Goal: Task Accomplishment & Management: Use online tool/utility

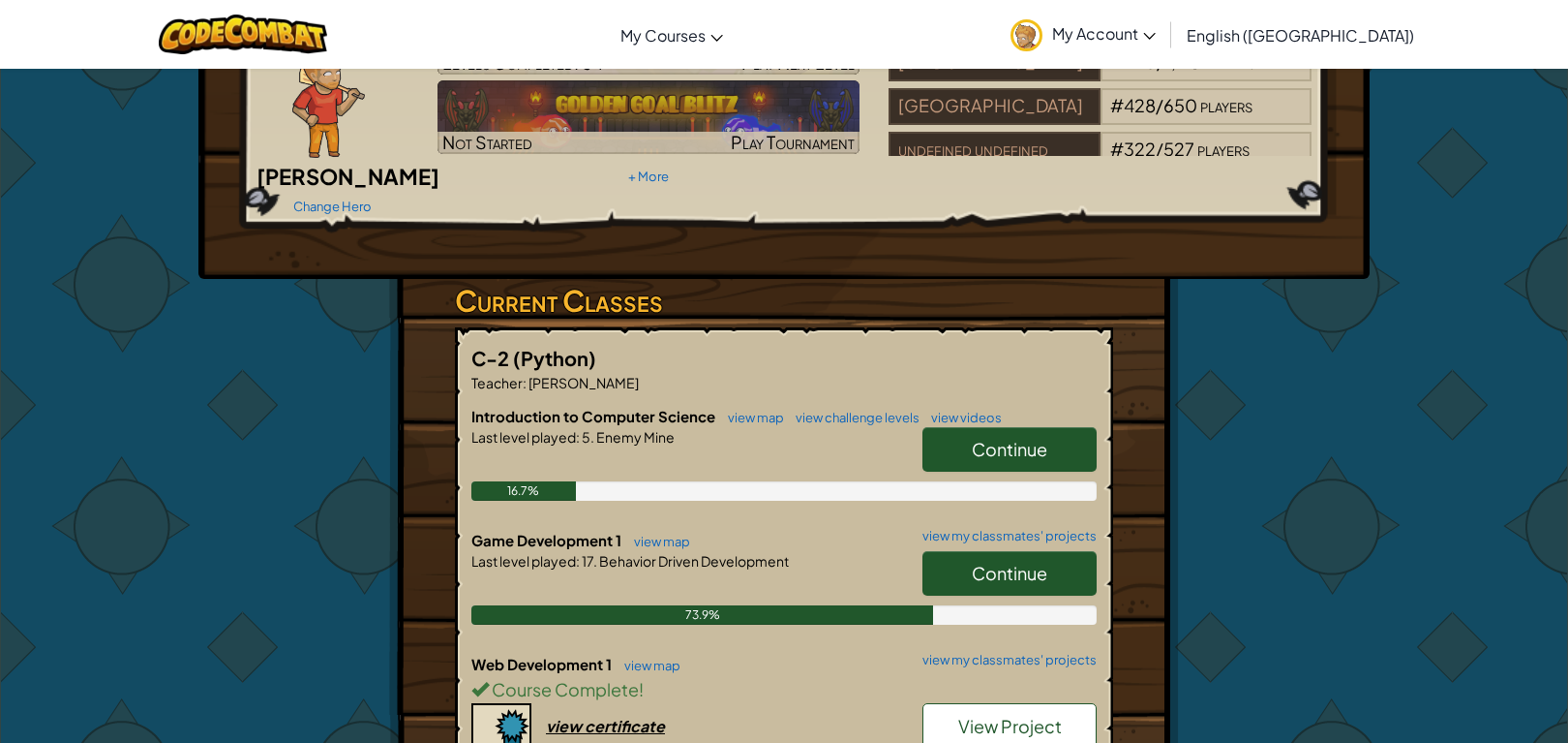
scroll to position [235, 0]
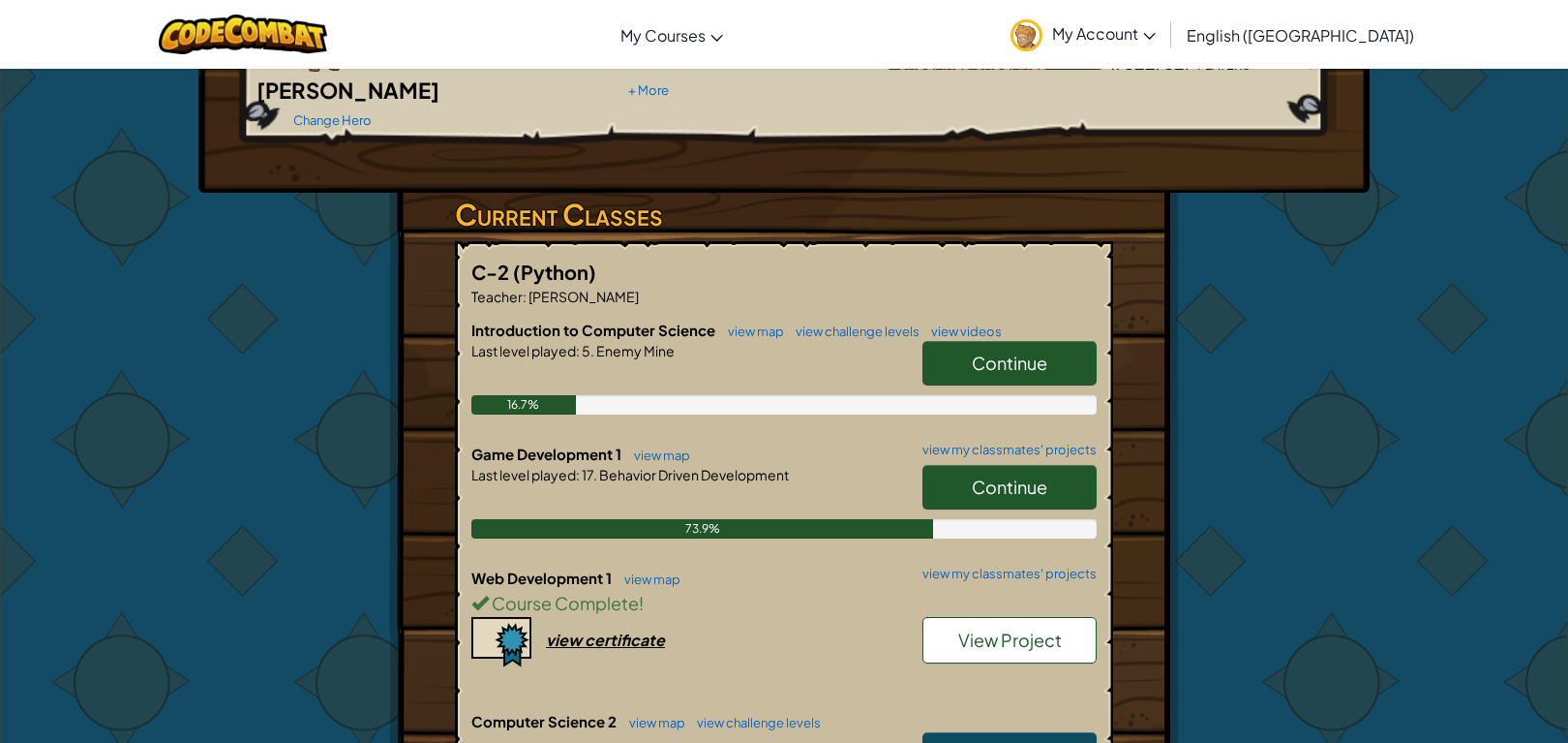
click at [971, 476] on span "Continue" at bounding box center [1009, 486] width 76 height 23
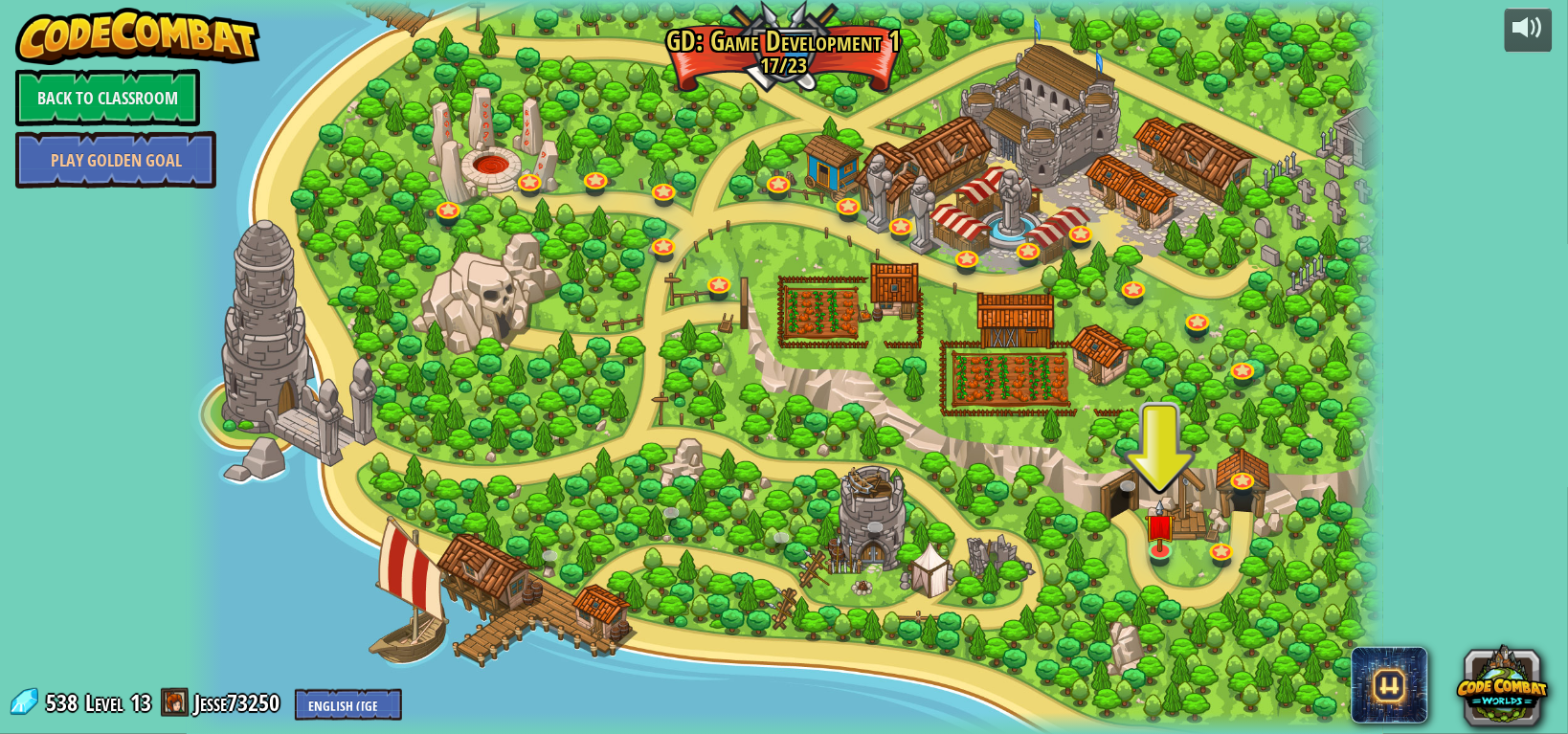
click at [960, 447] on div at bounding box center [784, 367] width 1196 height 735
click at [1151, 555] on link at bounding box center [1160, 548] width 38 height 38
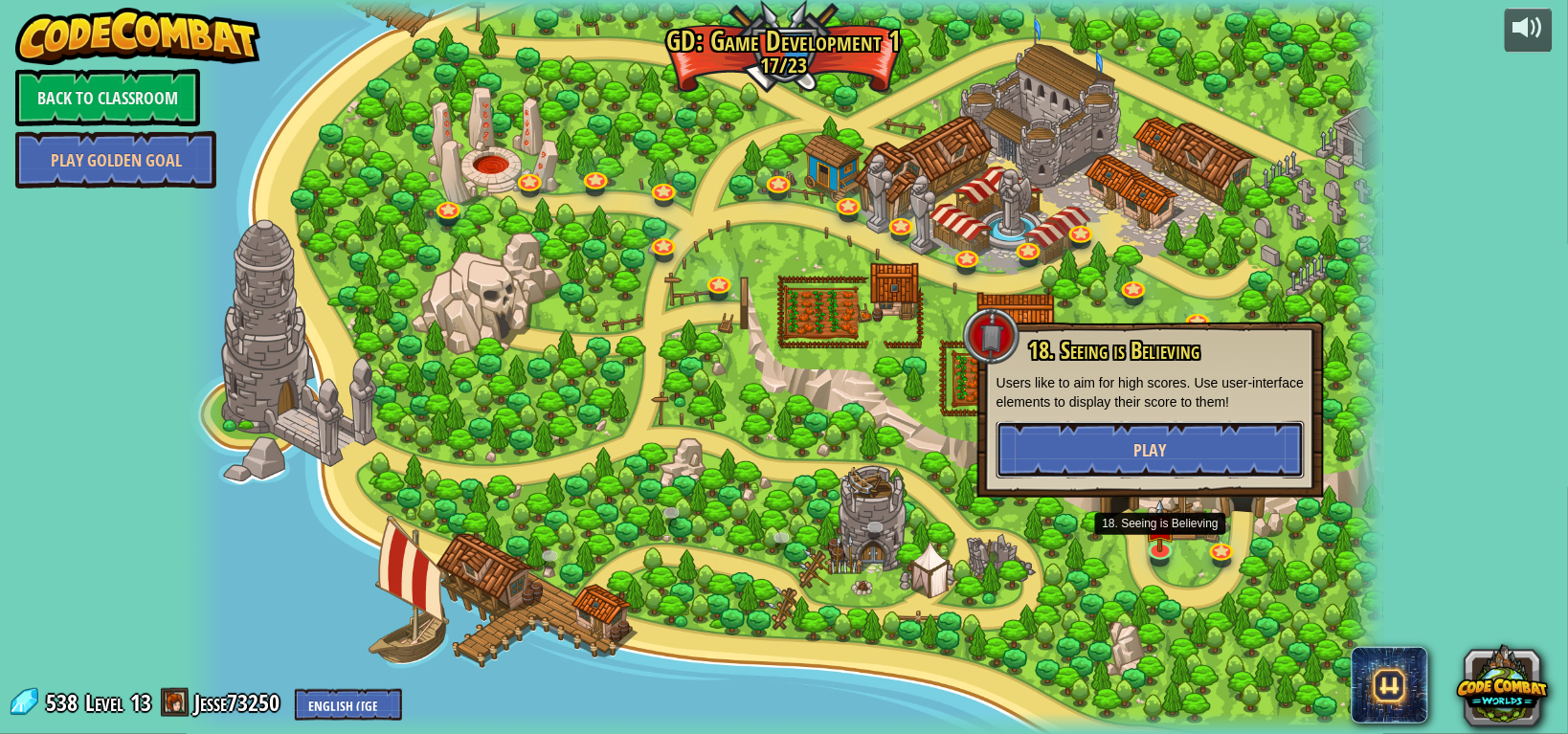
click at [1142, 441] on span "Play" at bounding box center [1150, 450] width 32 height 24
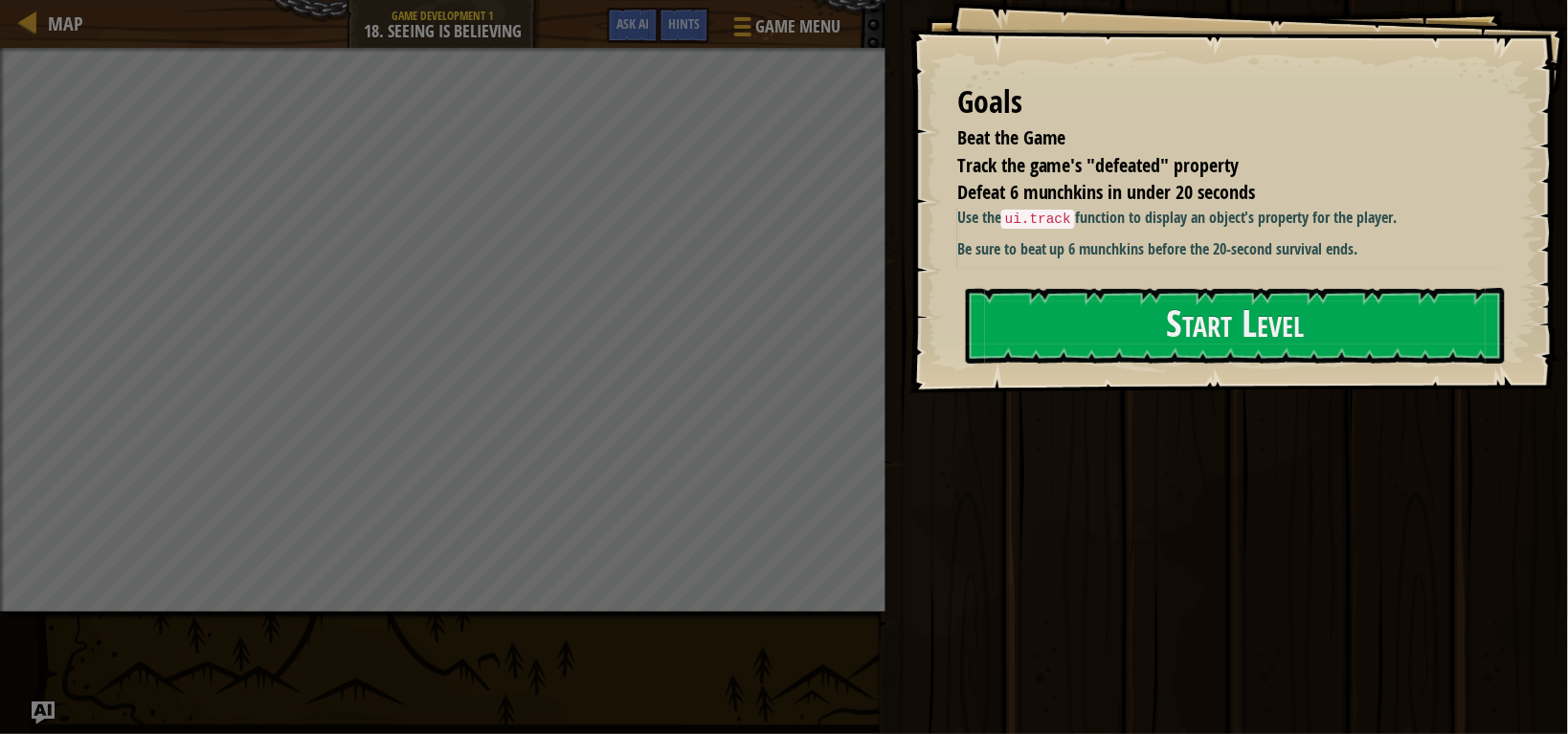
click at [1015, 236] on div "Use the ui.track function to display an object's property for the player. Be su…" at bounding box center [1238, 233] width 562 height 54
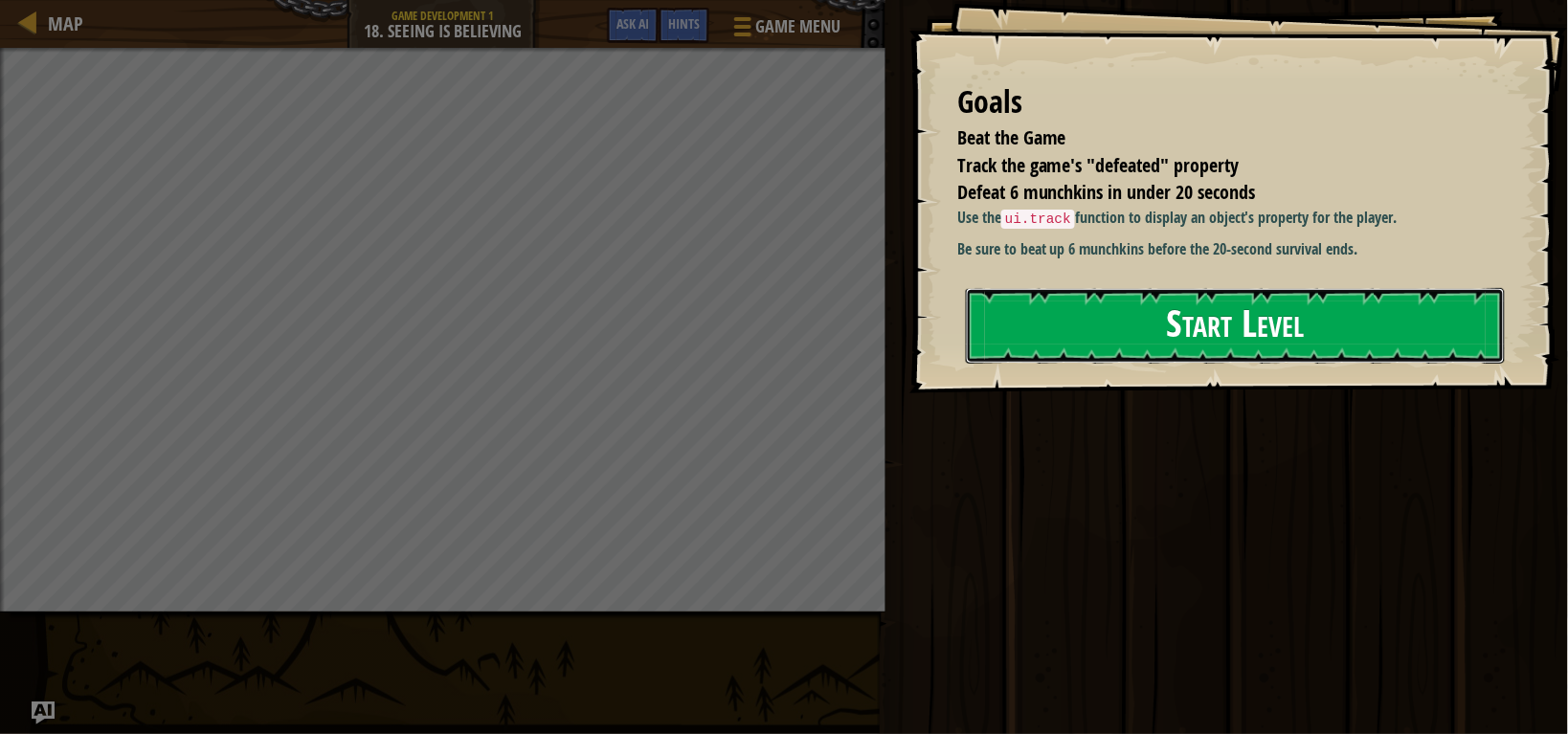
click at [1035, 298] on button "Start Level" at bounding box center [1235, 326] width 539 height 76
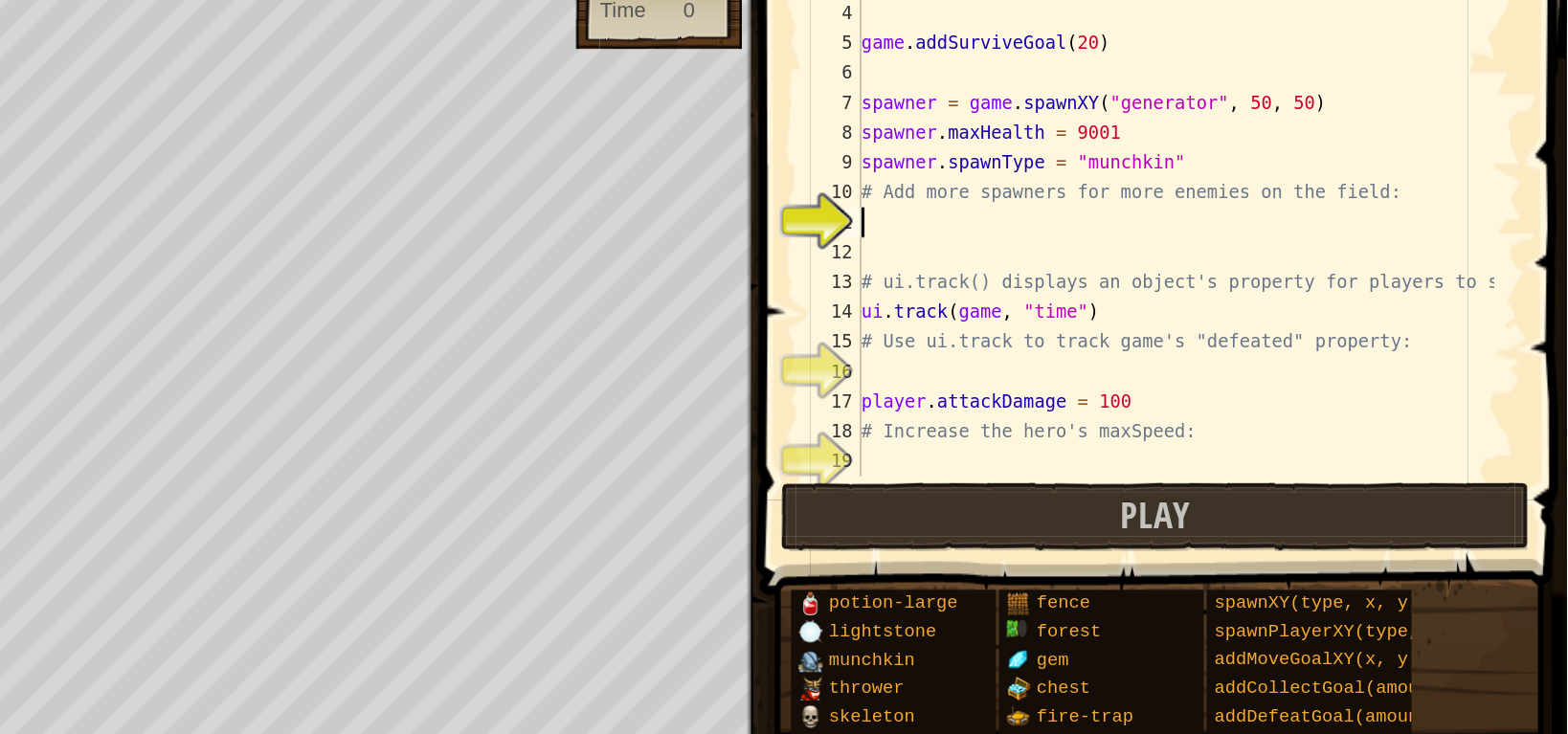
click at [1273, 220] on div "# It will create a user-interface element for them to see. player = game . spaw…" at bounding box center [1316, 229] width 409 height 383
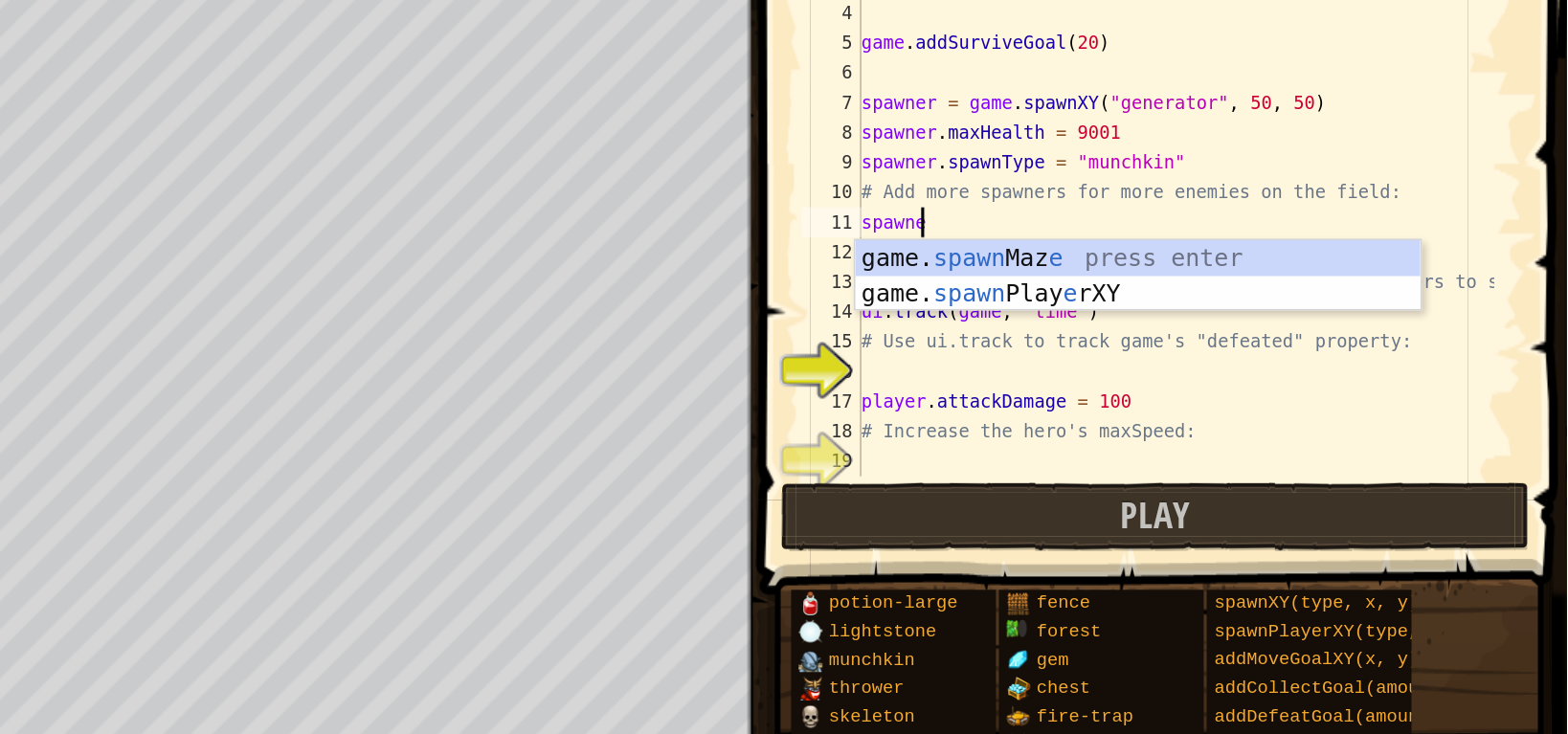
scroll to position [8, 2]
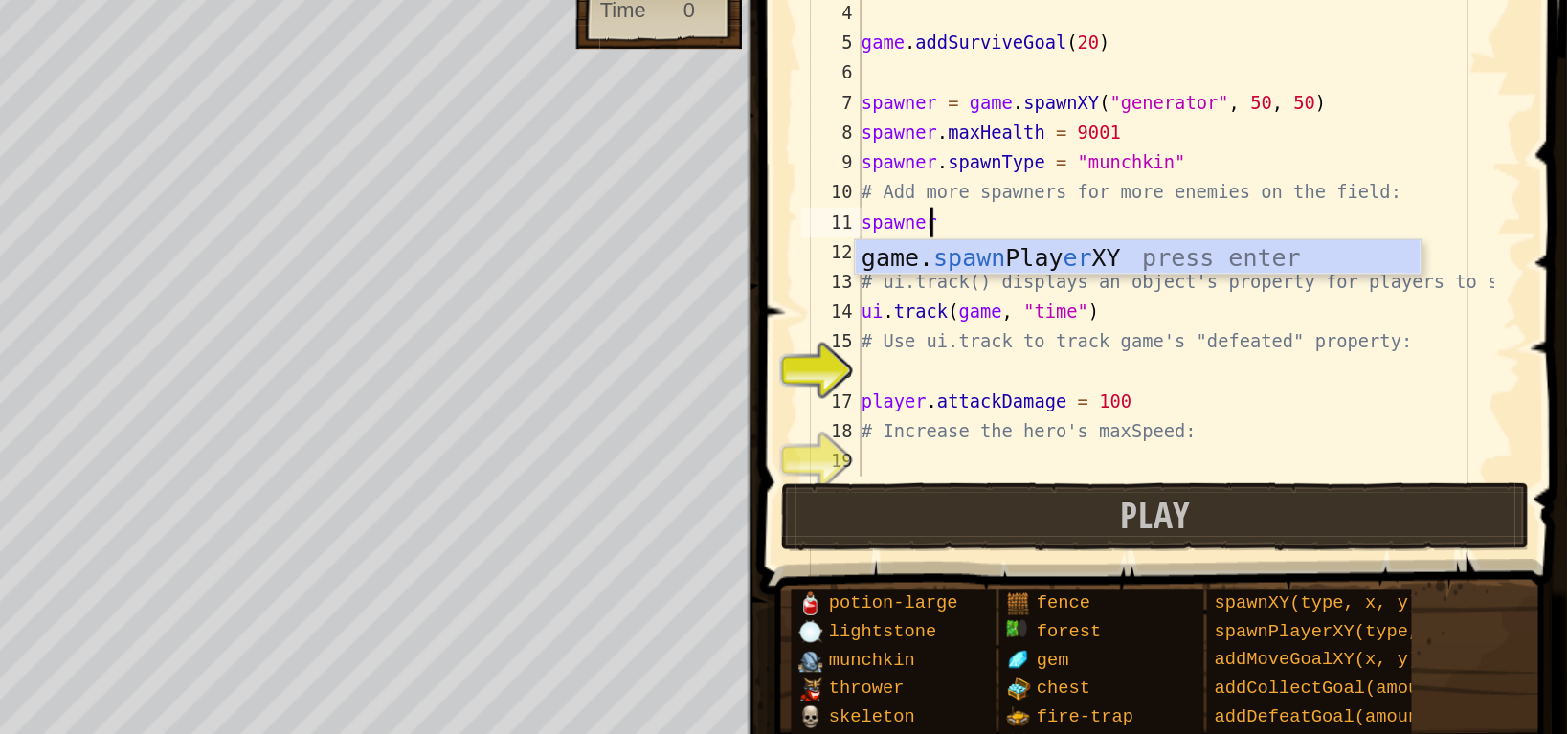
click at [1250, 236] on div "game. spawn Play er XY press enter" at bounding box center [1293, 266] width 362 height 69
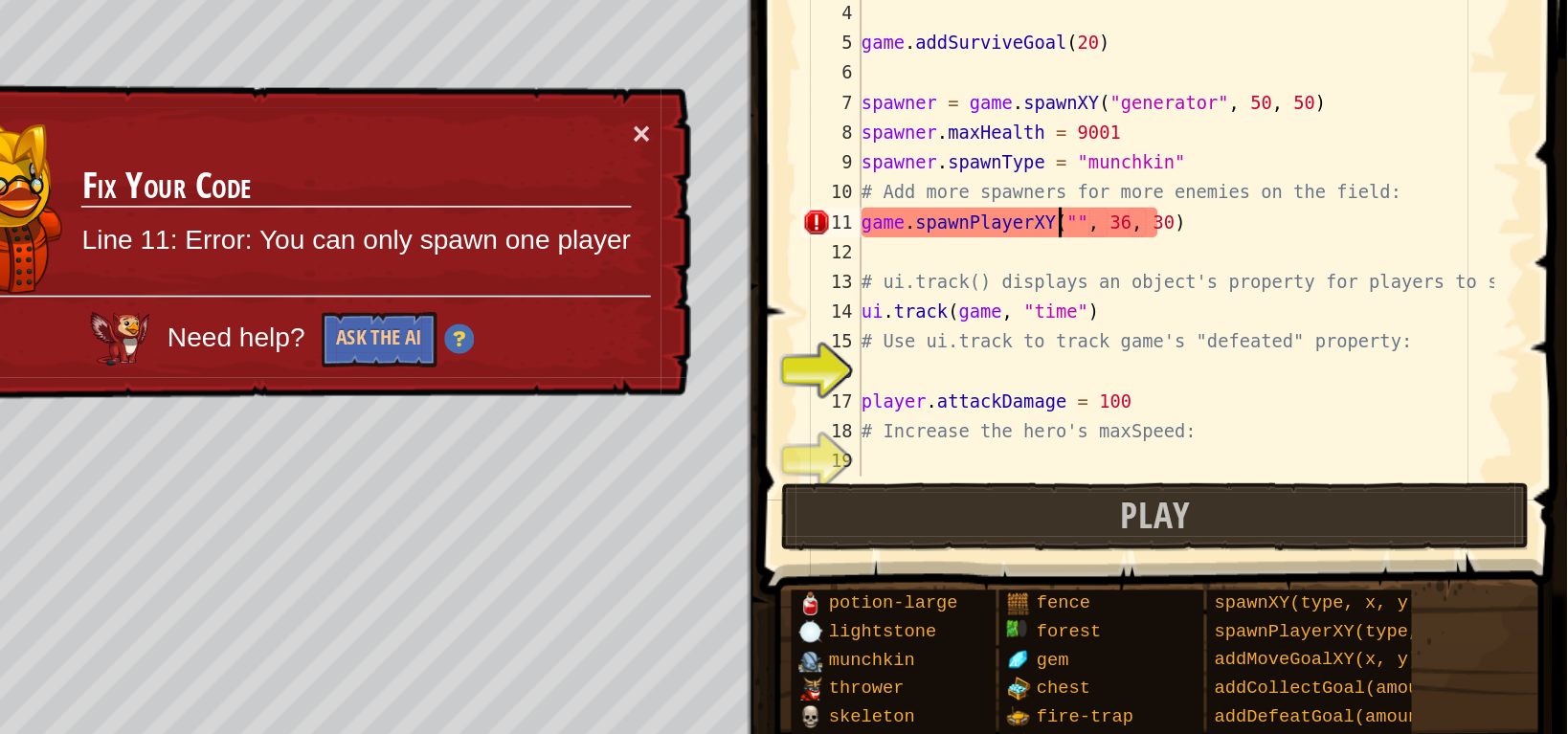
scroll to position [8, 11]
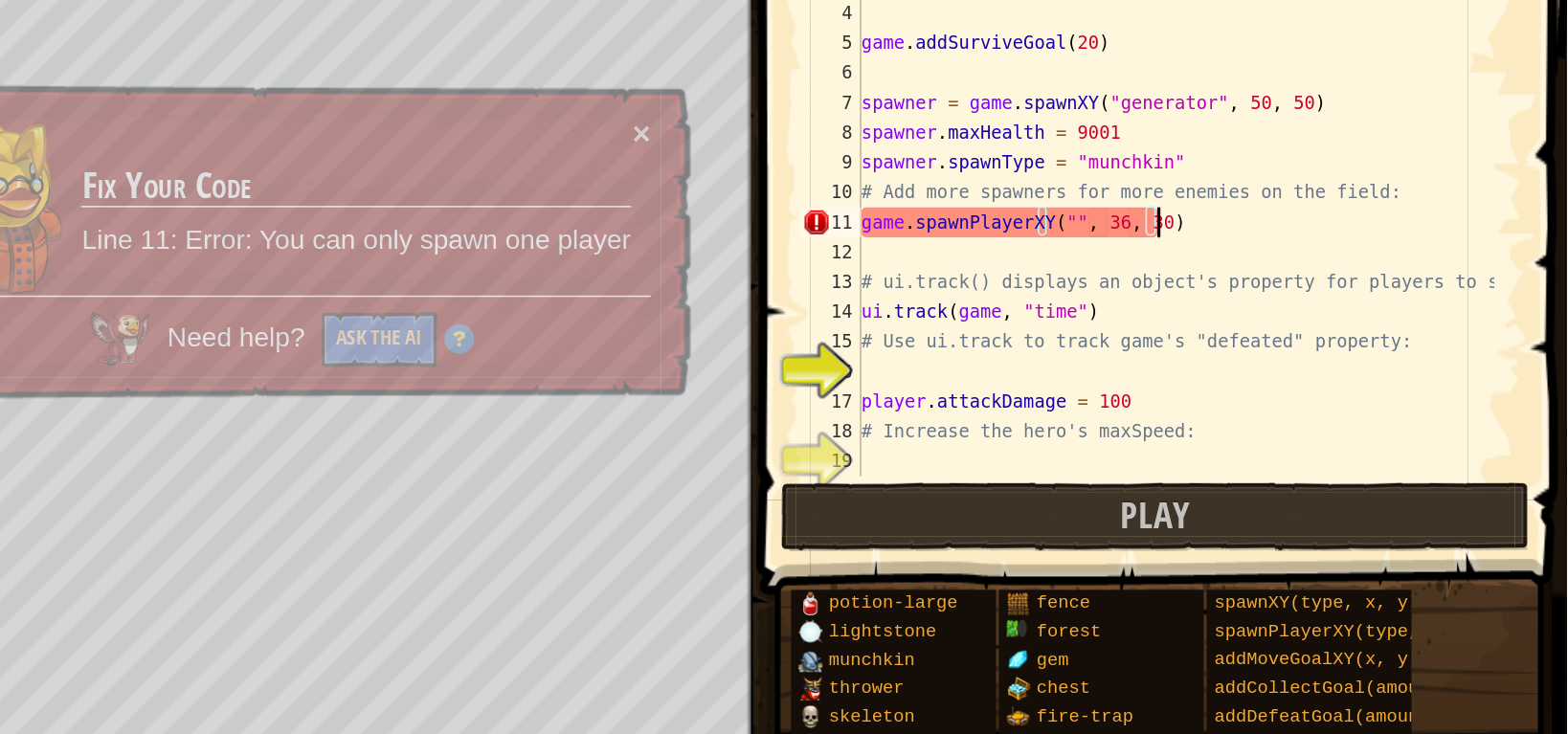
click at [1317, 229] on div "# It will create a user-interface element for them to see. player = game . spaw…" at bounding box center [1316, 229] width 409 height 383
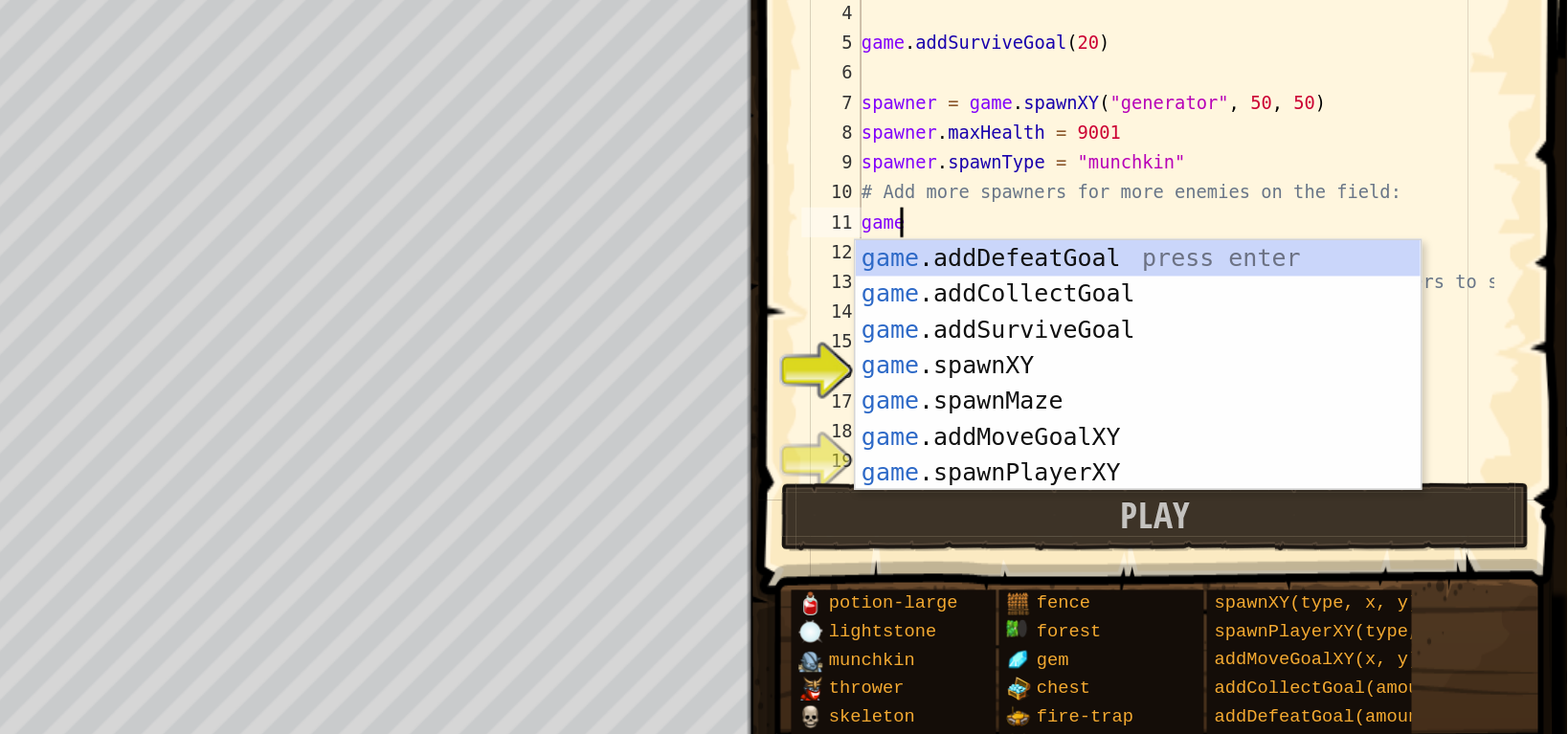
scroll to position [8, 0]
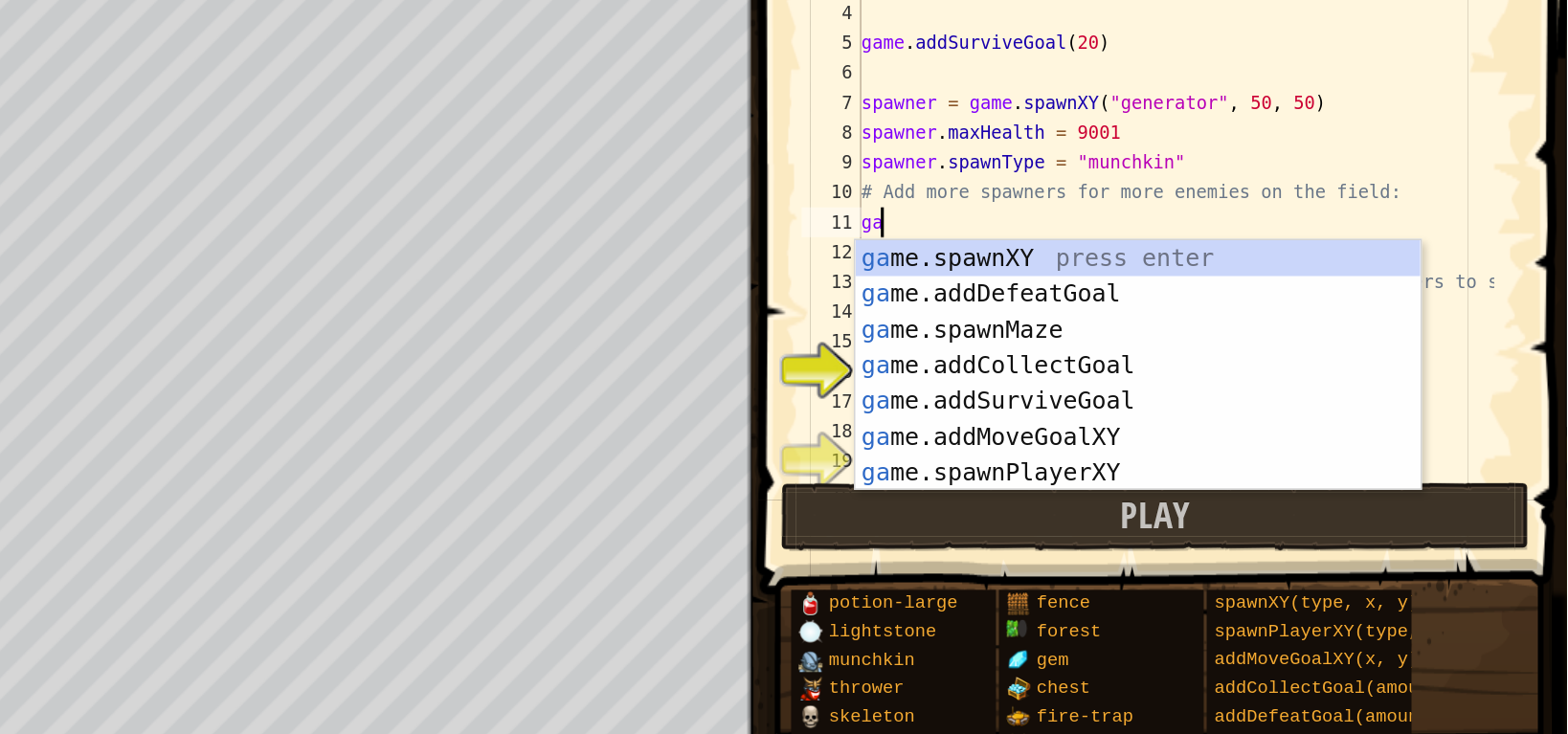
type textarea "g"
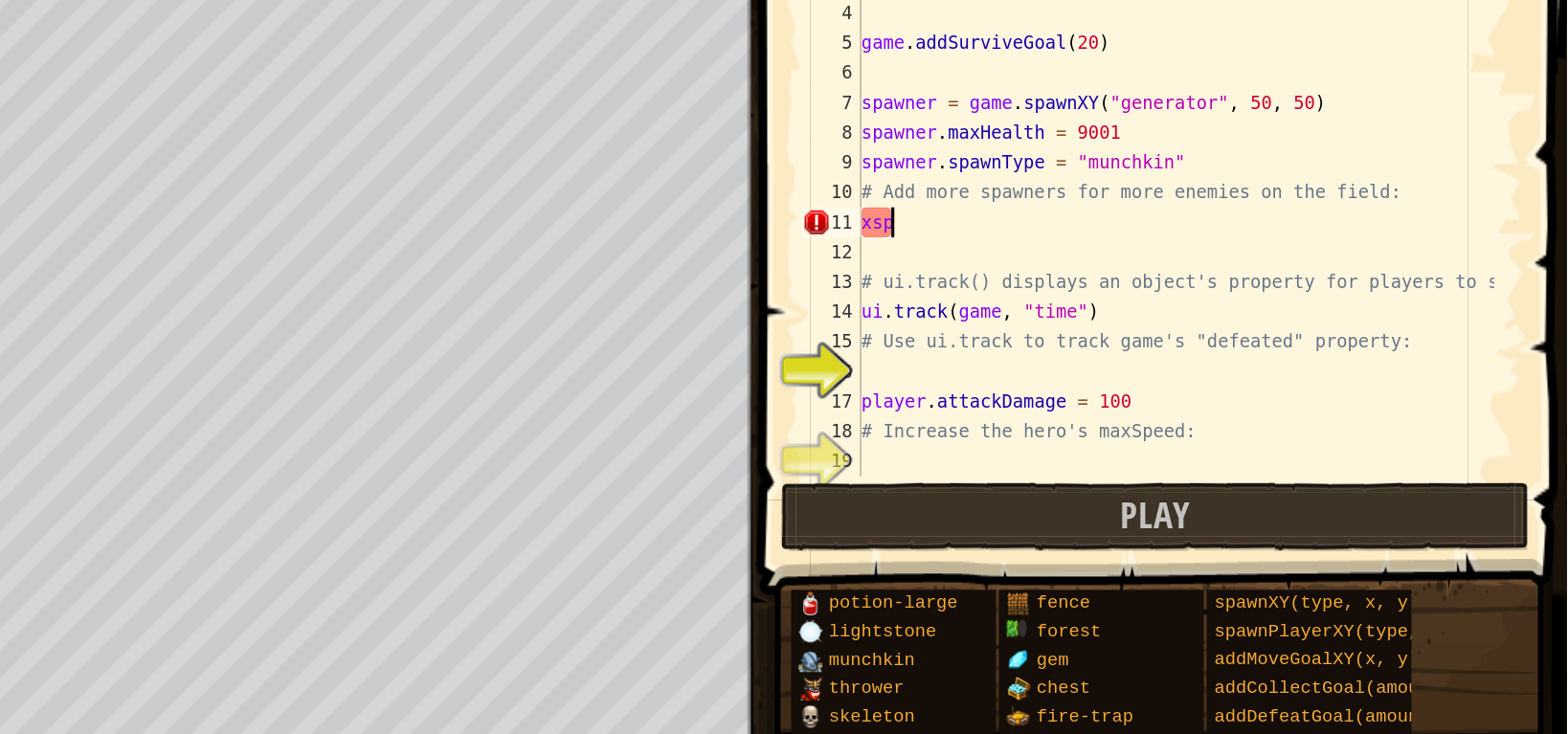
type textarea "x"
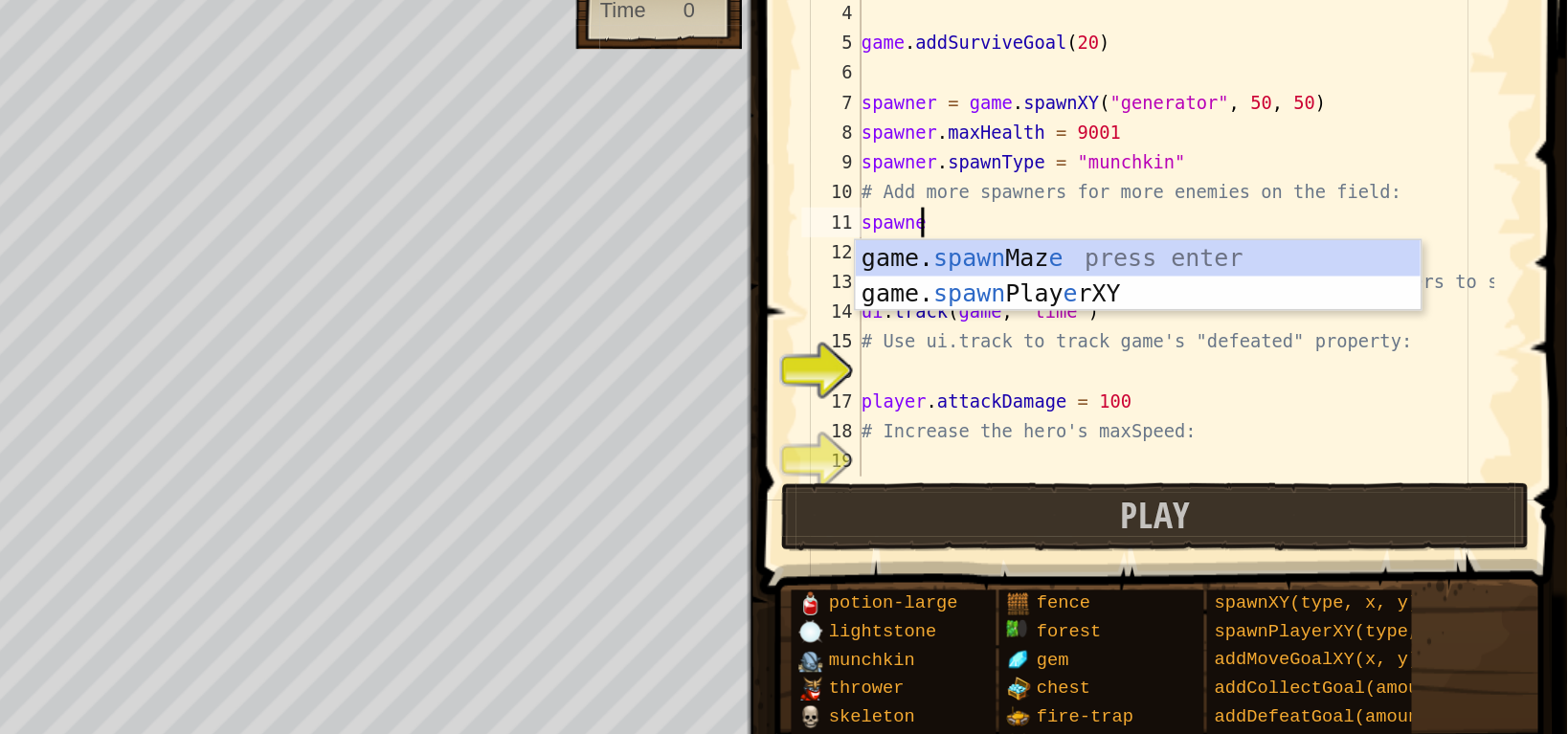
type textarea "spawner"
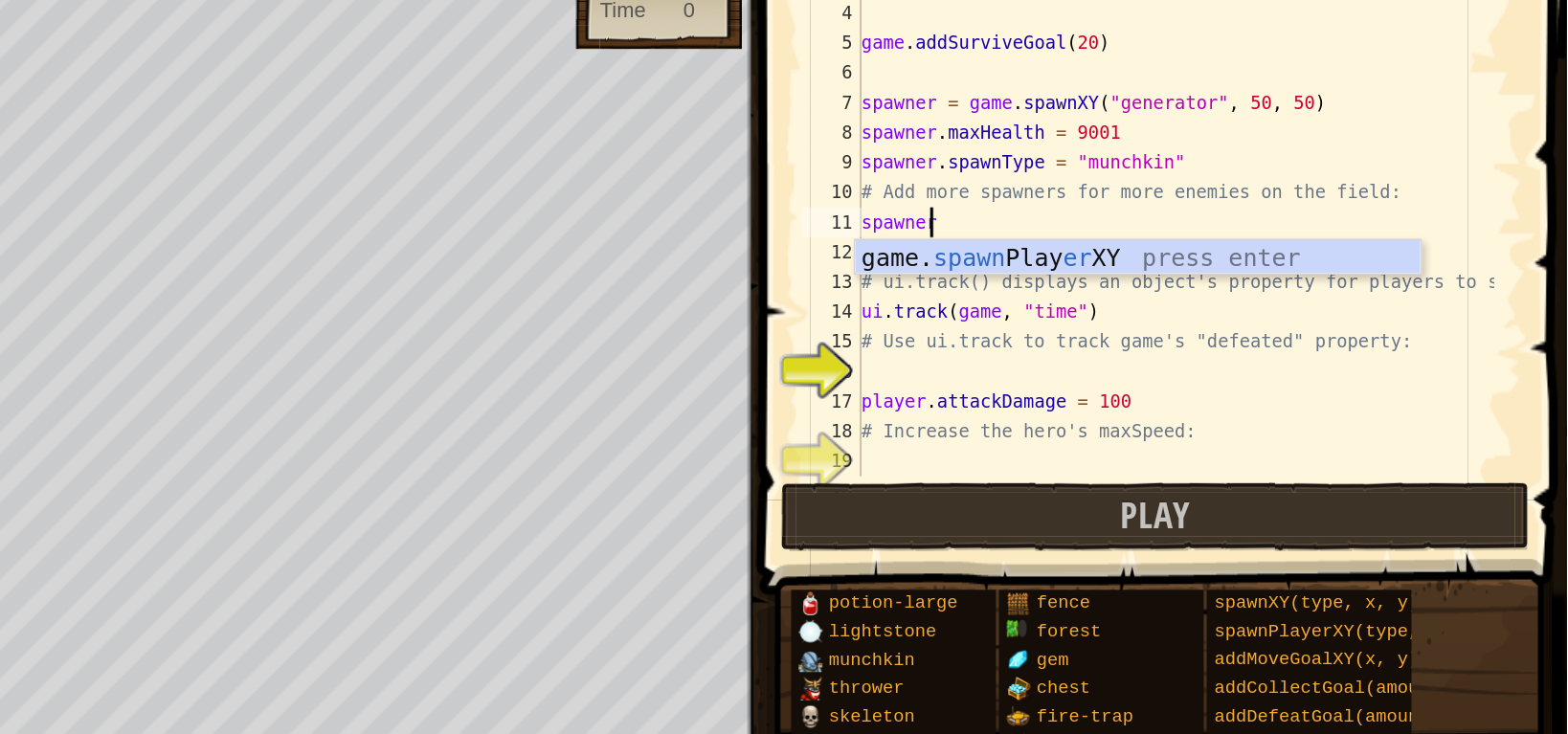
scroll to position [0, 0]
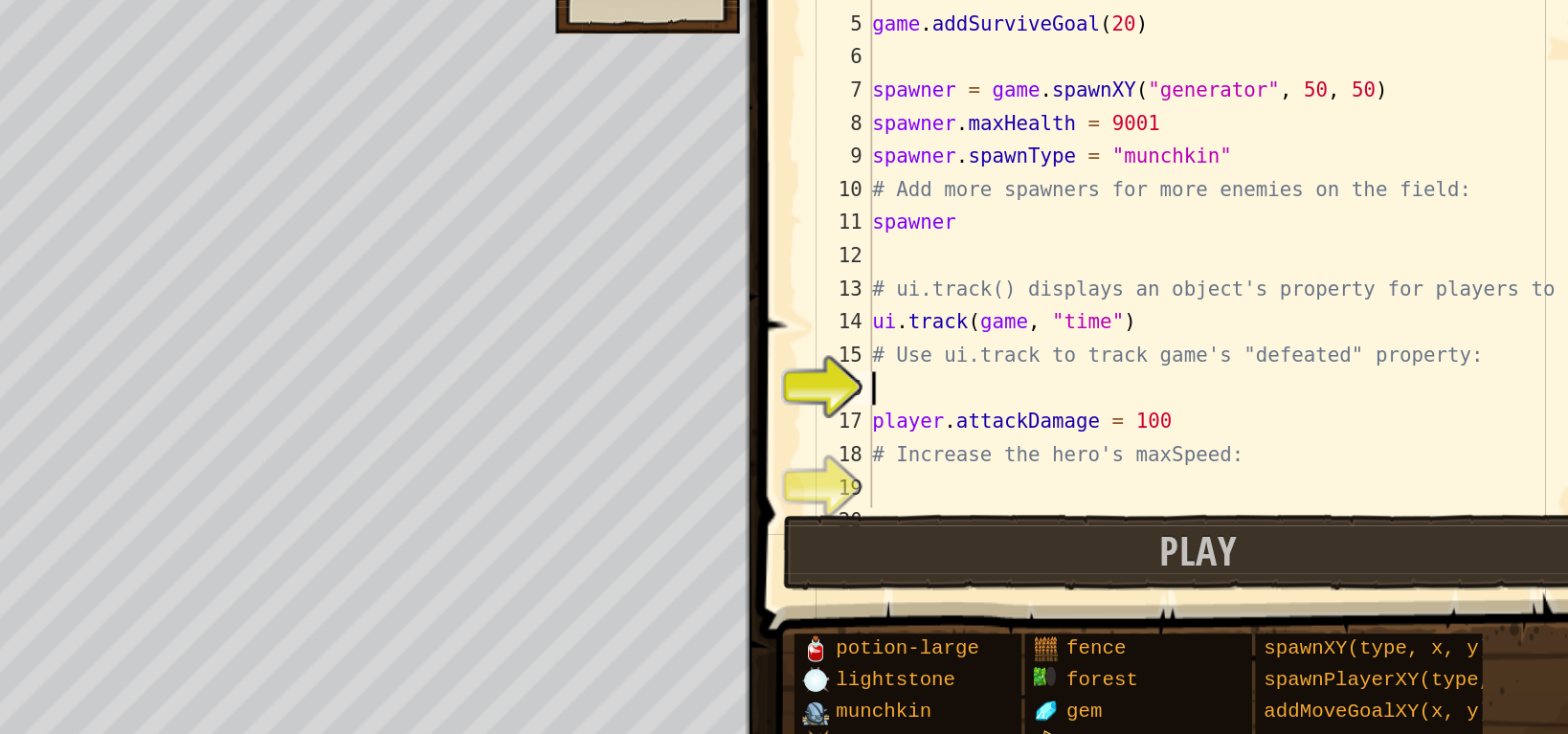
click at [1253, 304] on div "# It will create a user-interface element for them to see. player = game . spaw…" at bounding box center [1316, 227] width 409 height 383
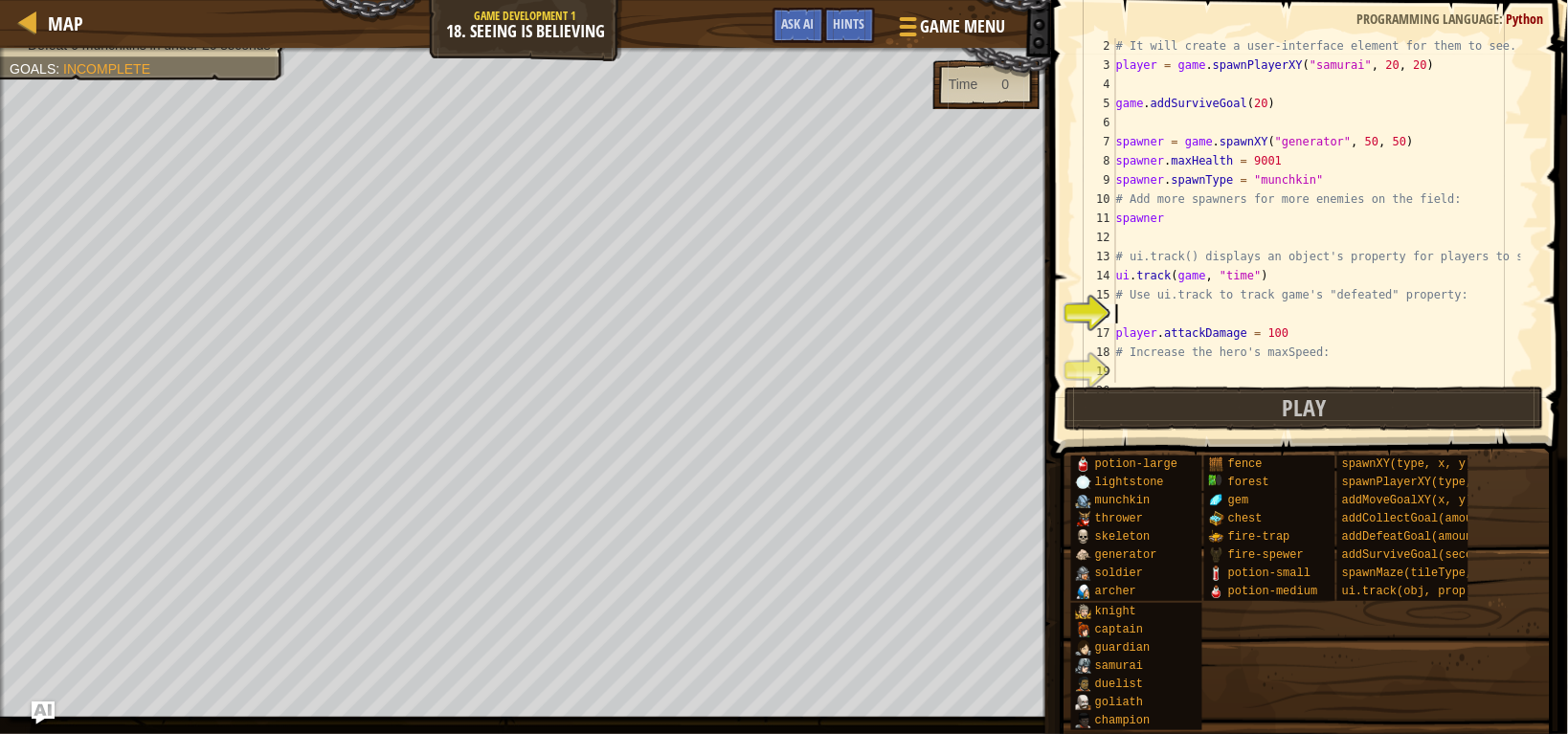
click at [798, 5] on div "Map Game Development 1 18. Seeing is Believing Game Menu Done Hints Ask AI" at bounding box center [526, 23] width 1051 height 48
click at [841, 22] on span "Hints" at bounding box center [849, 23] width 31 height 19
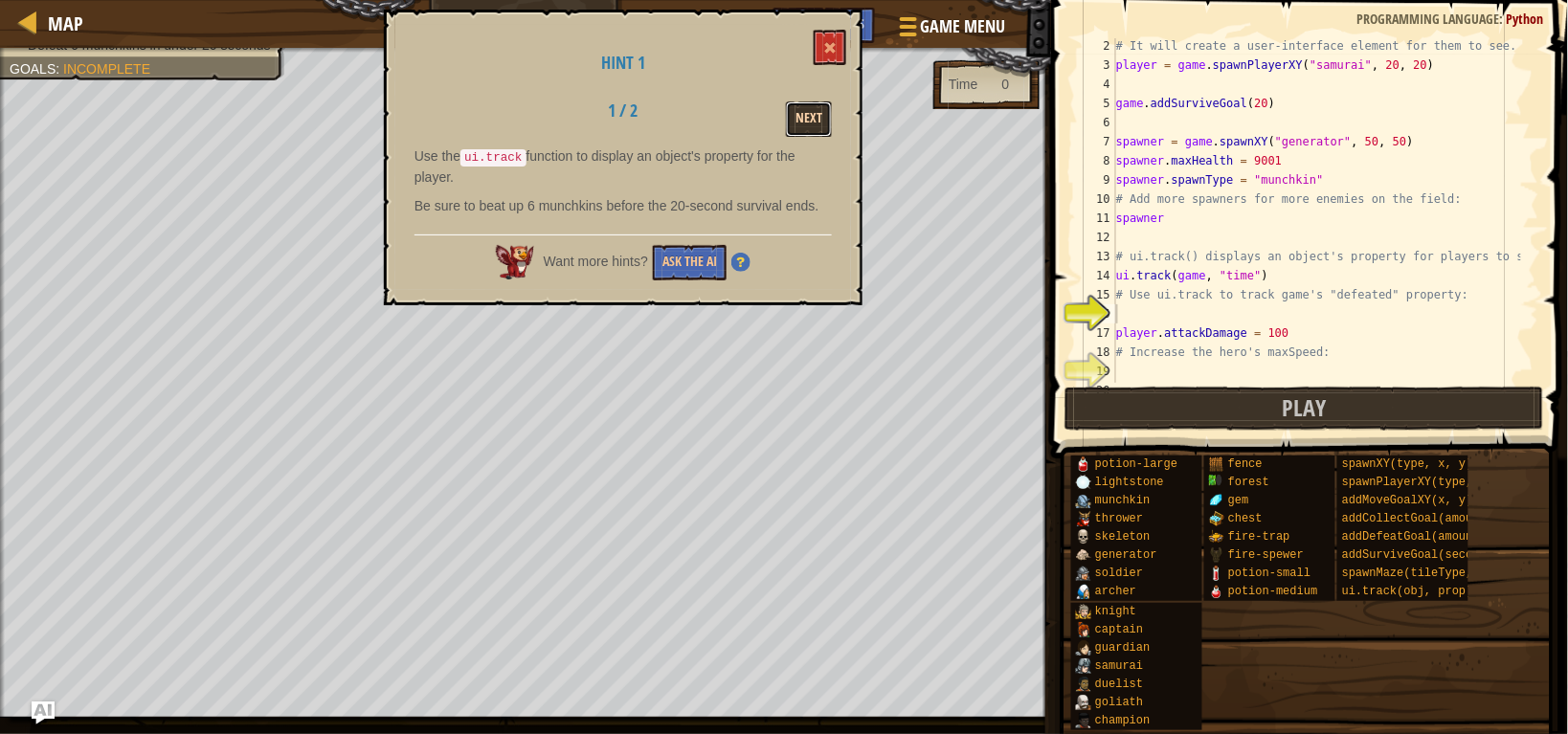
click at [804, 120] on button "Next" at bounding box center [808, 119] width 46 height 35
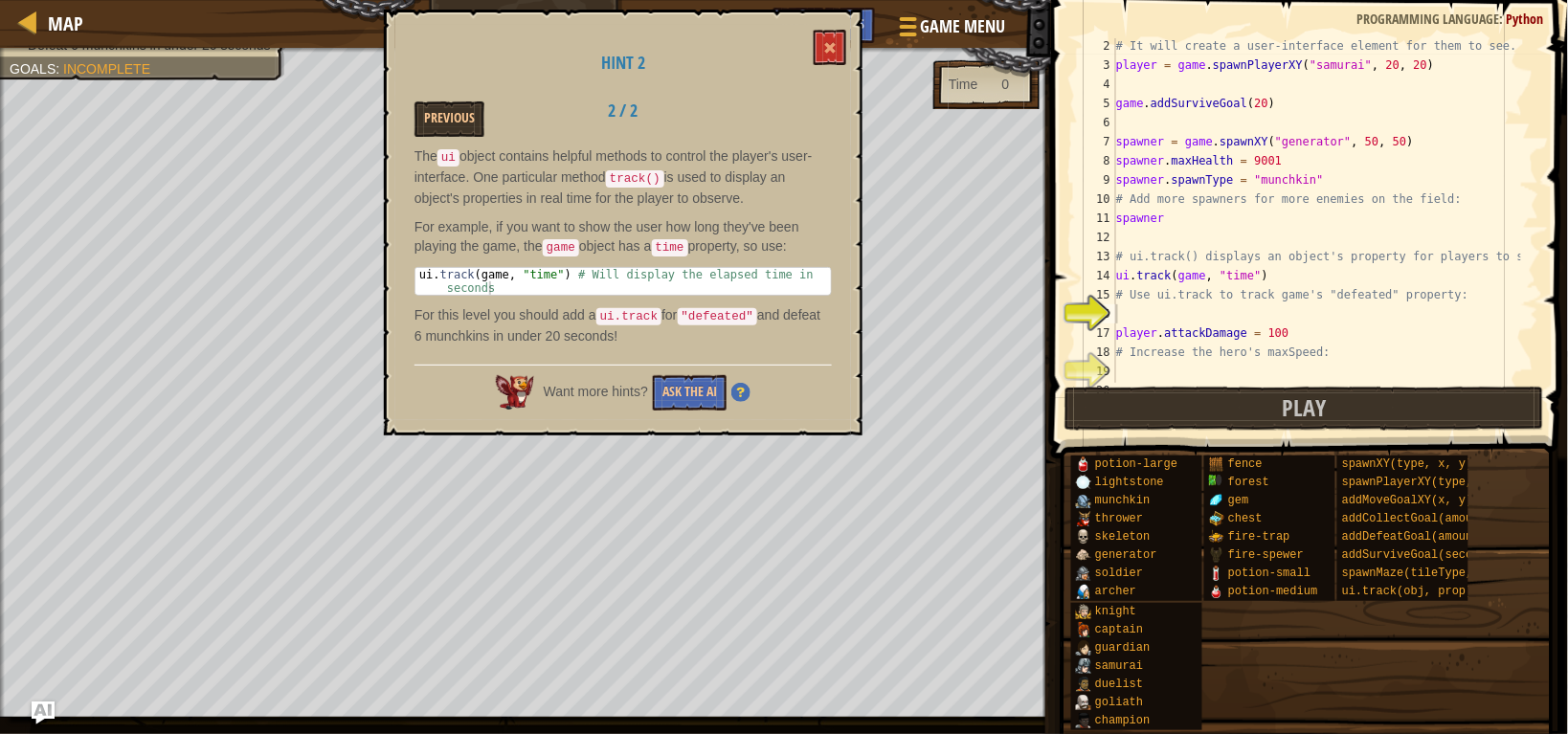
click at [727, 254] on div "The ui object contains helpful methods to control the player's user-interface. …" at bounding box center [623, 251] width 417 height 209
drag, startPoint x: 729, startPoint y: 231, endPoint x: 665, endPoint y: 231, distance: 64.0
click at [665, 231] on p "For example, if you want to show the user how long they've been playing the gam…" at bounding box center [623, 237] width 417 height 40
click at [836, 29] on button at bounding box center [829, 47] width 32 height 35
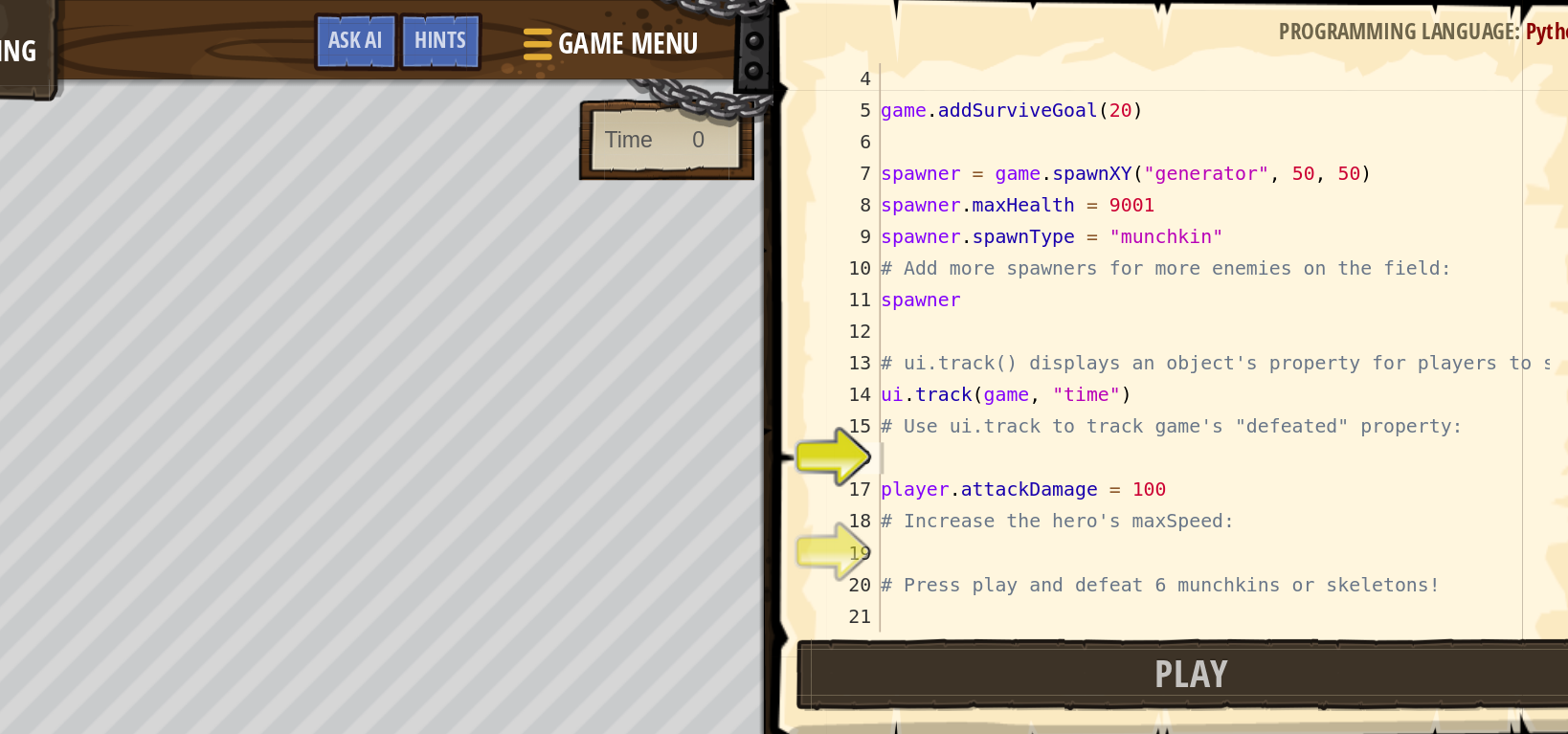
scroll to position [58, 0]
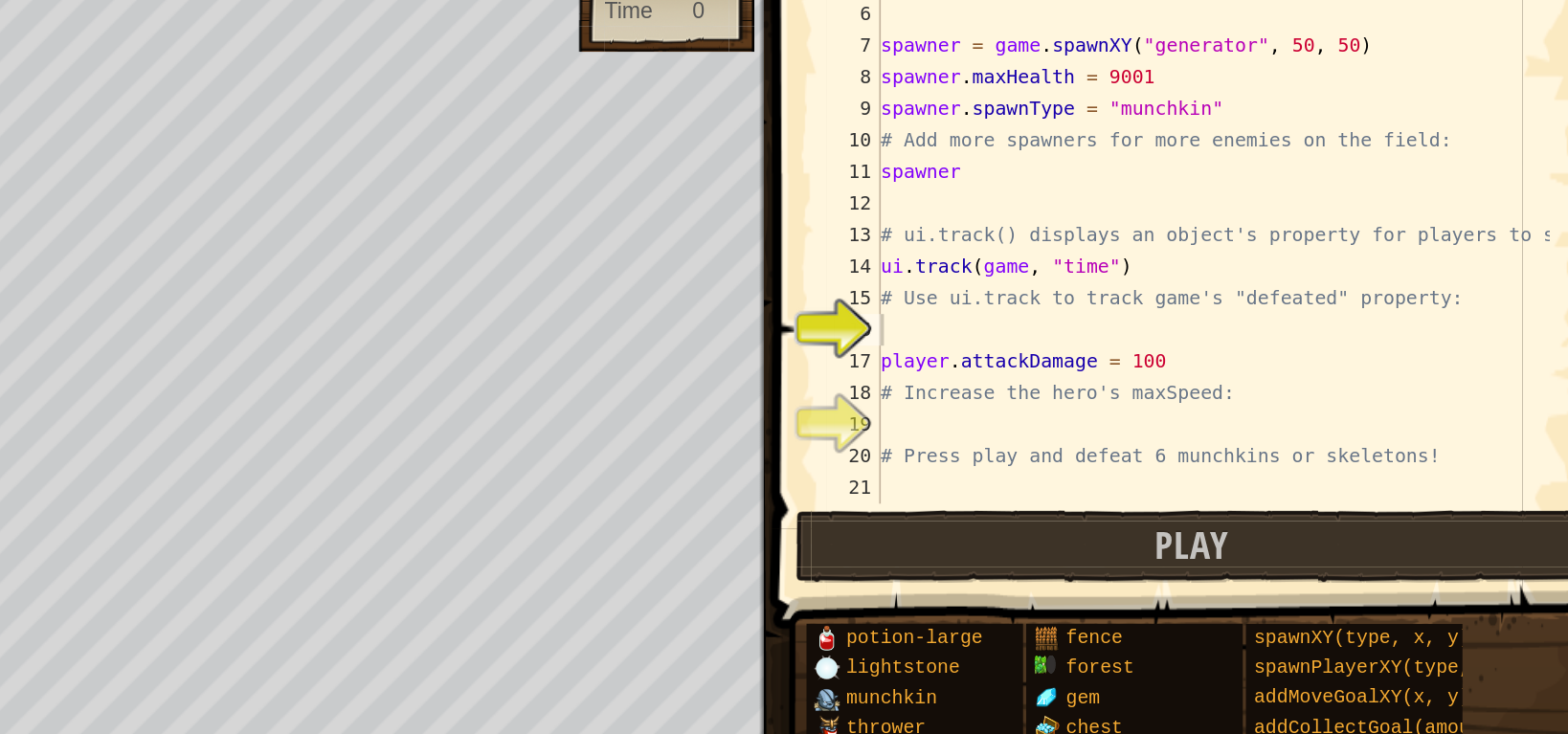
click at [1335, 331] on div "game . addSurviveGoal ( 20 ) spawner = game . spawnXY ( "generator" , 50 , 50 )…" at bounding box center [1316, 229] width 409 height 383
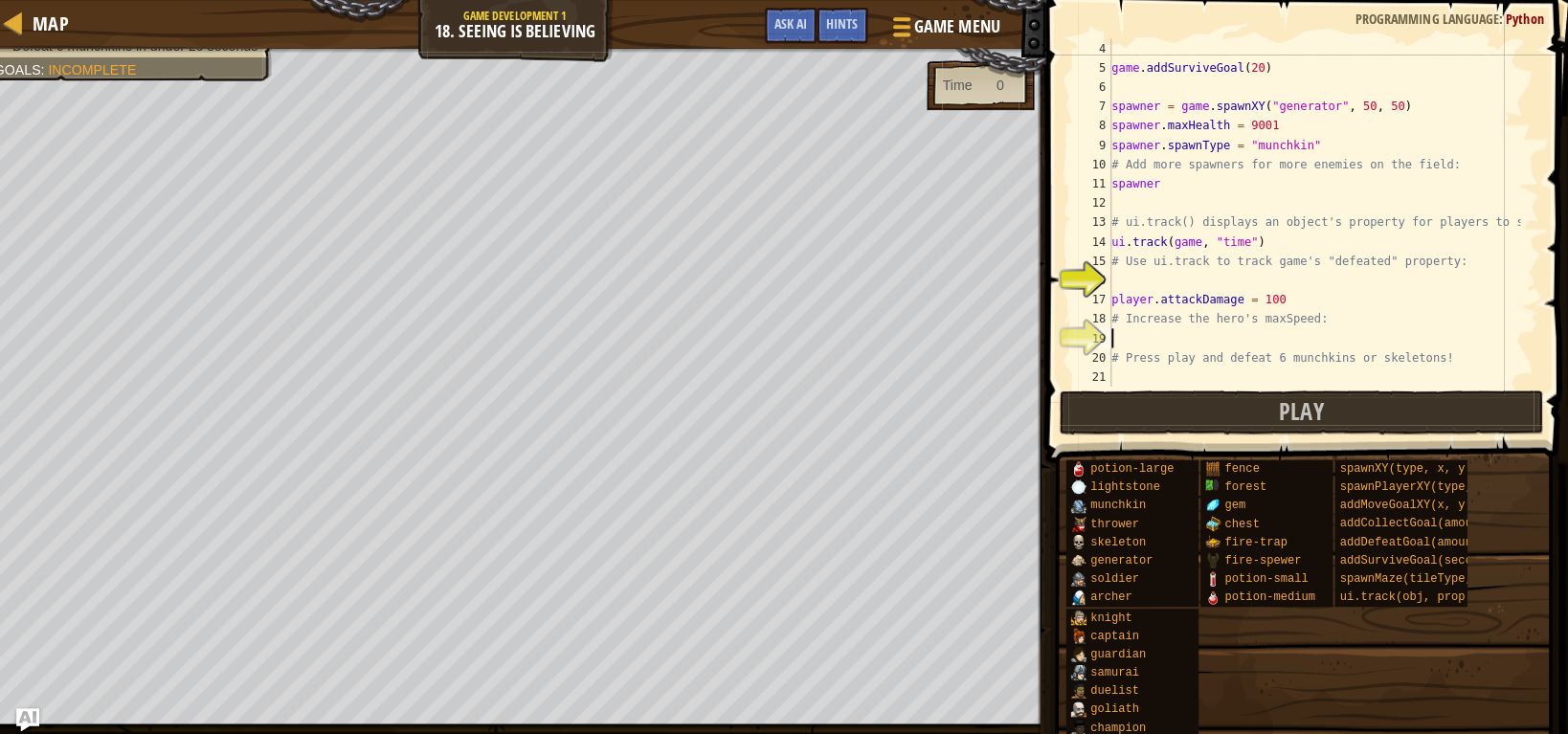
scroll to position [0, 0]
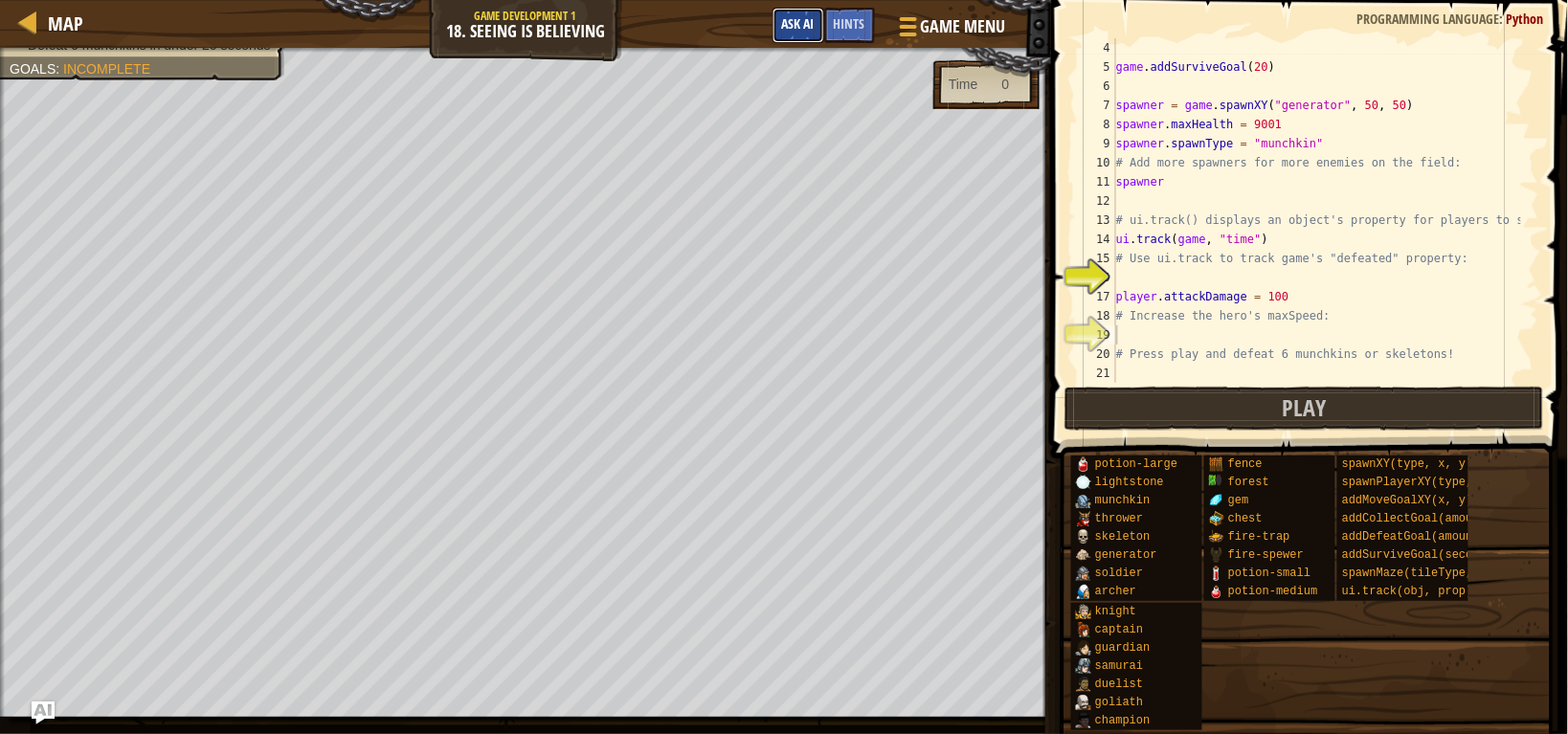
click at [796, 8] on button "Ask AI" at bounding box center [798, 25] width 52 height 35
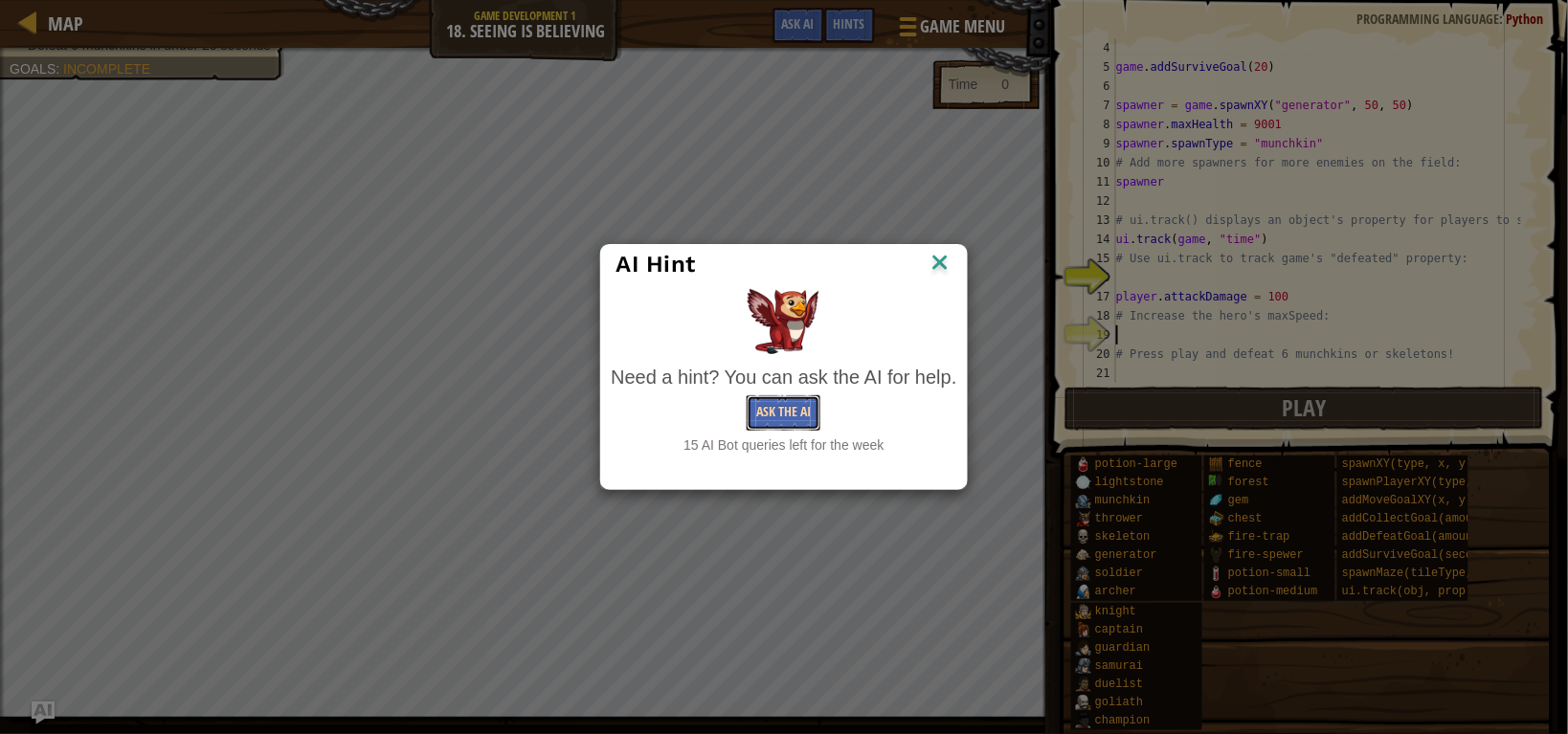
click at [787, 416] on button "Ask the AI" at bounding box center [784, 412] width 74 height 35
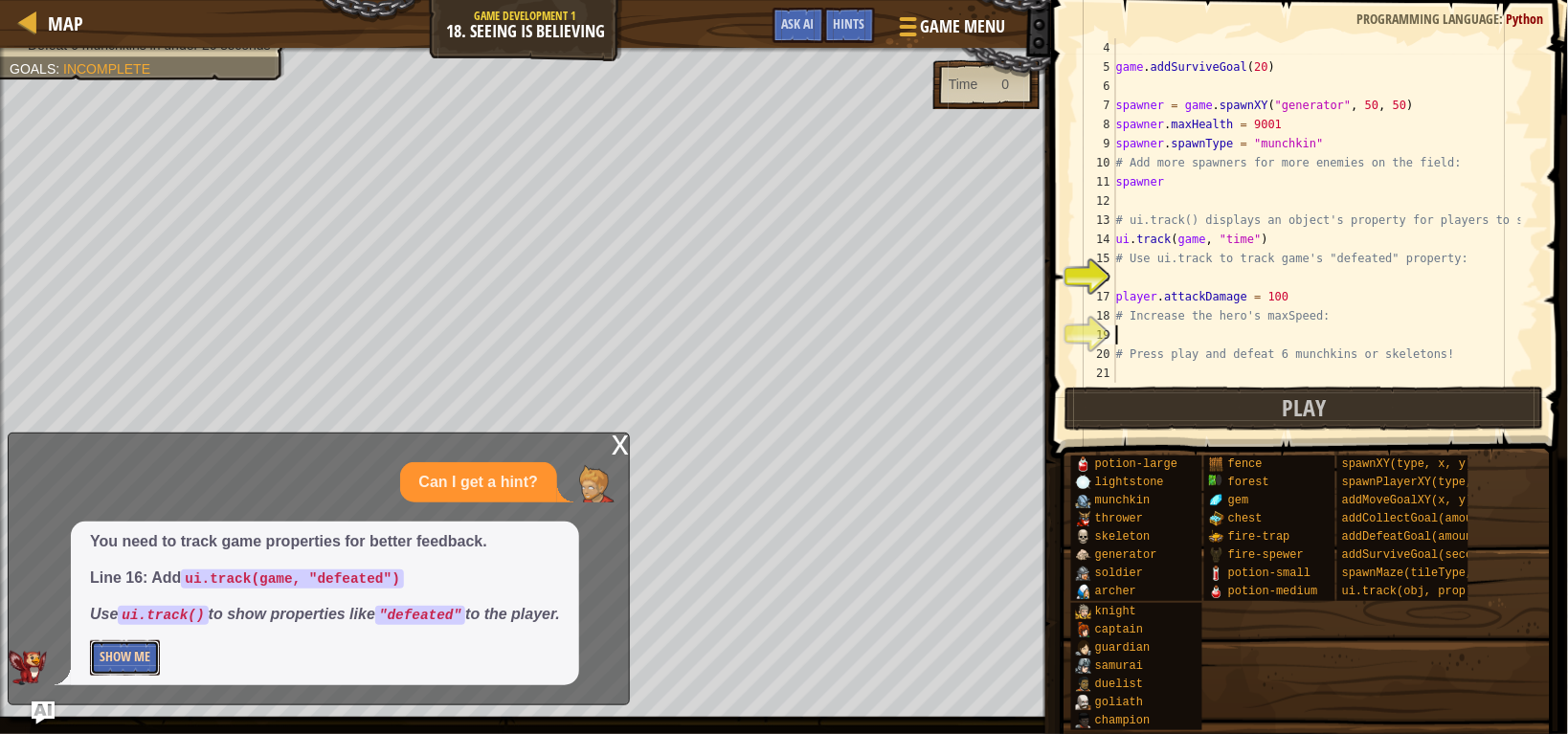
click at [90, 657] on button "Show Me" at bounding box center [125, 658] width 70 height 35
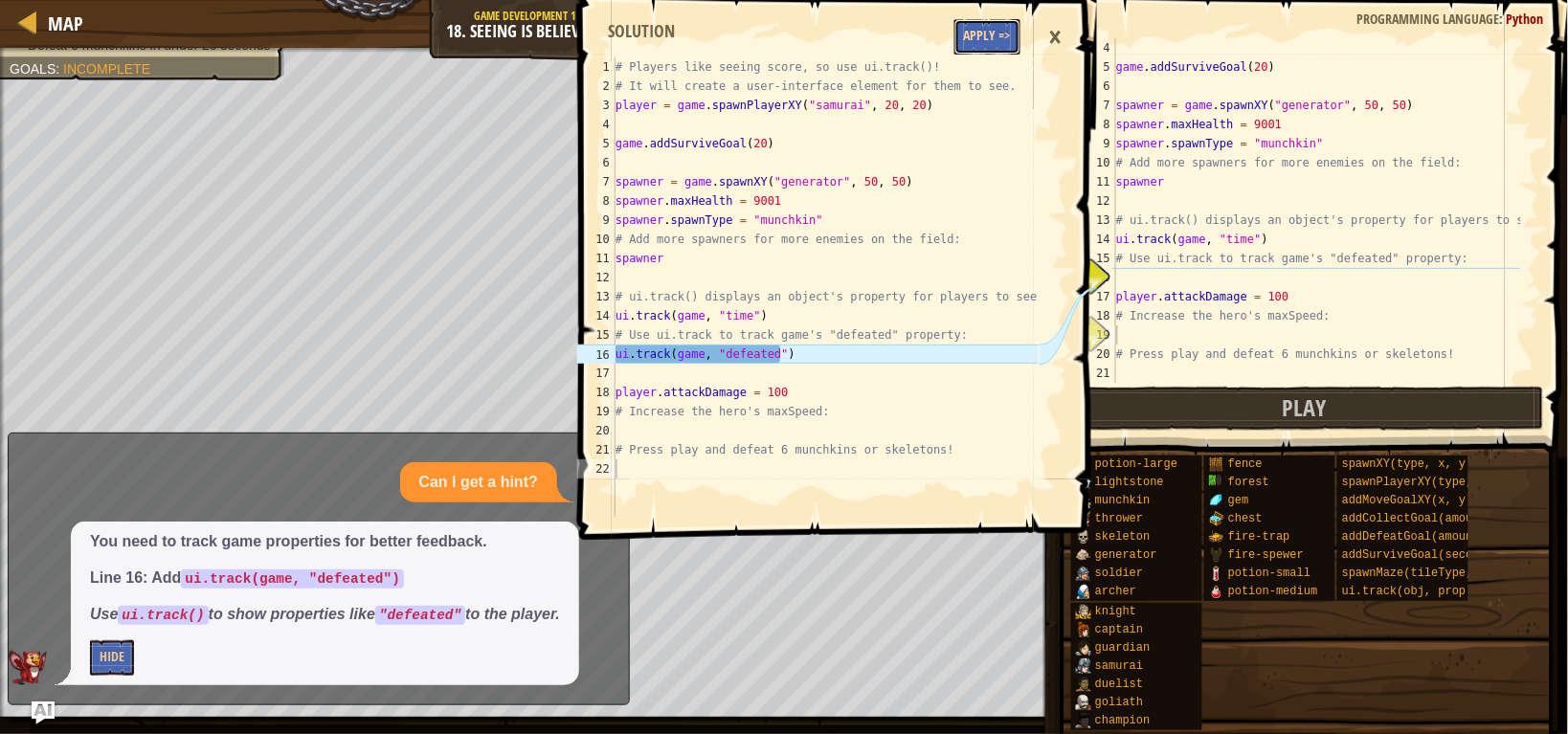
click at [1002, 39] on button "Apply =>" at bounding box center [988, 37] width 66 height 35
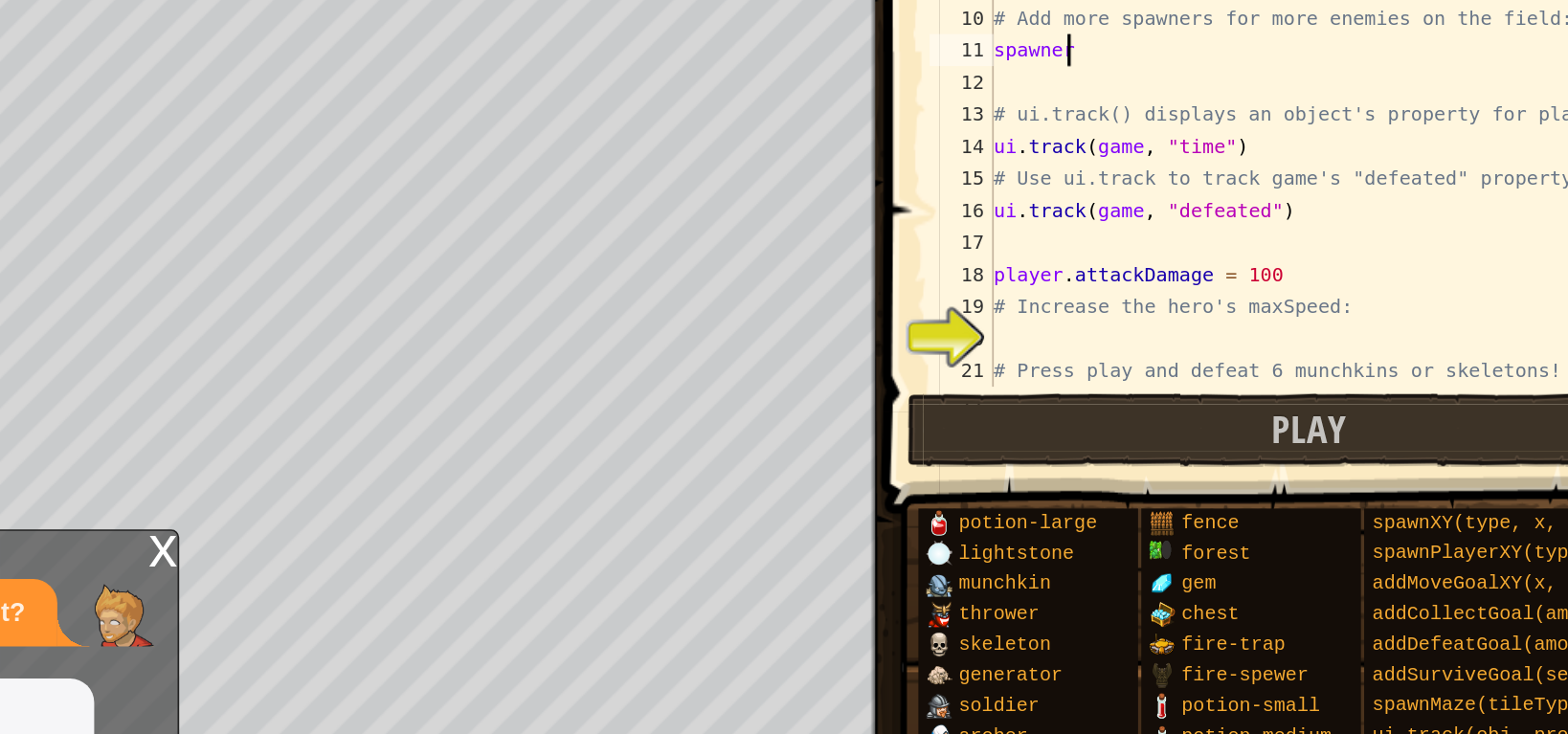
click at [1018, 201] on div "Map Game Development 1 18. Seeing is Believing Game Menu Done Hints Ask AI 1 2 …" at bounding box center [784, 367] width 1568 height 734
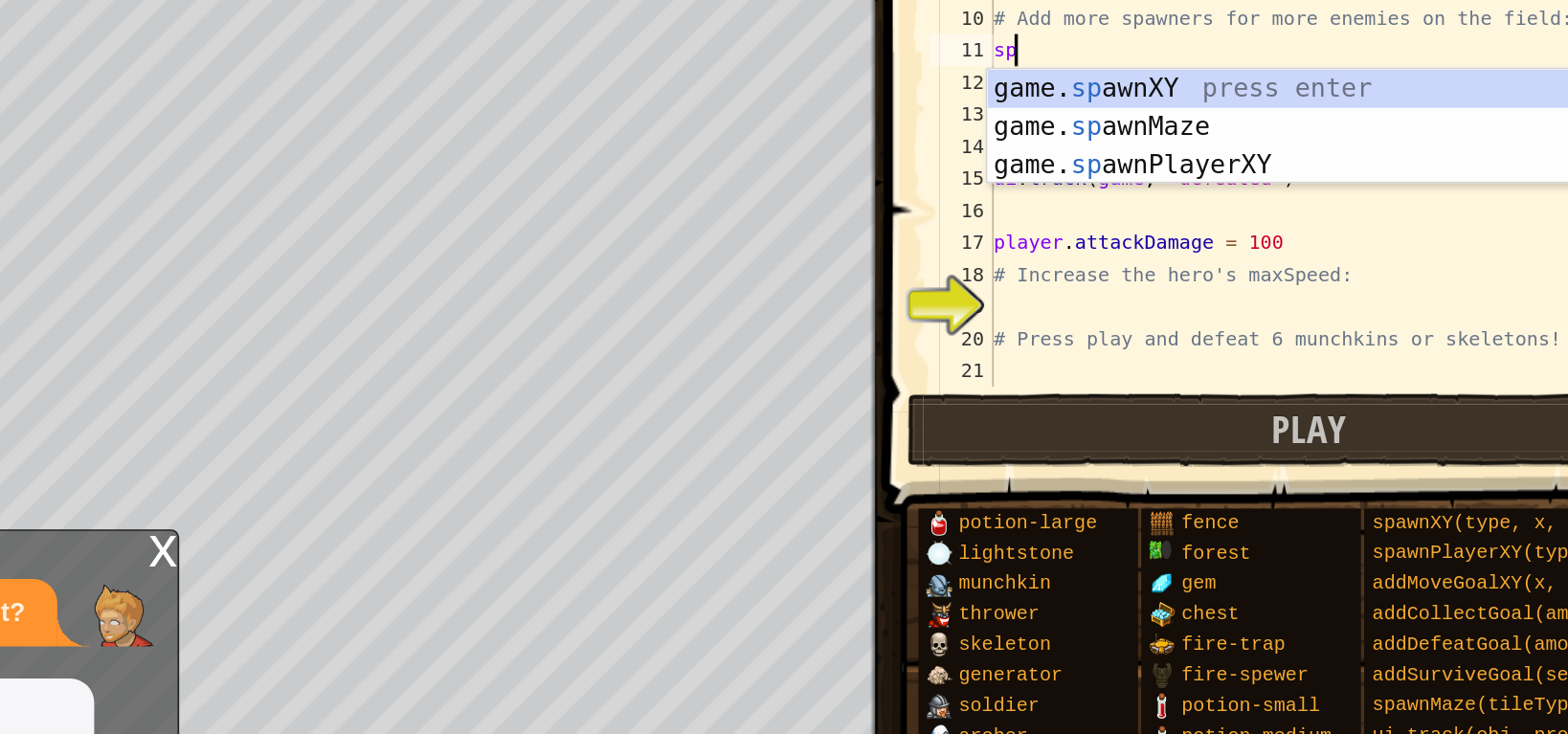
type textarea "s"
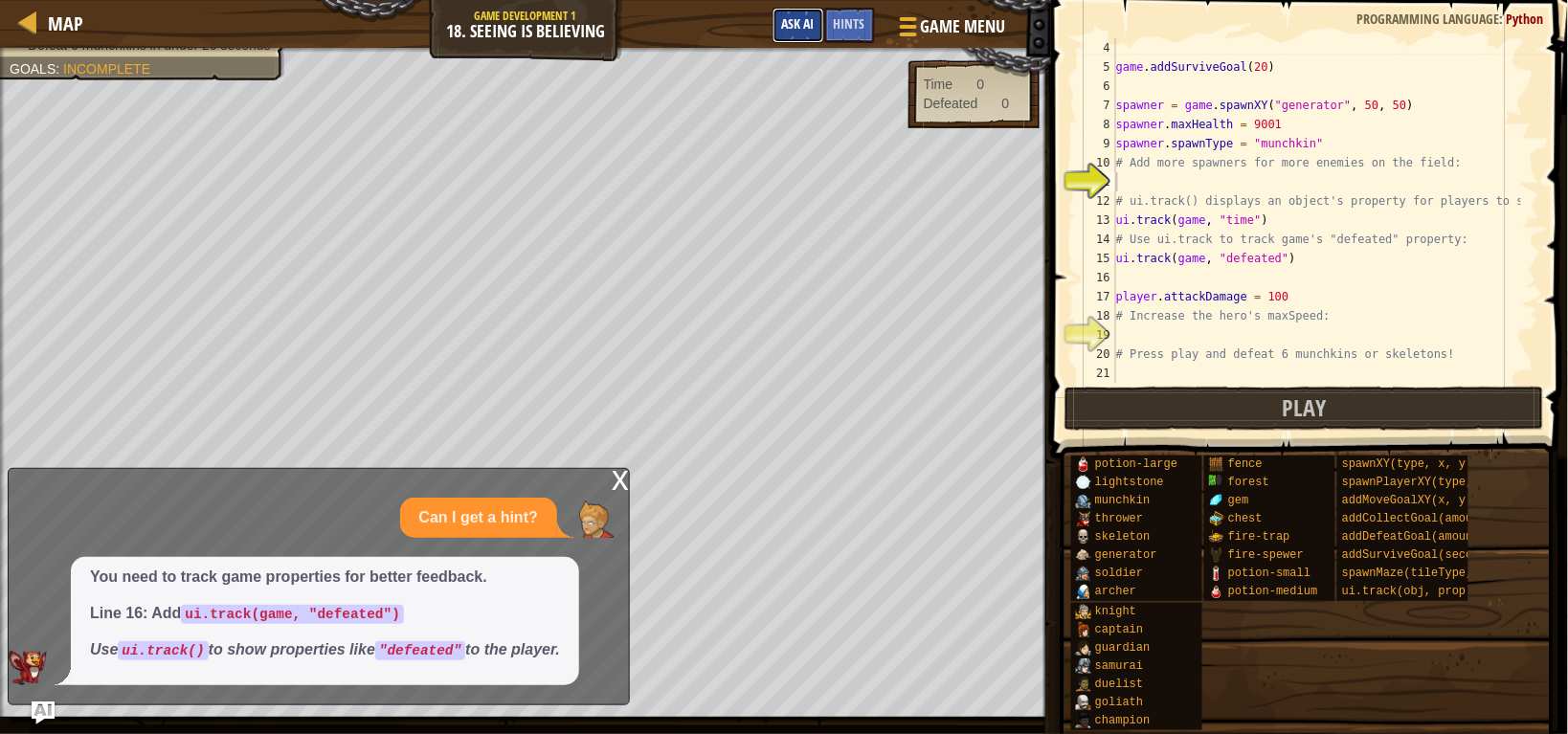
click at [818, 24] on button "Ask AI" at bounding box center [798, 25] width 52 height 35
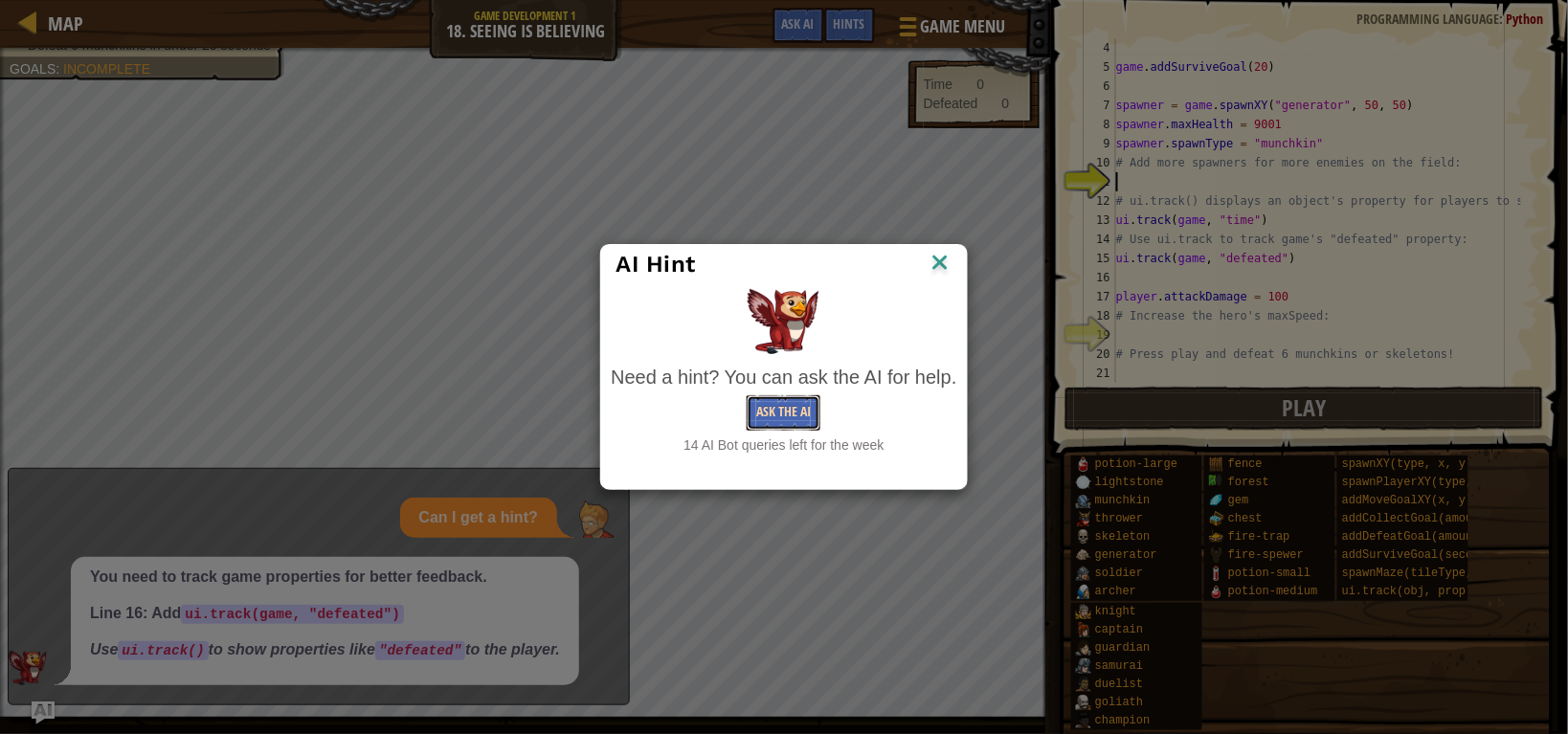
click at [797, 398] on button "Ask the AI" at bounding box center [784, 412] width 74 height 35
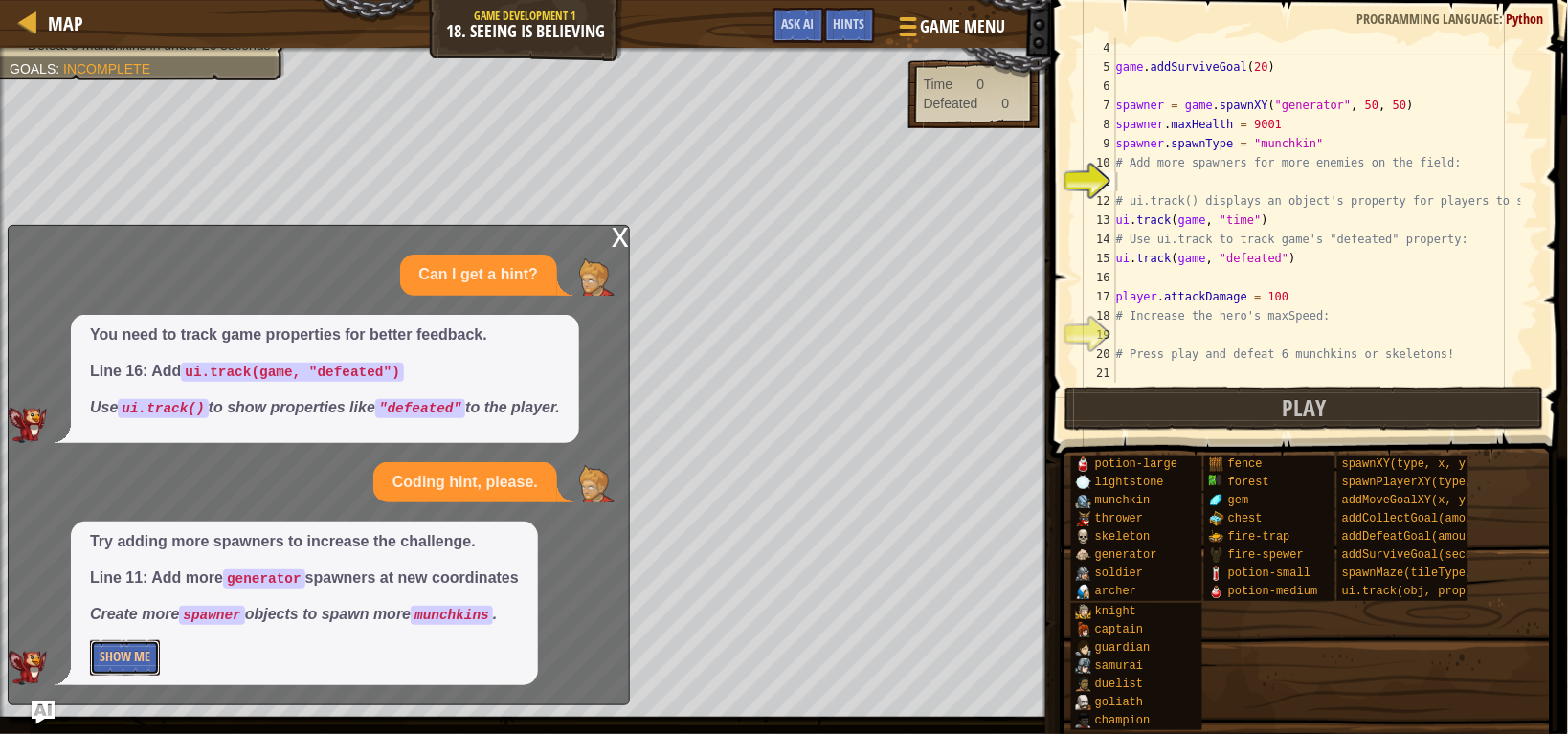
click at [134, 665] on button "Show Me" at bounding box center [125, 658] width 70 height 35
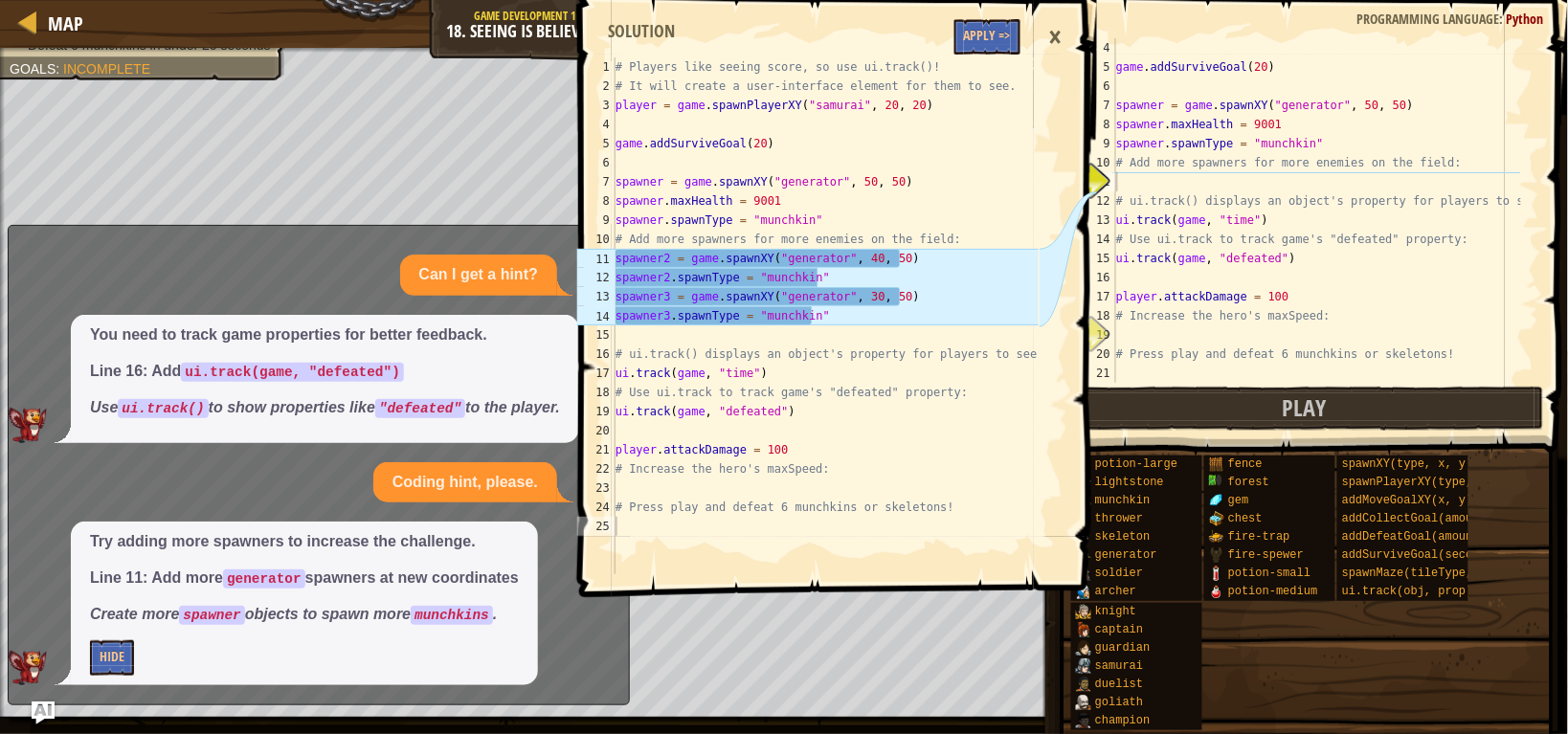
click at [973, 54] on span at bounding box center [840, 271] width 532 height 653
click at [984, 45] on button "Apply =>" at bounding box center [988, 37] width 66 height 35
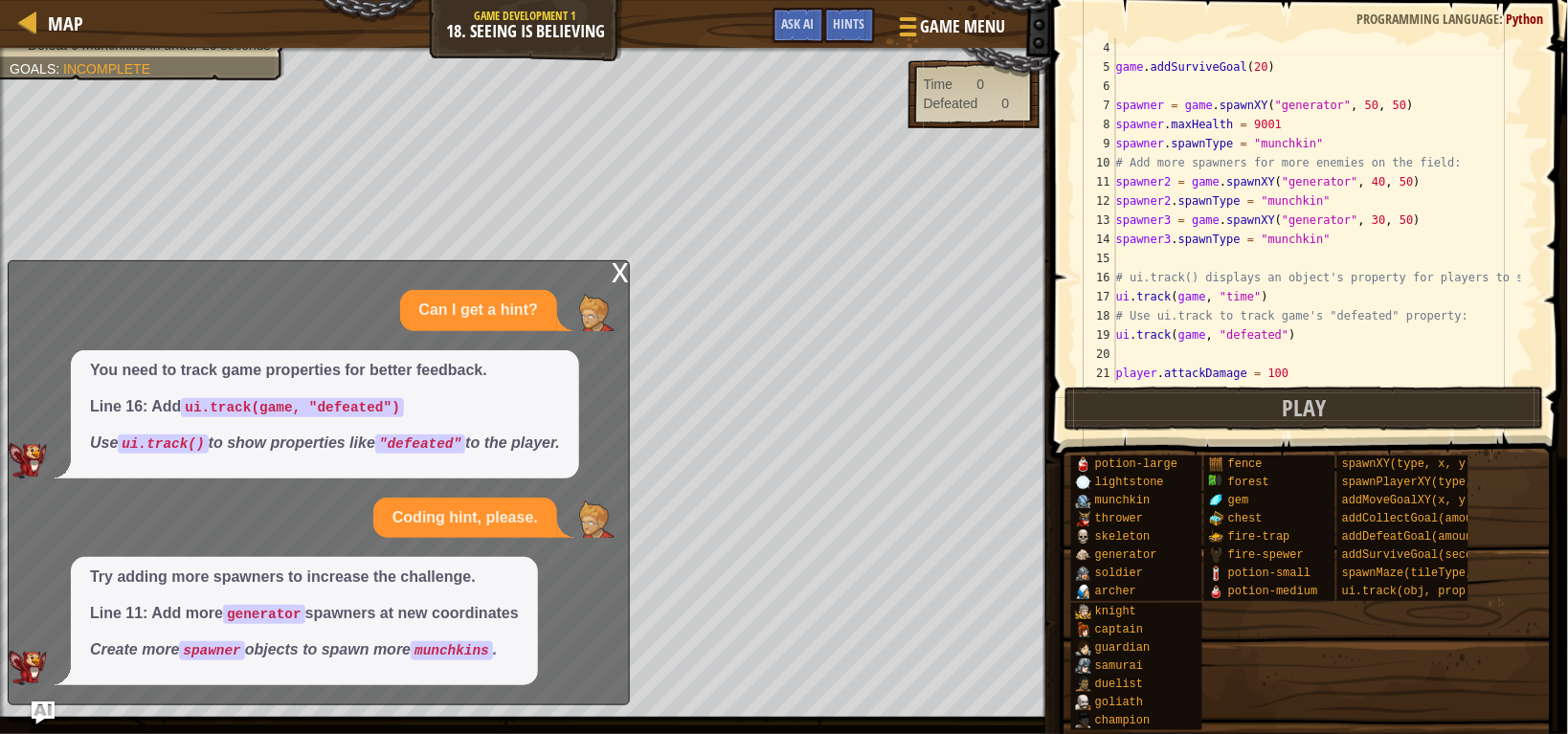
click at [622, 281] on div "x" at bounding box center [620, 271] width 18 height 19
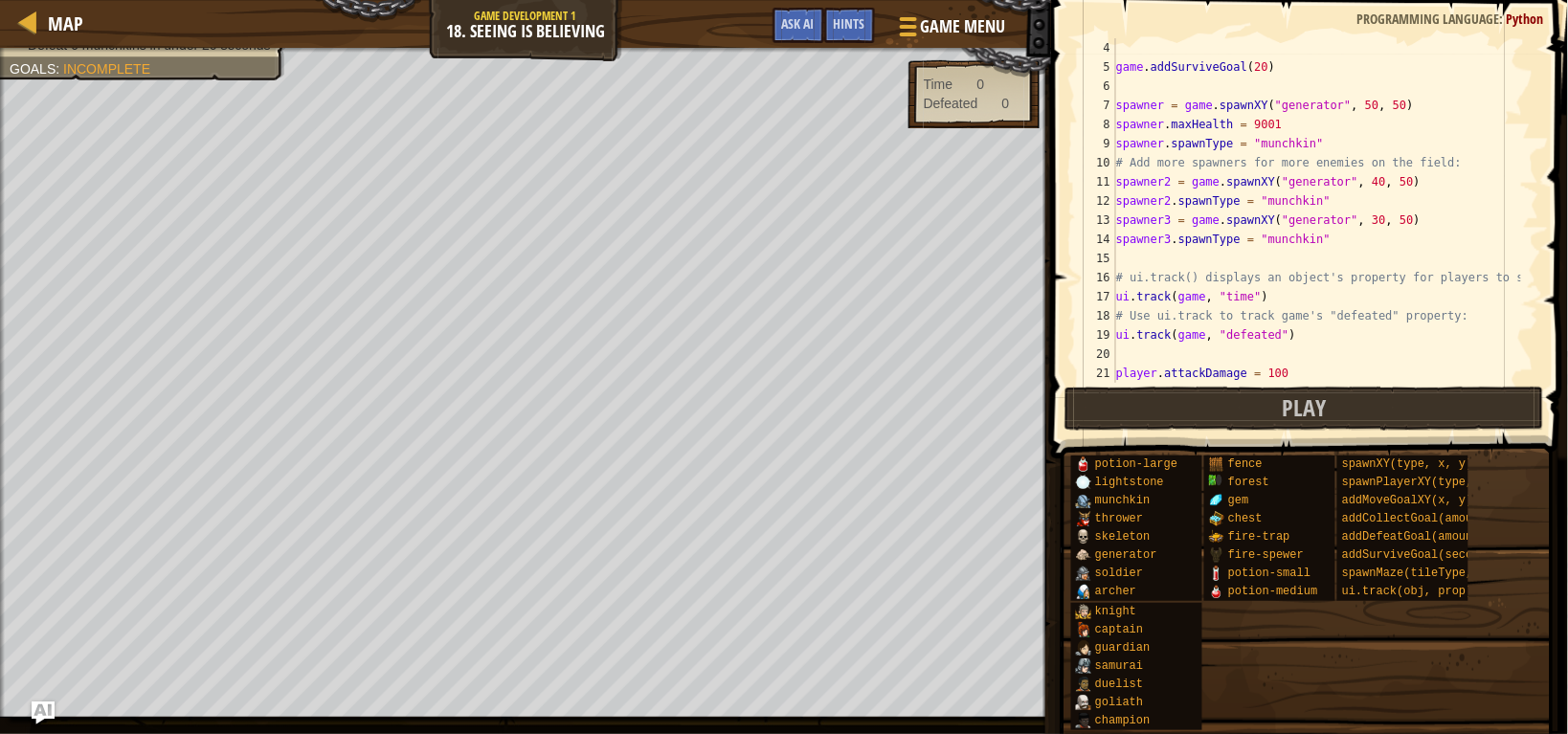
click at [1213, 441] on span at bounding box center [1307, 718] width 503 height 566
click at [1206, 402] on button "Play" at bounding box center [1304, 408] width 480 height 44
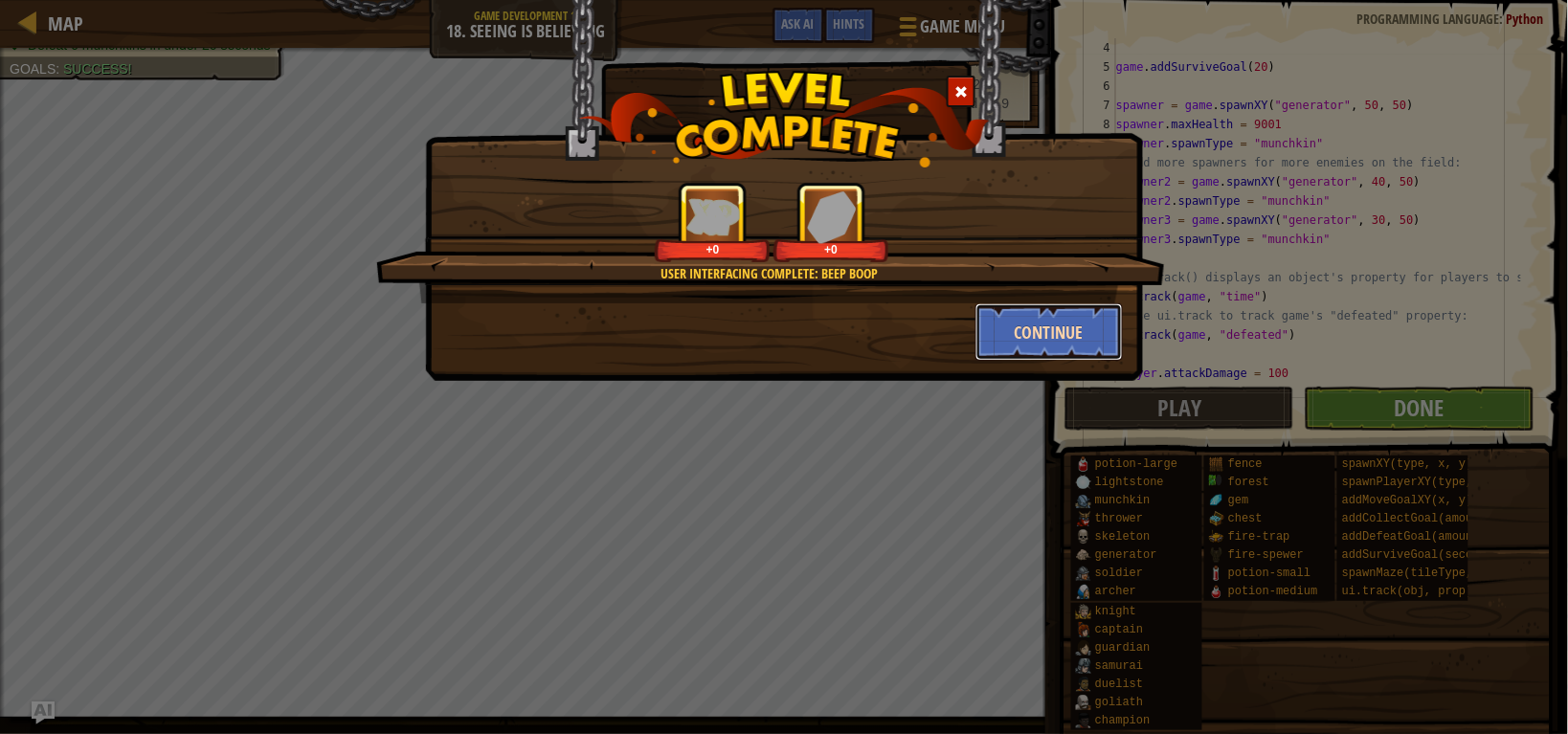
click at [1020, 339] on button "Continue" at bounding box center [1049, 331] width 148 height 58
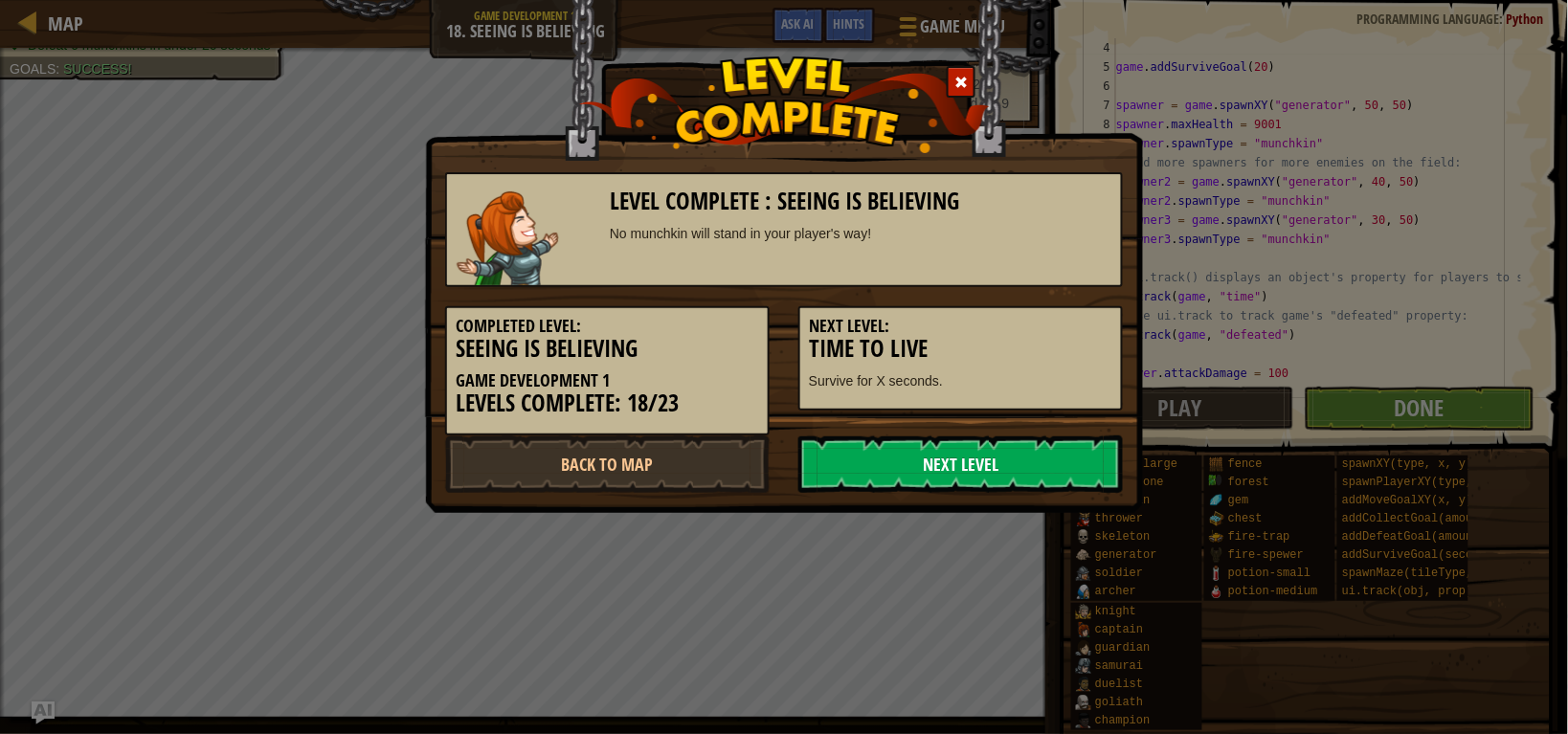
click at [948, 481] on link "Next Level" at bounding box center [960, 464] width 325 height 58
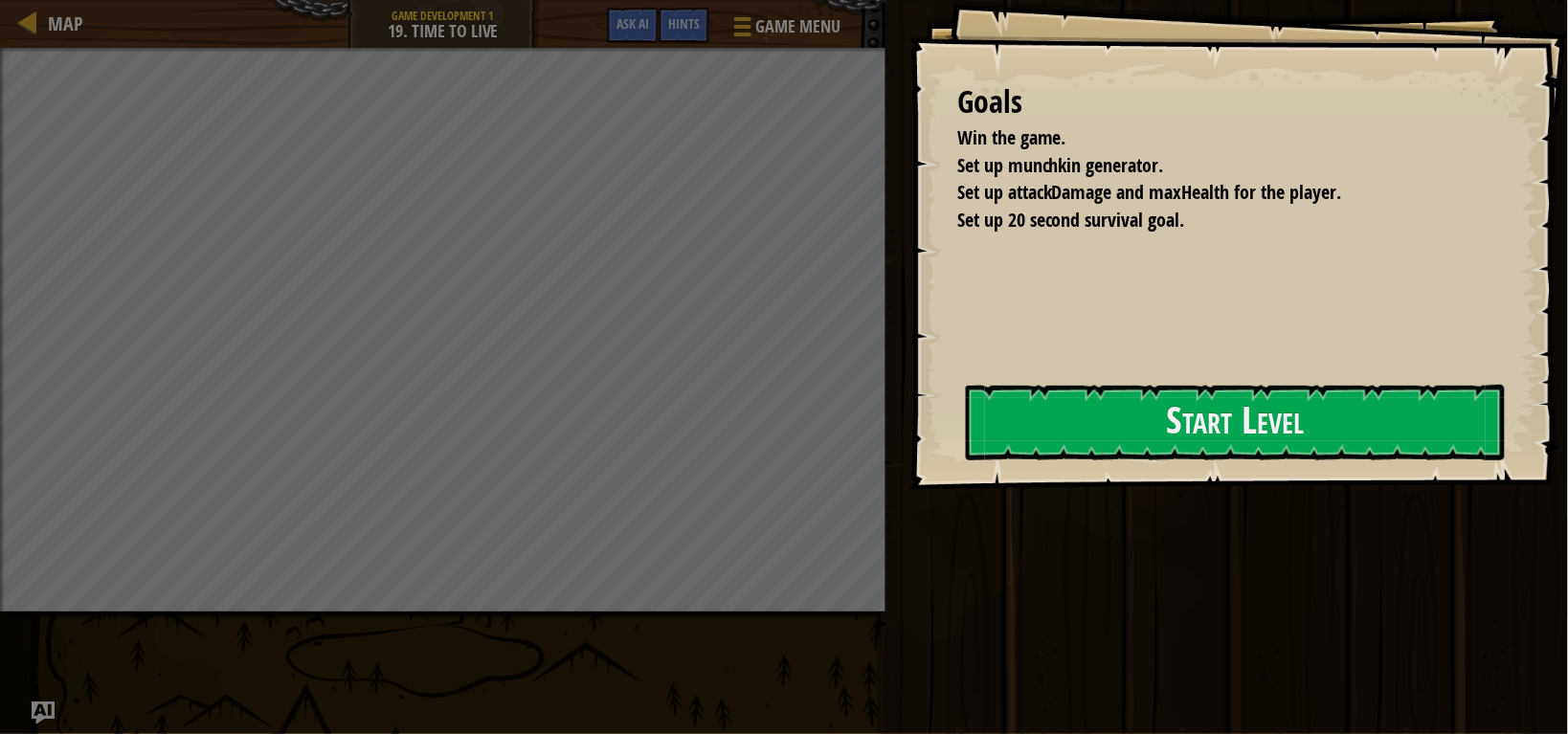
click at [948, 481] on div "Goals Win the game. Set up munchkin generator. Set up attackDamage and maxHealt…" at bounding box center [1237, 245] width 658 height 490
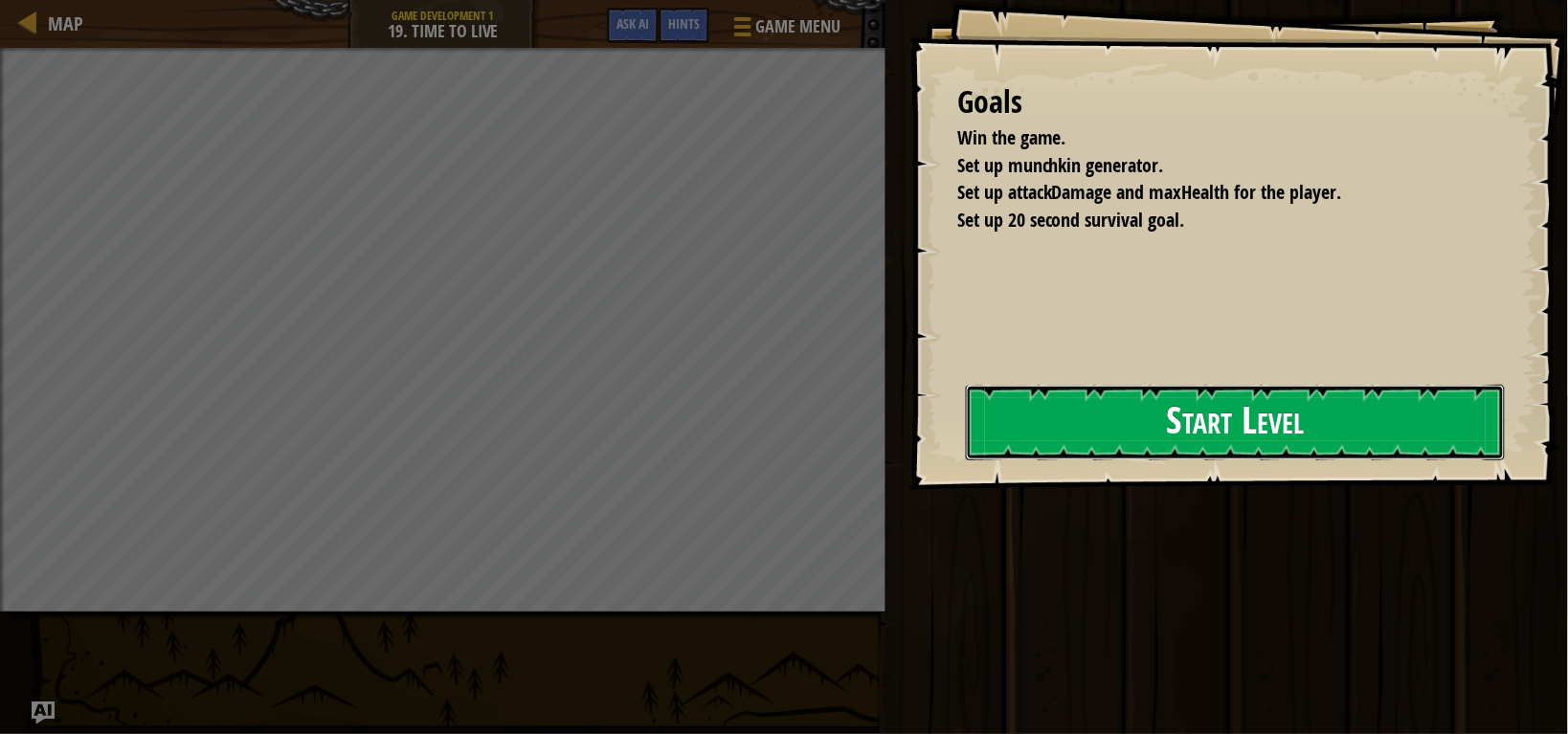
click at [1111, 441] on button "Start Level" at bounding box center [1235, 423] width 539 height 76
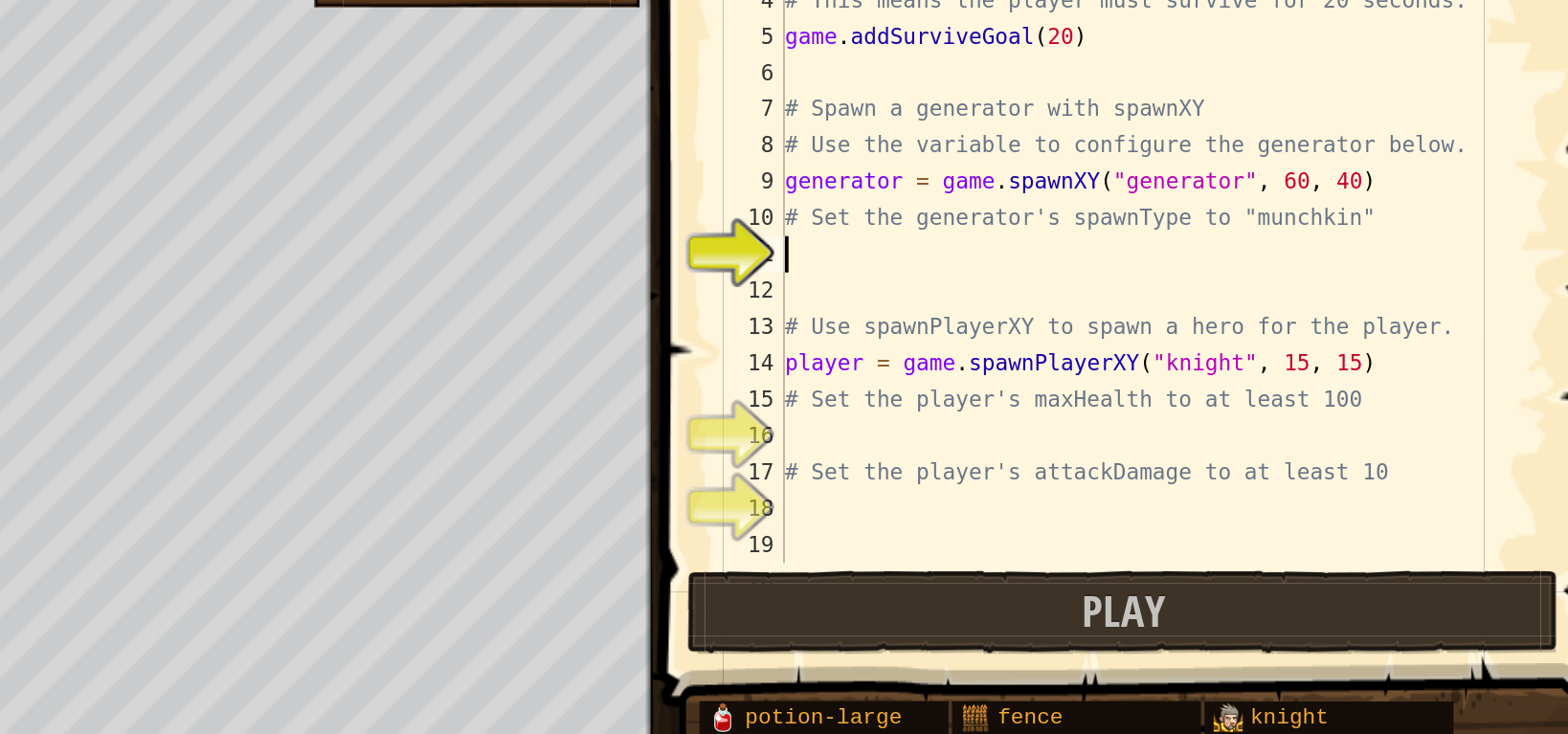
click at [1262, 243] on div "# Pass an argument to addSurviveGoal() to specify a time. # This means the play…" at bounding box center [1326, 239] width 389 height 402
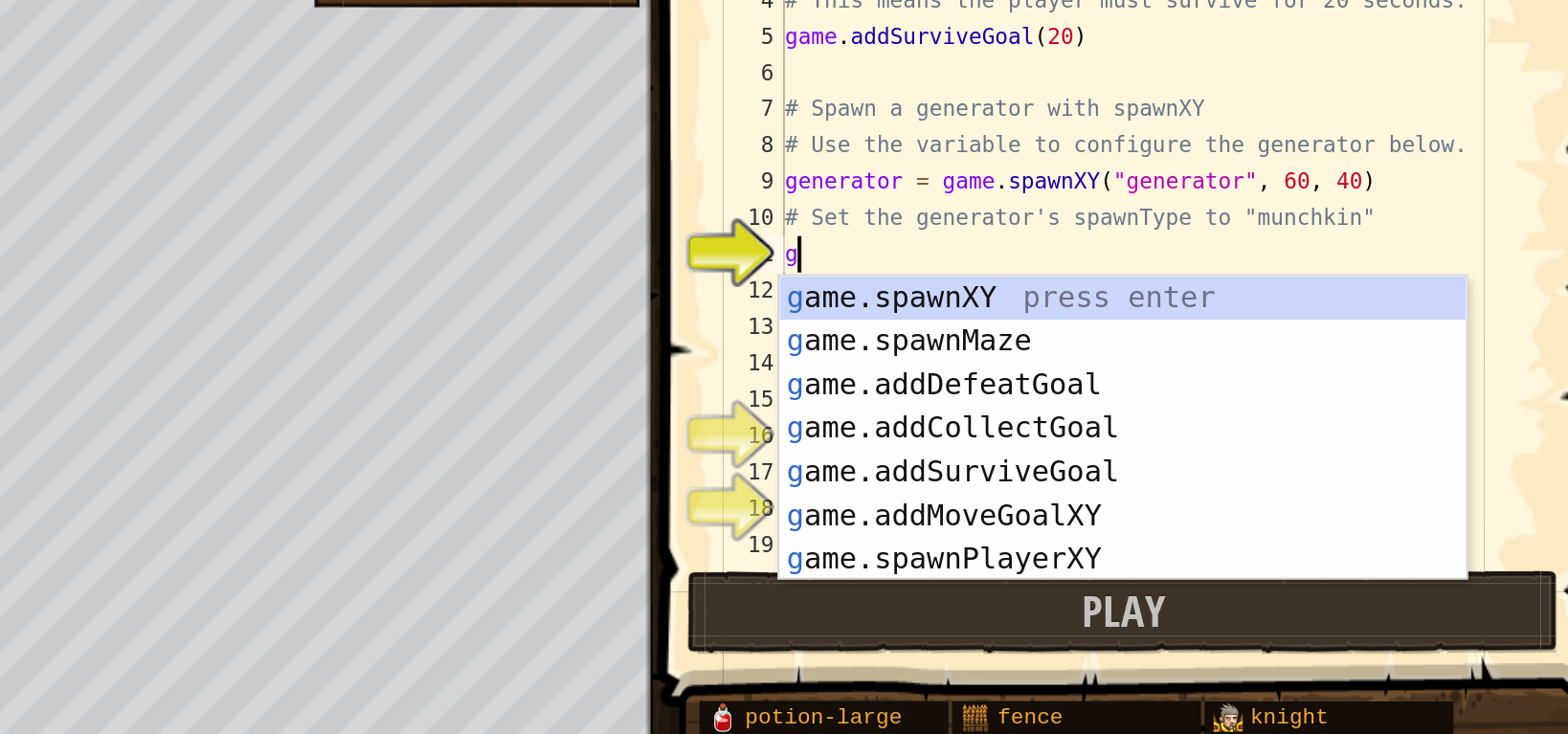
scroll to position [8, 0]
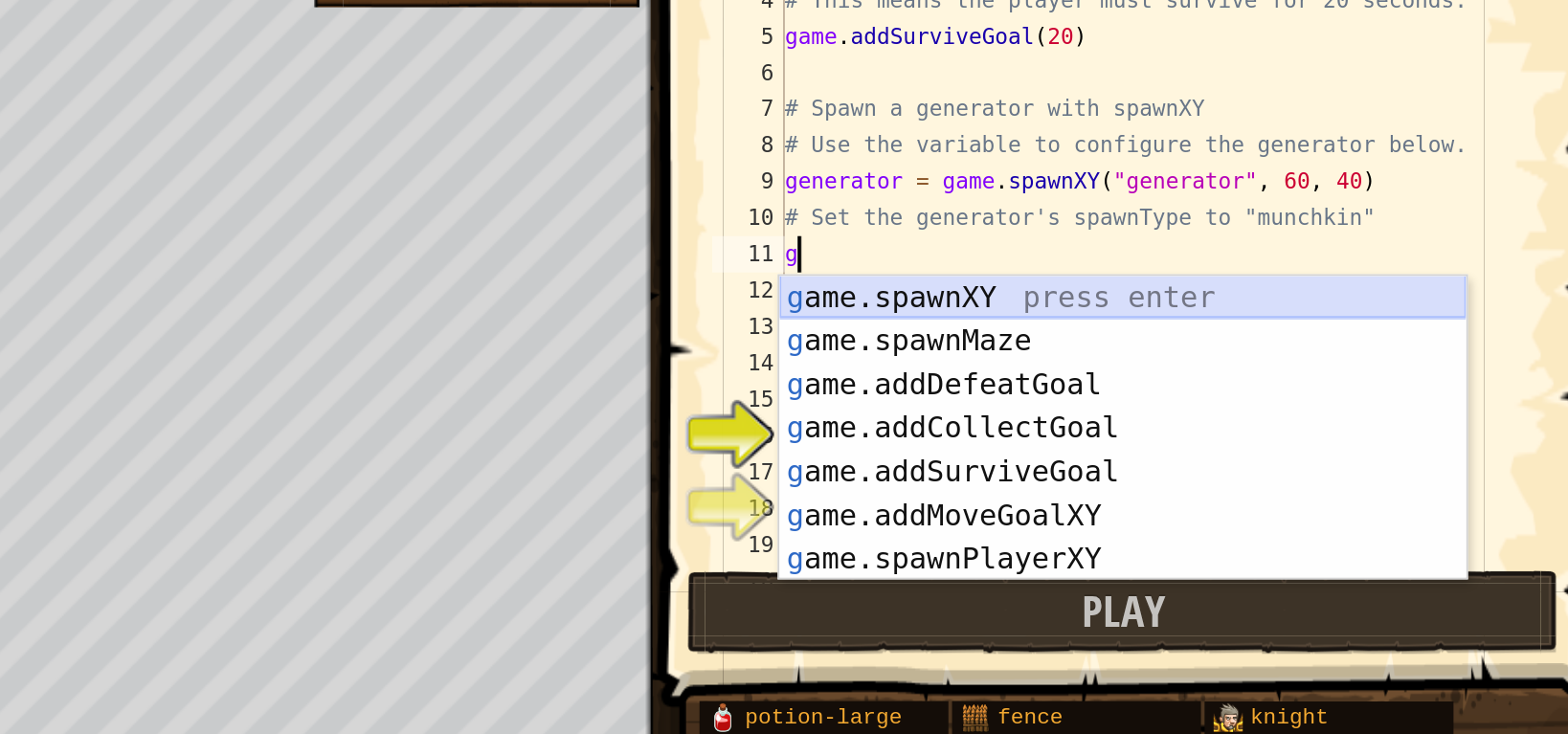
click at [1288, 258] on div "g ame.spawnXY press enter g ame.spawnMaze press enter g ame.addDefeatGoal press…" at bounding box center [1313, 354] width 362 height 207
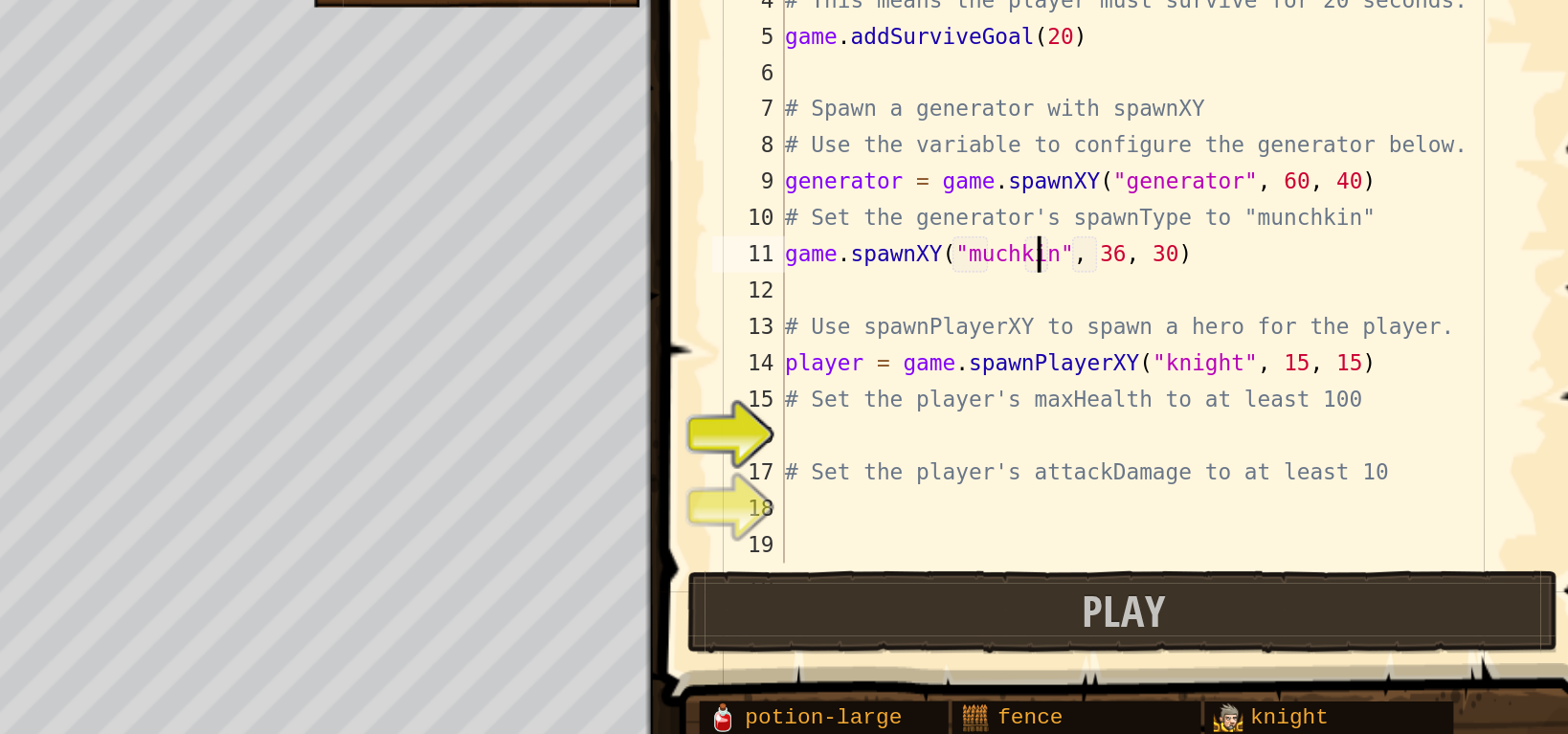
scroll to position [8, 12]
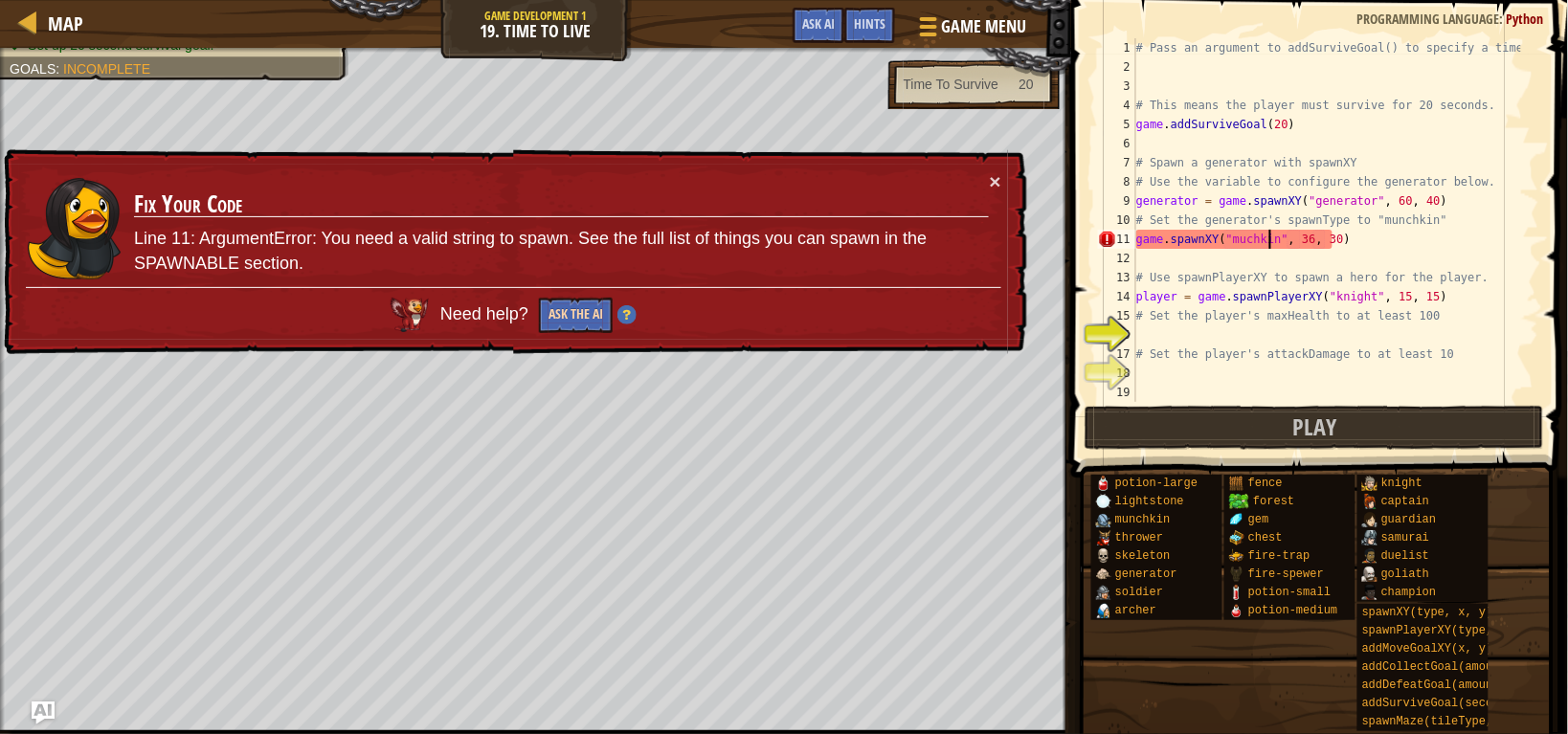
type textarea "game.spawnXY("muchkin", 36, 30)"
click at [597, 324] on button "Ask the AI" at bounding box center [576, 315] width 74 height 35
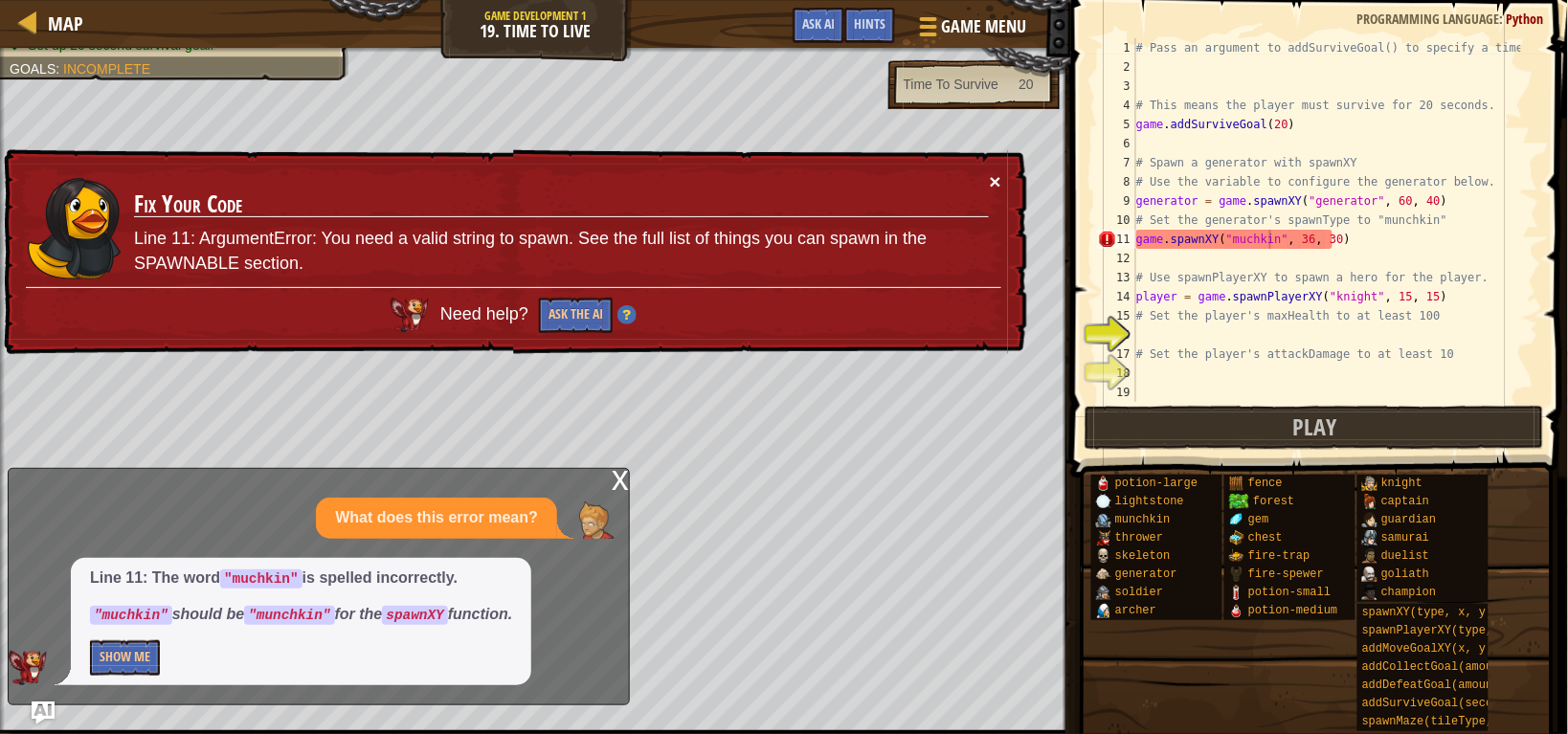
click at [997, 179] on button "×" at bounding box center [996, 181] width 12 height 20
click at [128, 655] on button "Show Me" at bounding box center [125, 658] width 70 height 35
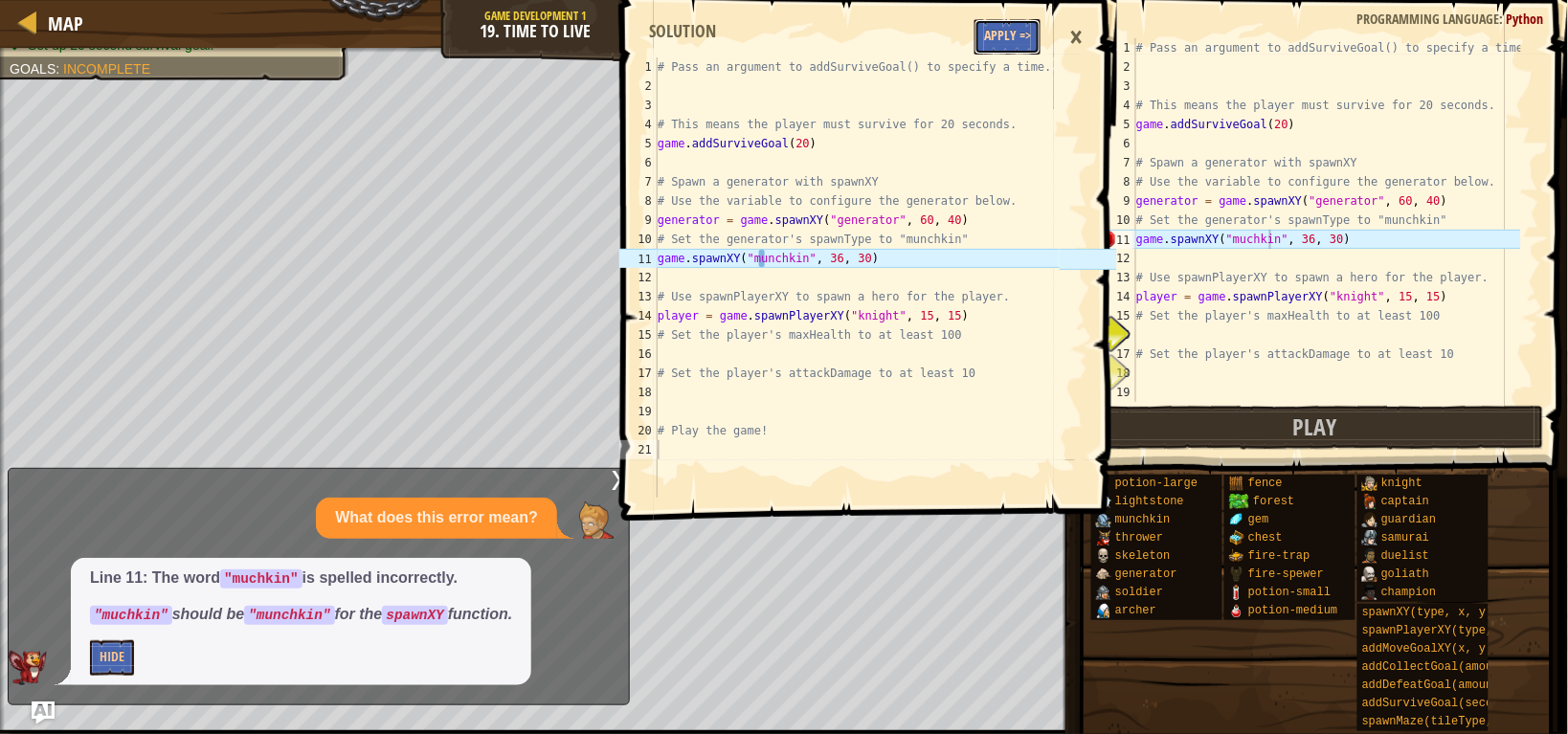
click at [1017, 33] on button "Apply =>" at bounding box center [1007, 37] width 66 height 35
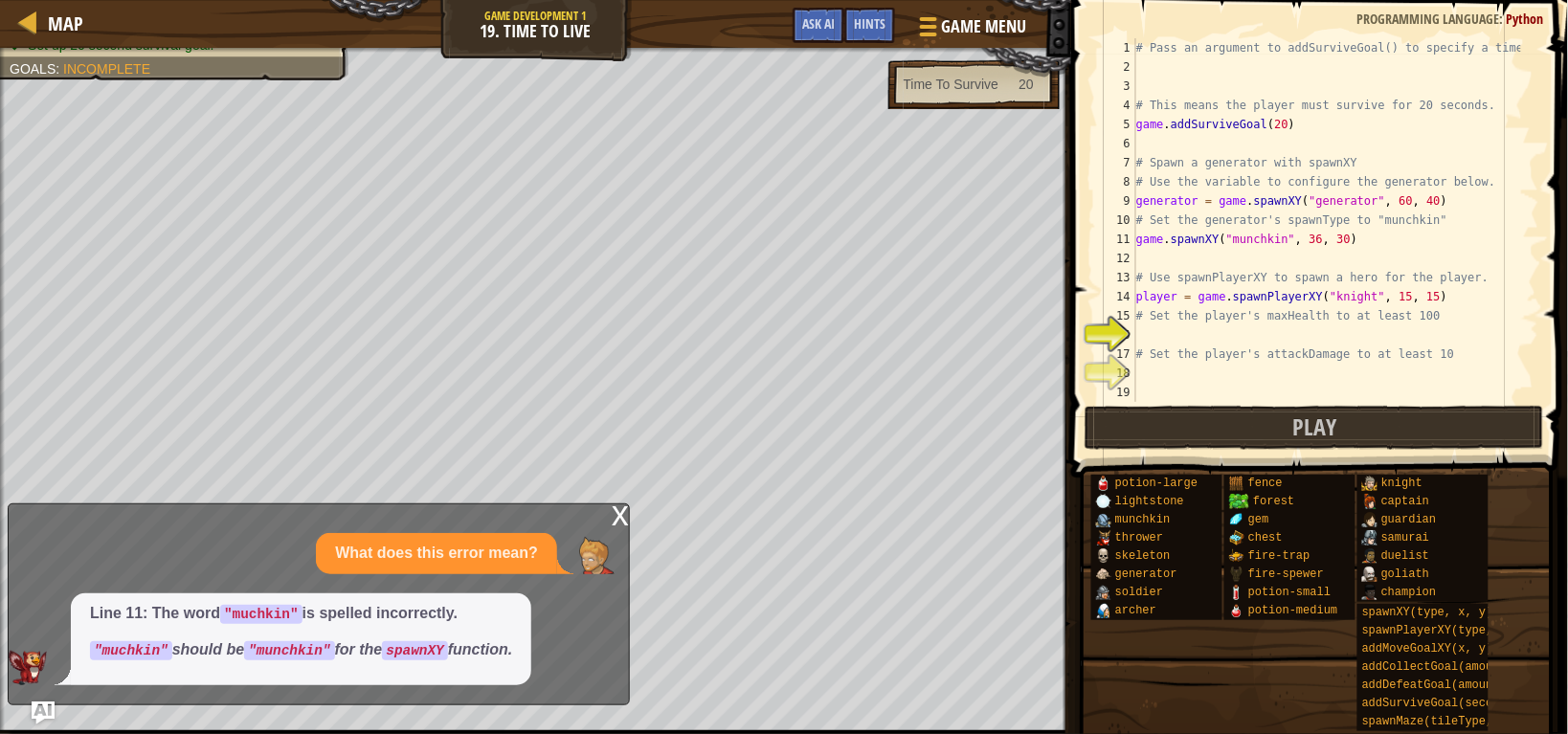
click at [606, 522] on div "x What does this error mean? Line 11: The word "muchkin" is spelled incorrectly…" at bounding box center [319, 603] width 622 height 202
click at [617, 523] on div "x" at bounding box center [620, 514] width 18 height 19
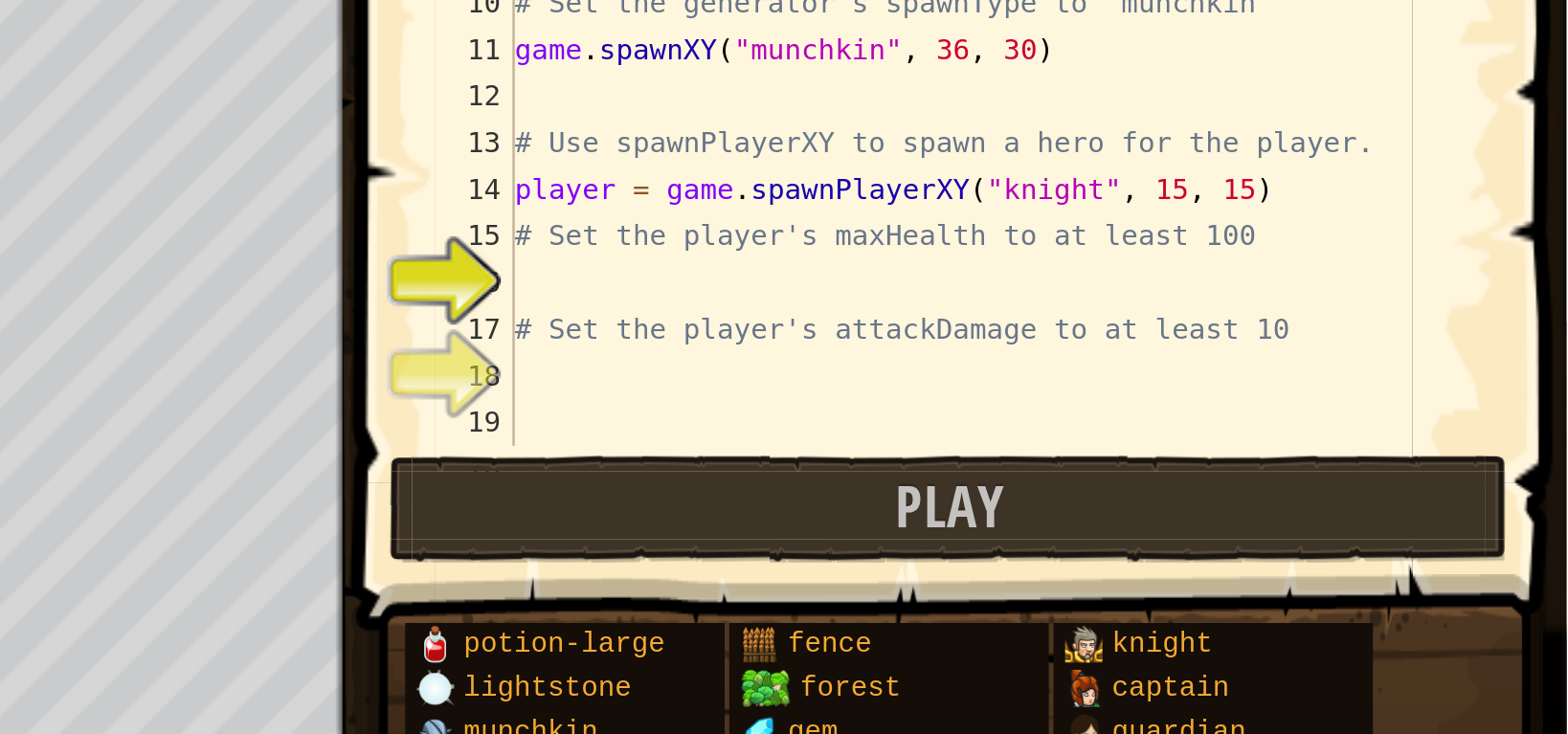
scroll to position [8, 0]
click at [1347, 327] on div "# Pass an argument to addSurviveGoal() to specify a time. # This means the play…" at bounding box center [1326, 239] width 389 height 402
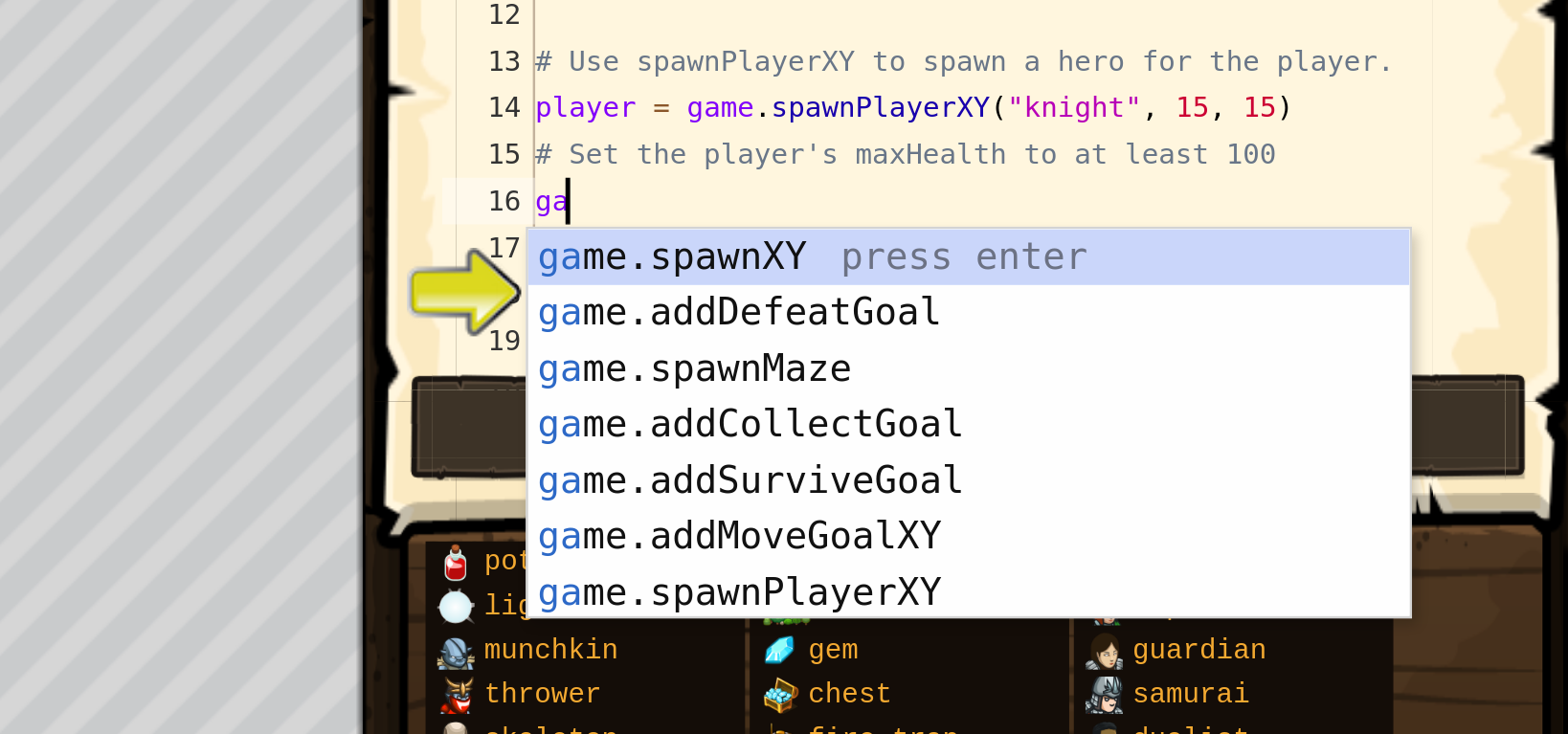
type textarea "g"
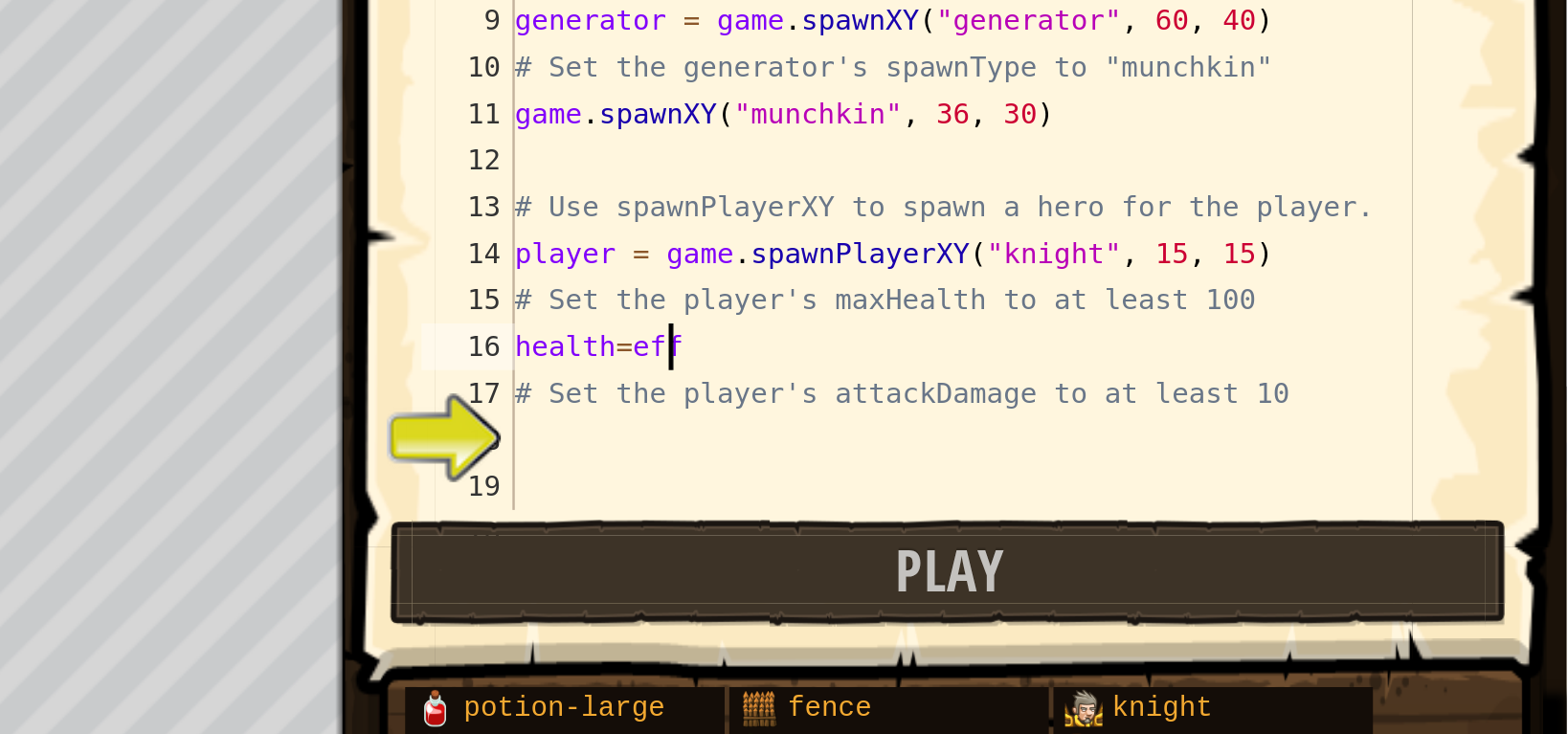
scroll to position [8, 3]
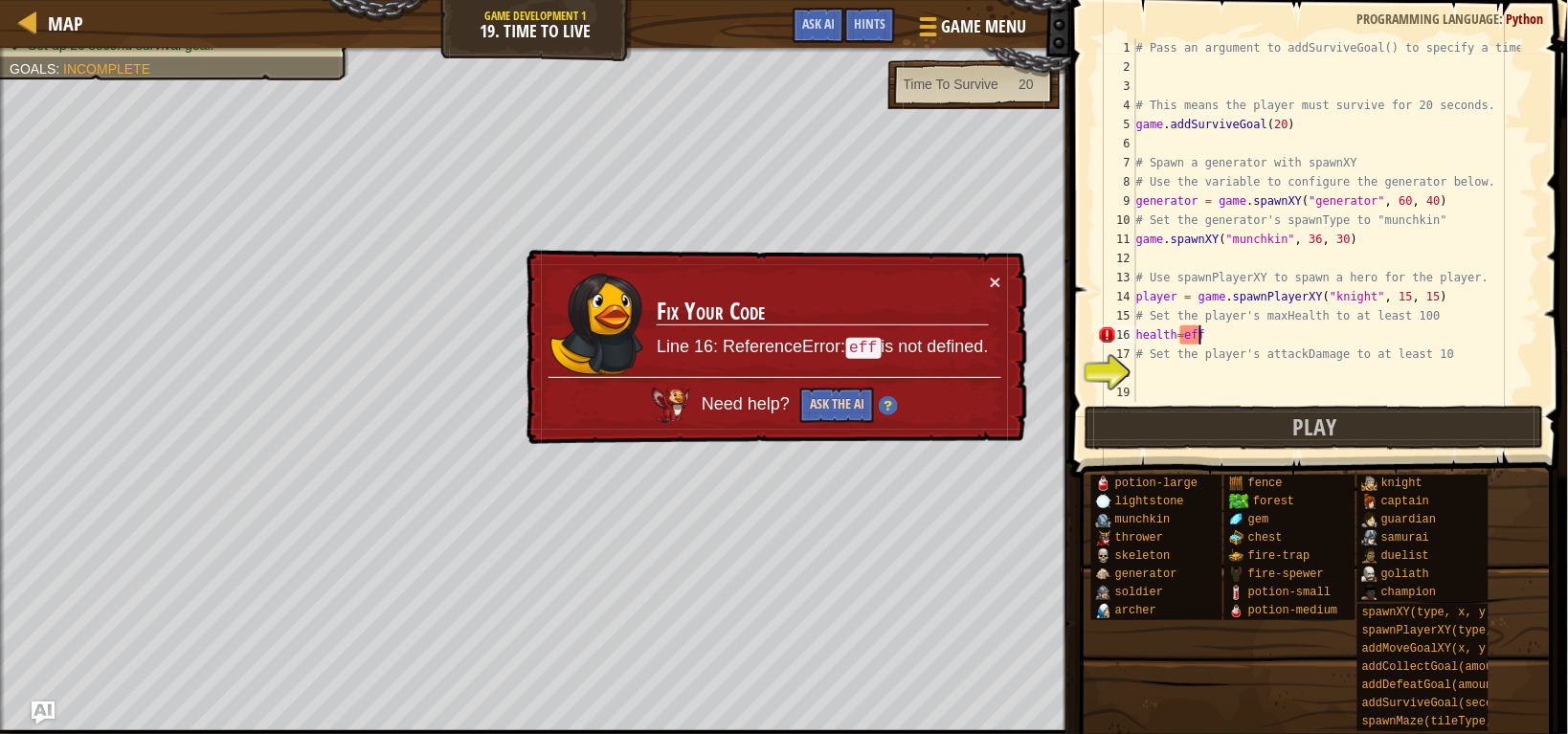
type textarea "health=eff"
click at [841, 404] on button "Ask the AI" at bounding box center [838, 406] width 74 height 35
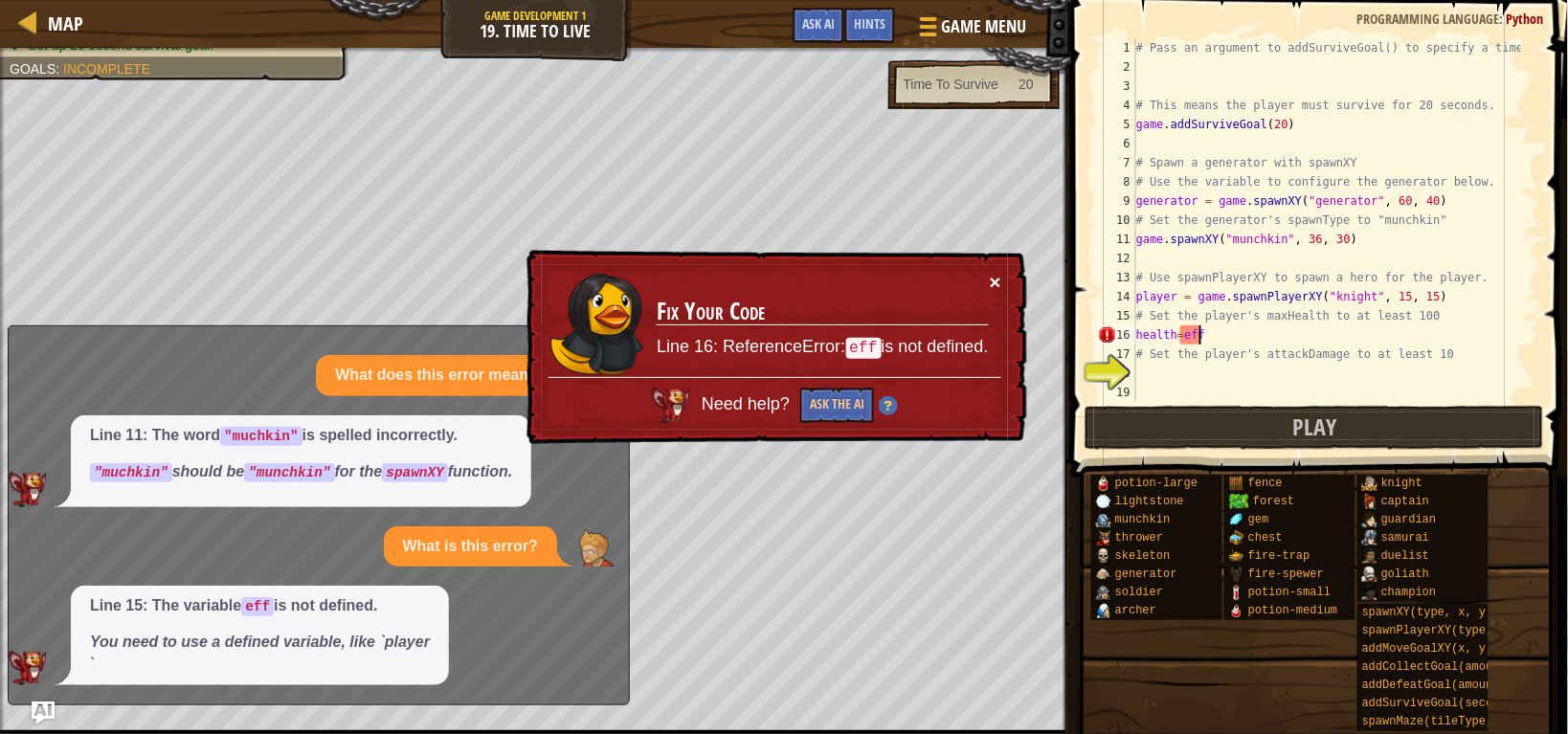
click at [994, 284] on button "×" at bounding box center [996, 282] width 12 height 20
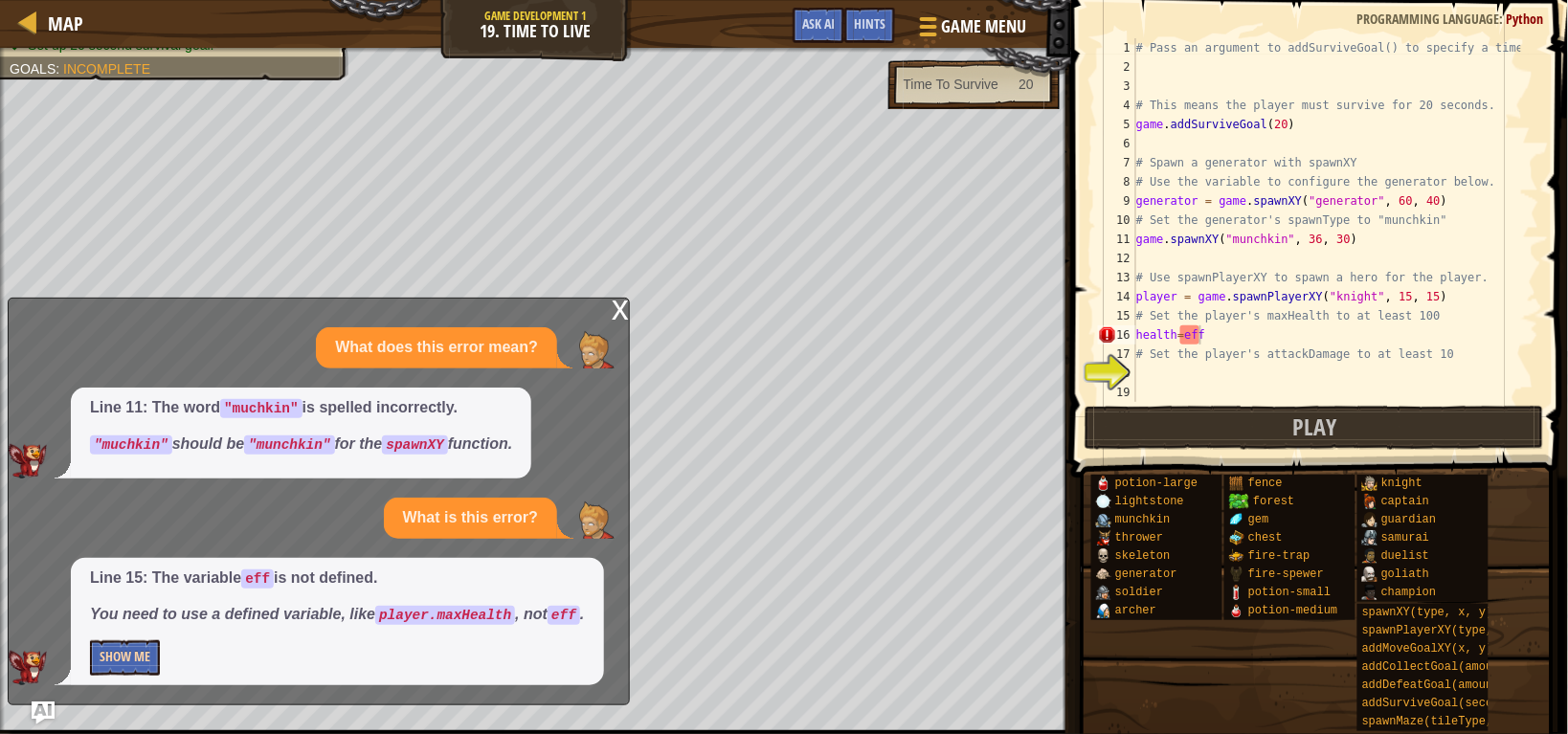
drag, startPoint x: 101, startPoint y: 639, endPoint x: 115, endPoint y: 657, distance: 22.8
click at [115, 657] on div "Line 15: The variable eff is not defined. You need to use a defined variable, l…" at bounding box center [337, 621] width 533 height 128
click at [115, 657] on button "Show Me" at bounding box center [125, 658] width 70 height 35
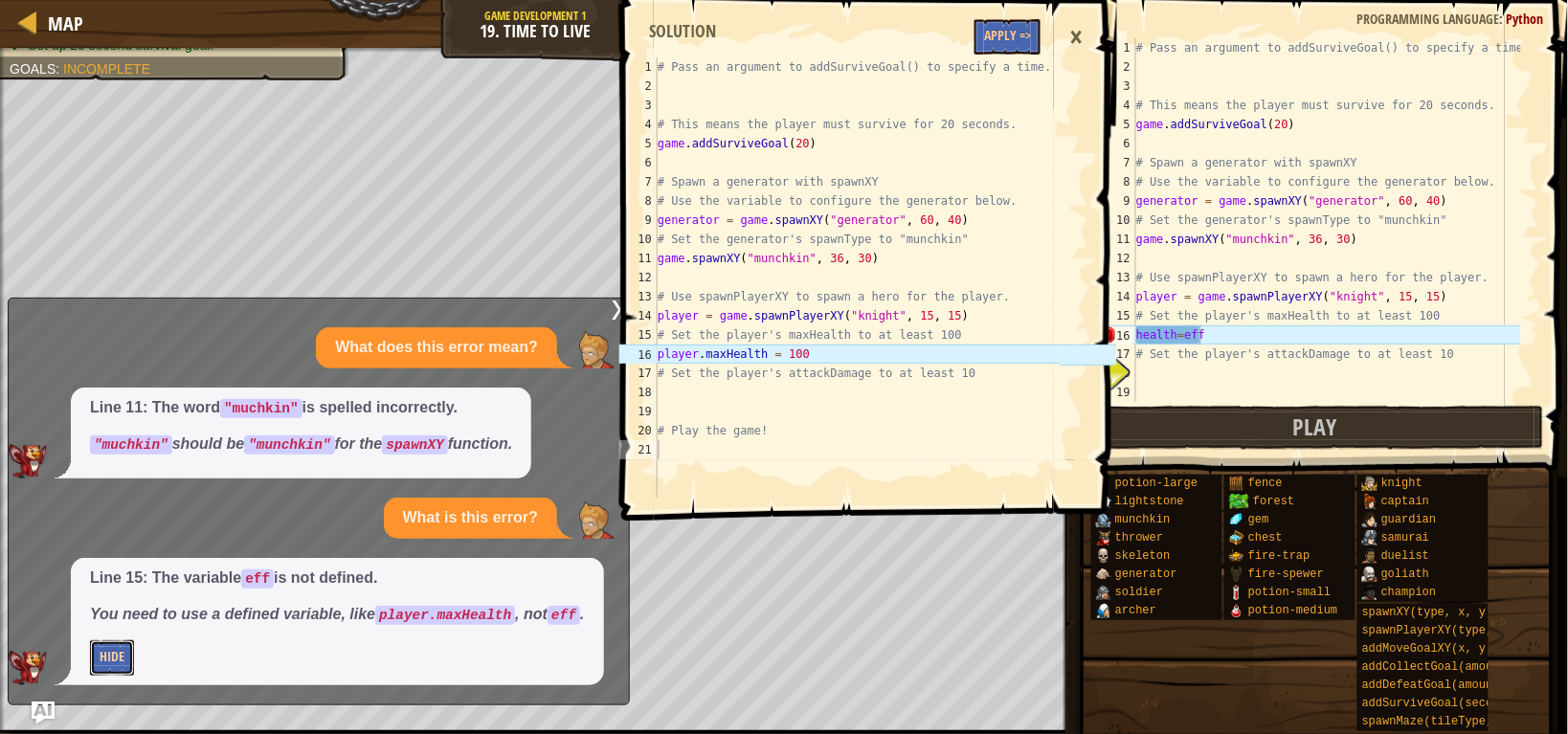
click at [115, 657] on button "Hide" at bounding box center [111, 658] width 44 height 35
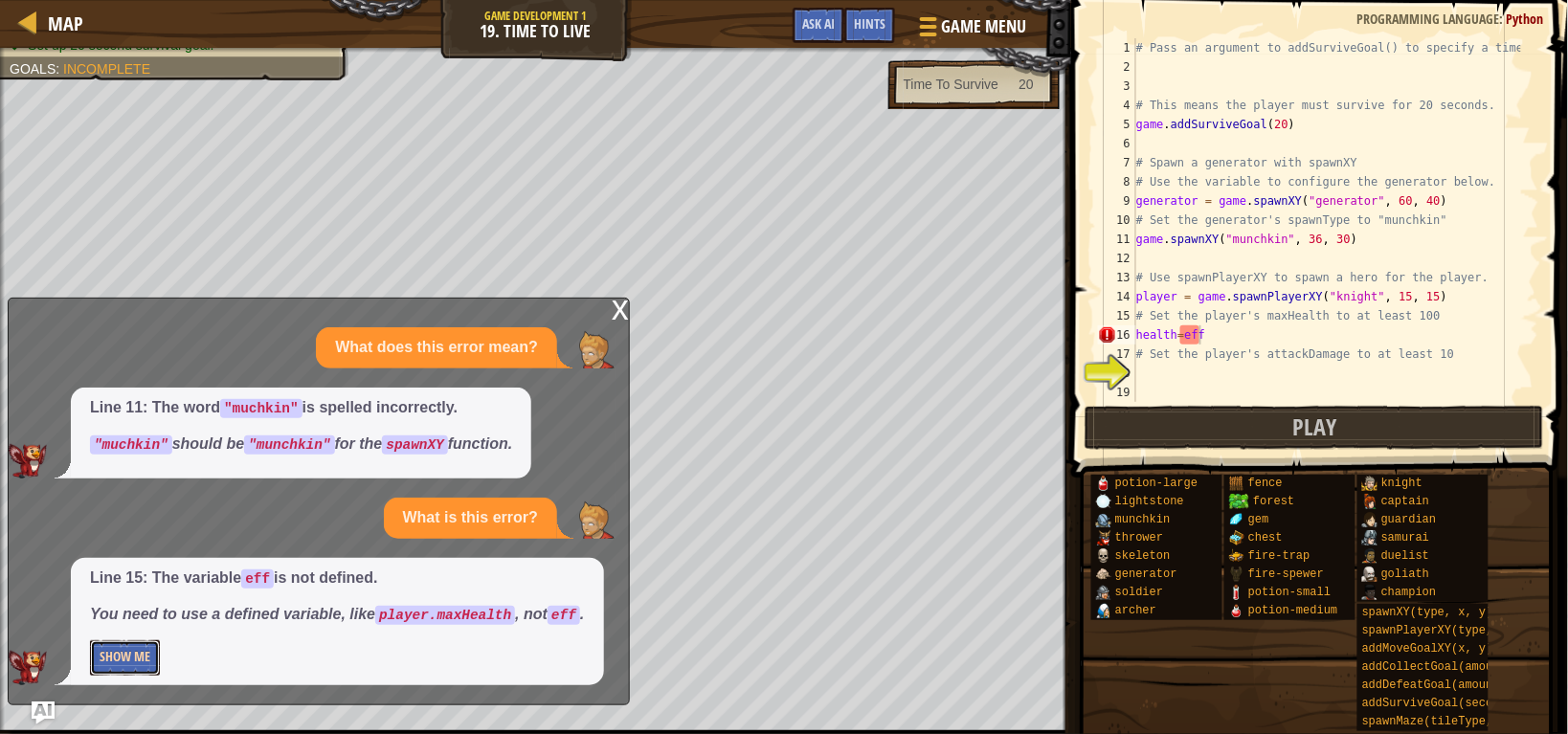
click at [115, 657] on button "Show Me" at bounding box center [125, 658] width 70 height 35
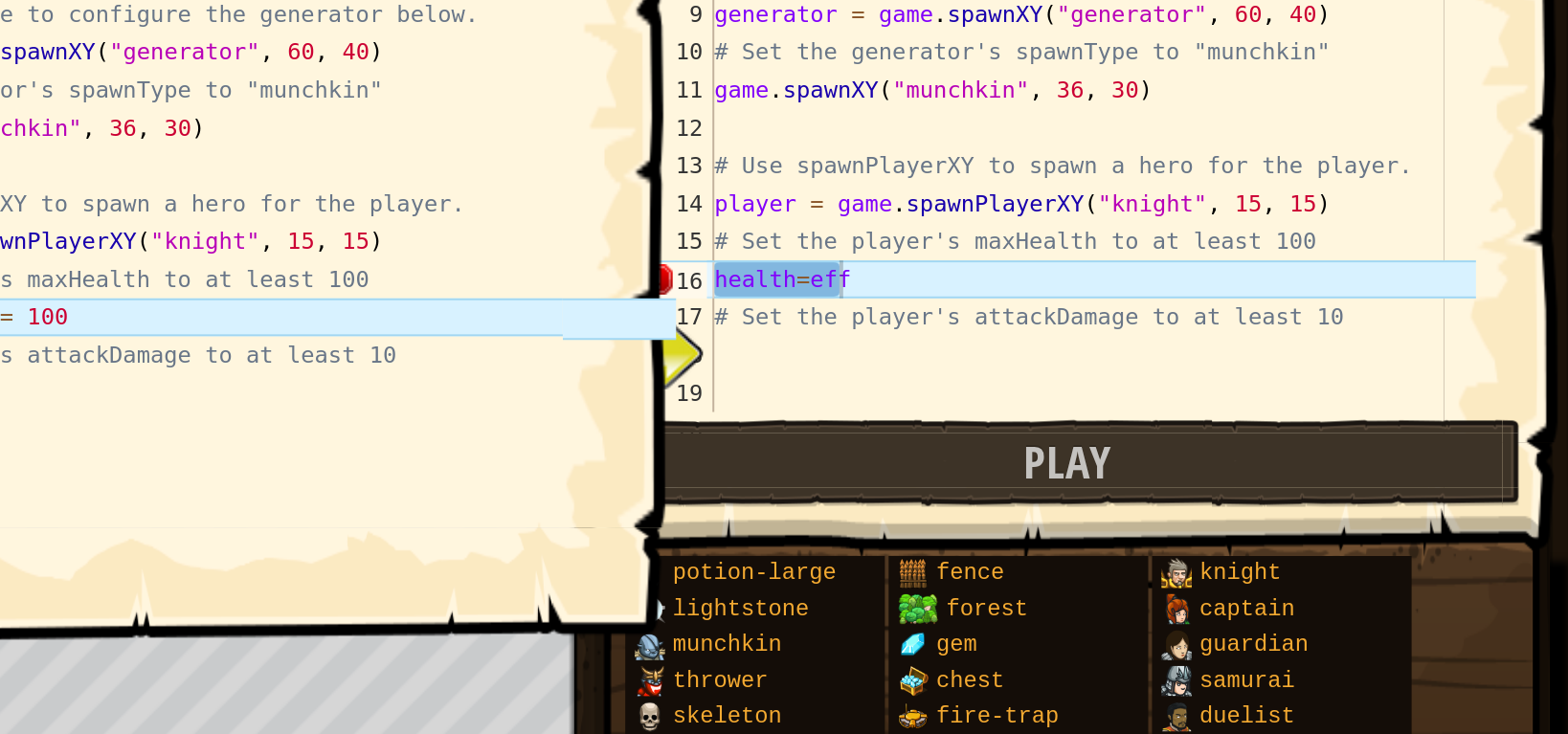
click at [1224, 330] on div "# Pass an argument to addSurviveGoal() to specify a time. # This means the play…" at bounding box center [1326, 239] width 389 height 402
type textarea "h"
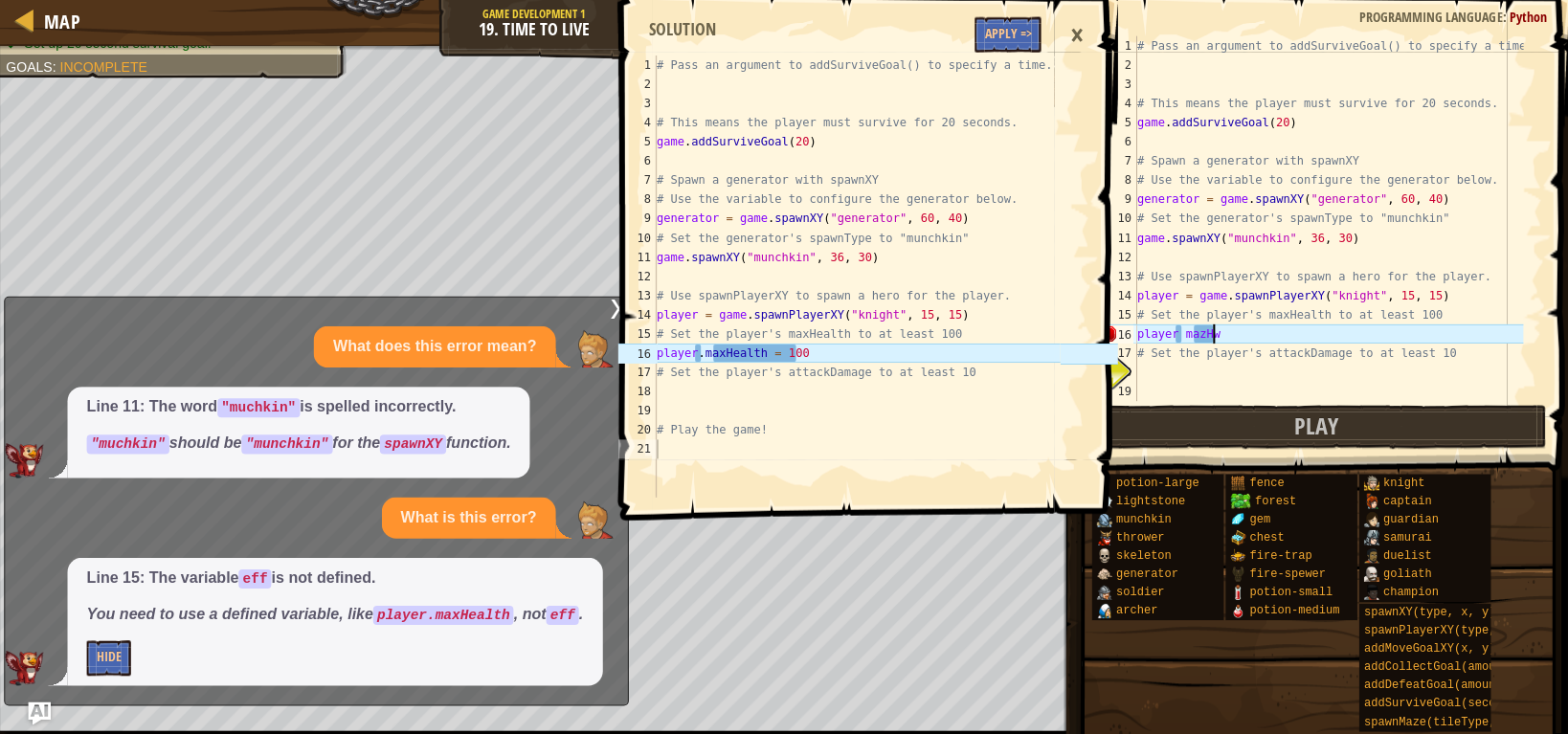
scroll to position [0, 0]
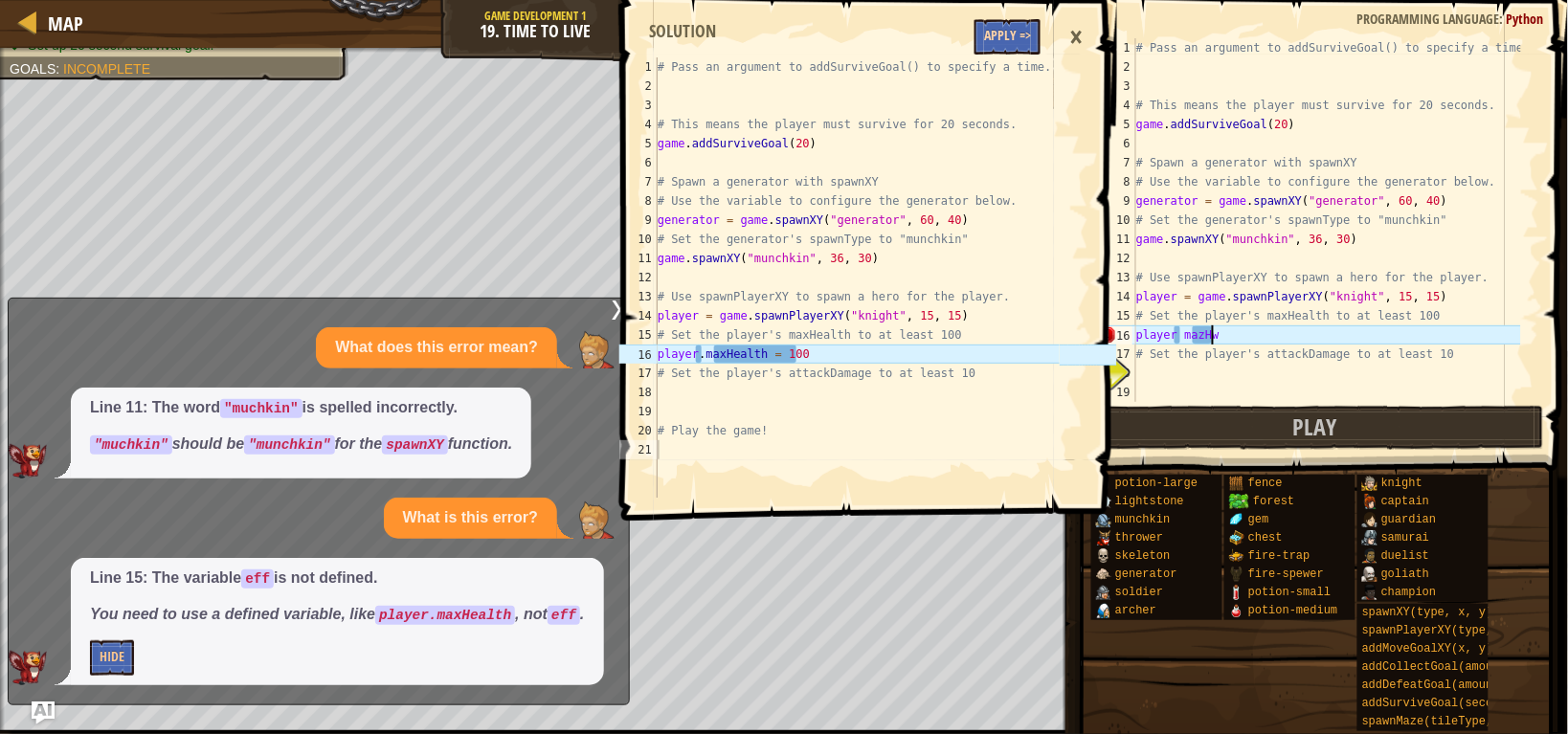
type textarea "player [PERSON_NAME]"
click at [998, 33] on button "Apply =>" at bounding box center [1007, 37] width 66 height 35
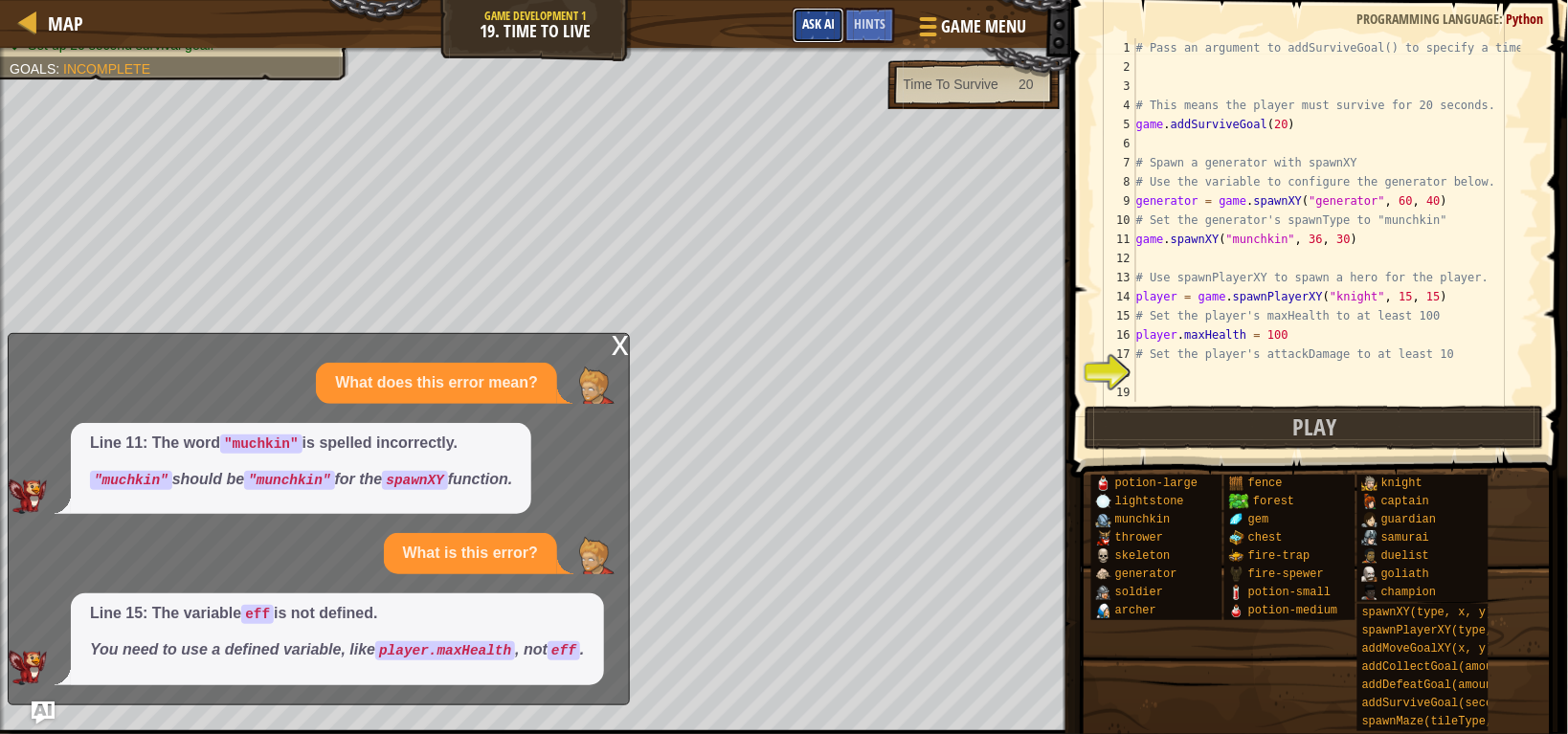
click at [826, 26] on span "Ask AI" at bounding box center [818, 23] width 32 height 19
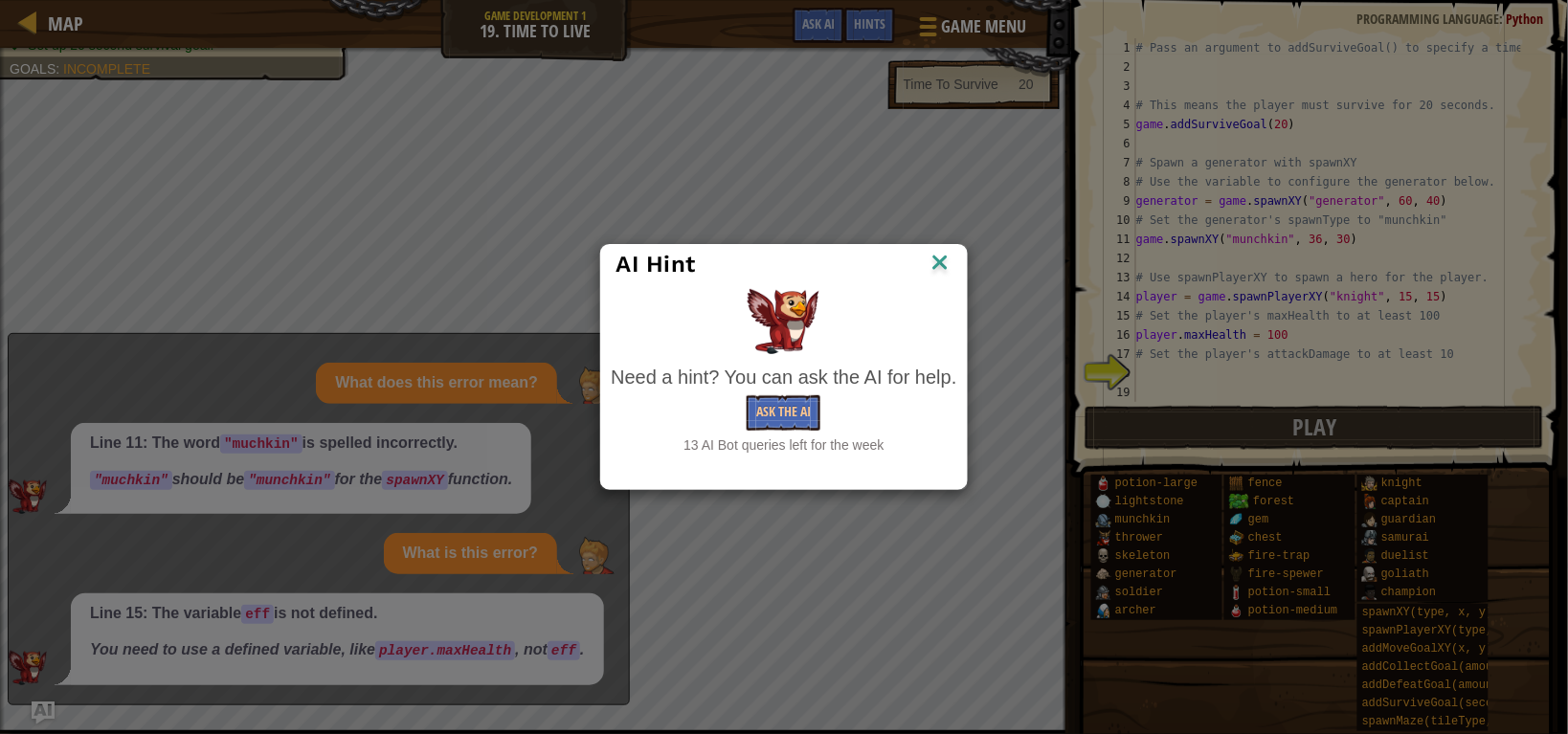
click at [943, 270] on img at bounding box center [940, 263] width 25 height 28
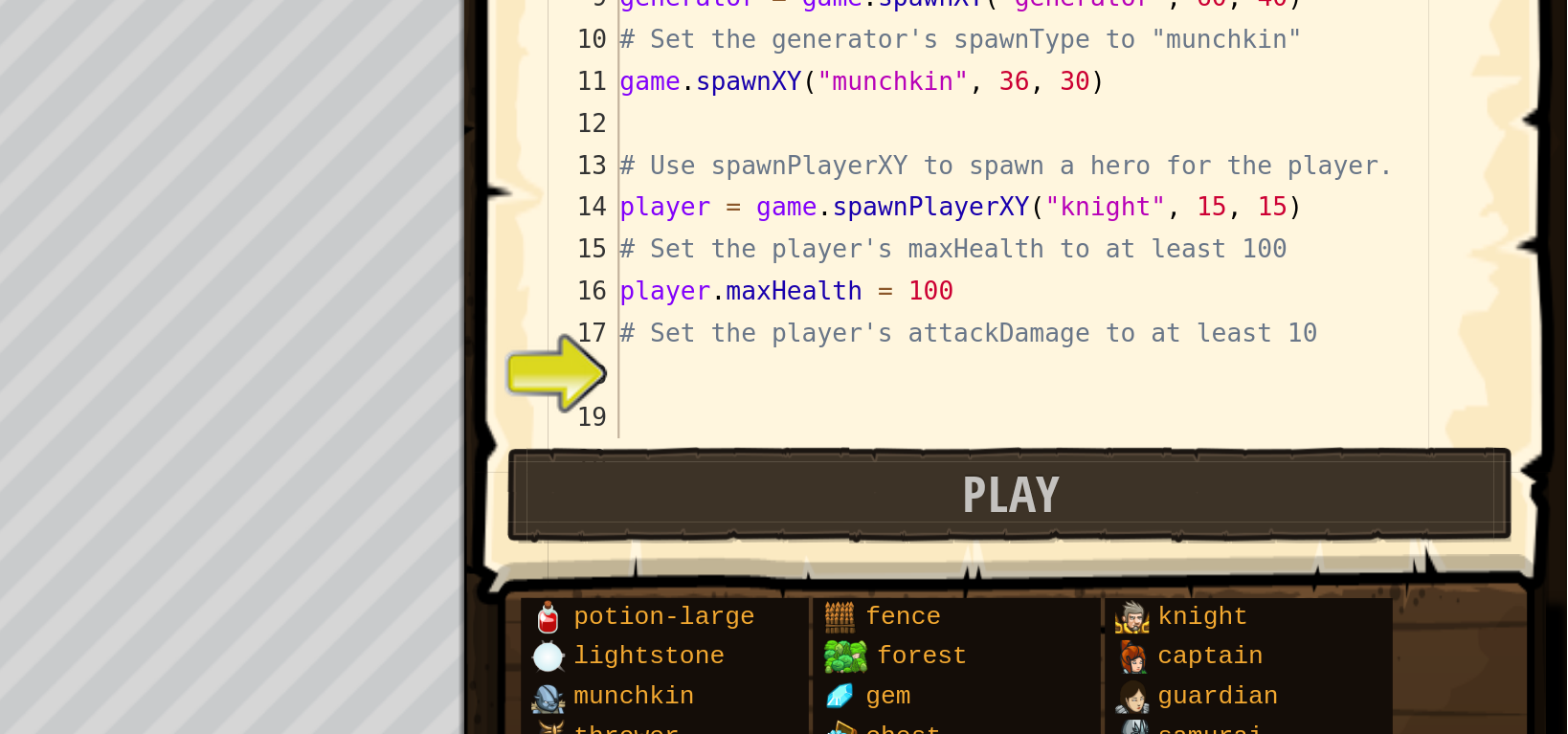
scroll to position [0, 0]
click at [1326, 366] on div "# Pass an argument to addSurviveGoal() to specify a time. # This means the play…" at bounding box center [1326, 239] width 389 height 402
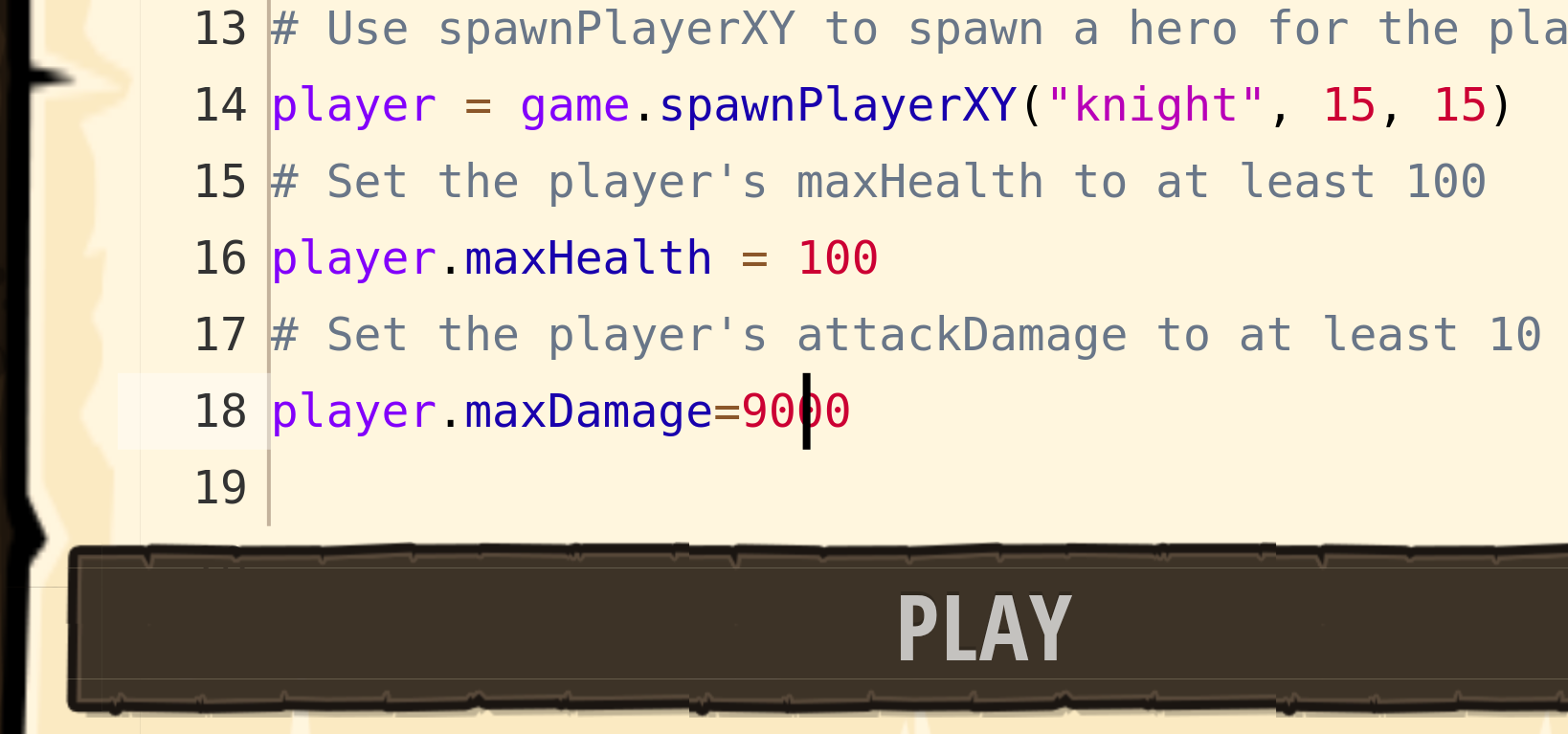
scroll to position [8, 10]
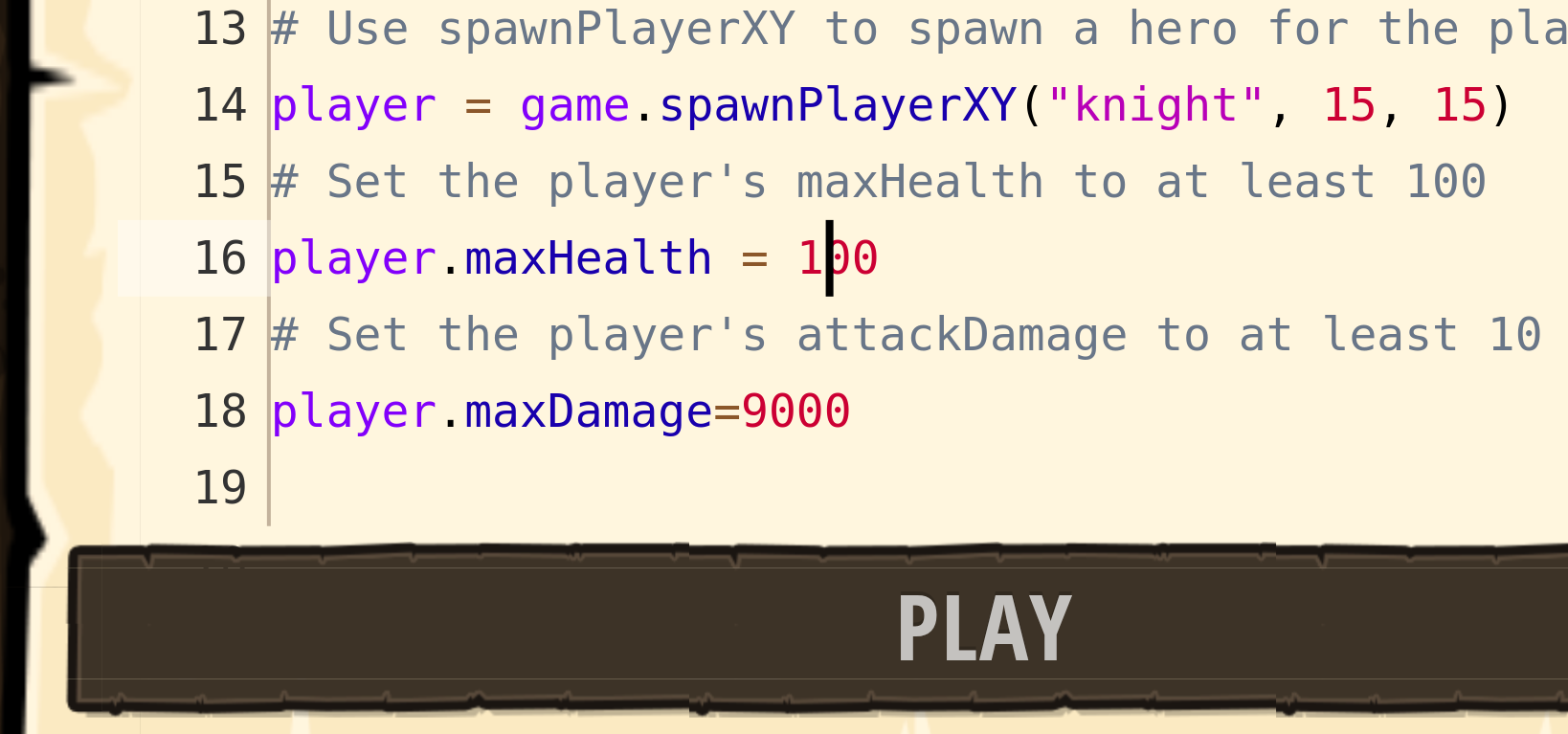
click at [1294, 334] on div "# Pass an argument to addSurviveGoal() to specify a time. # This means the play…" at bounding box center [1326, 239] width 389 height 402
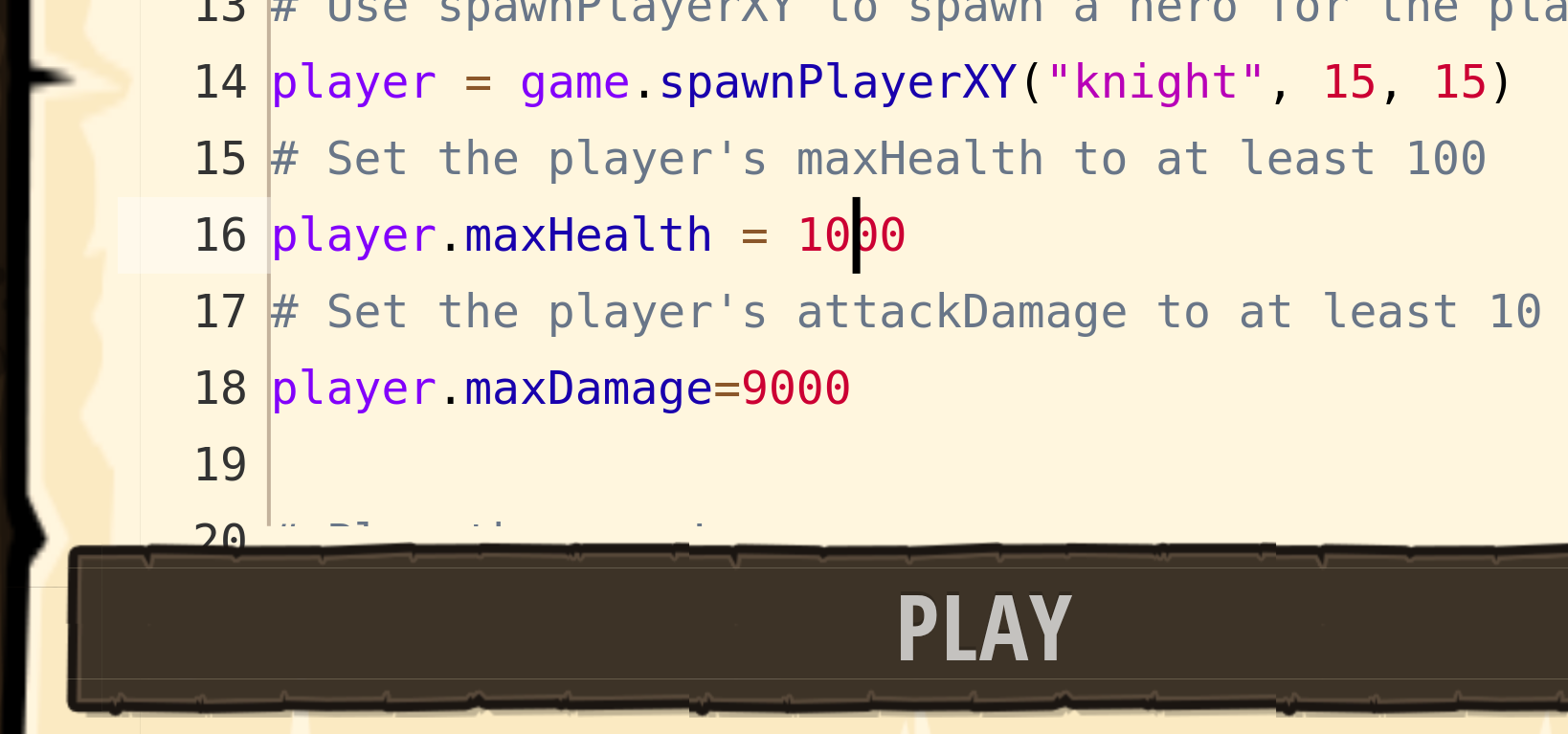
scroll to position [5, 0]
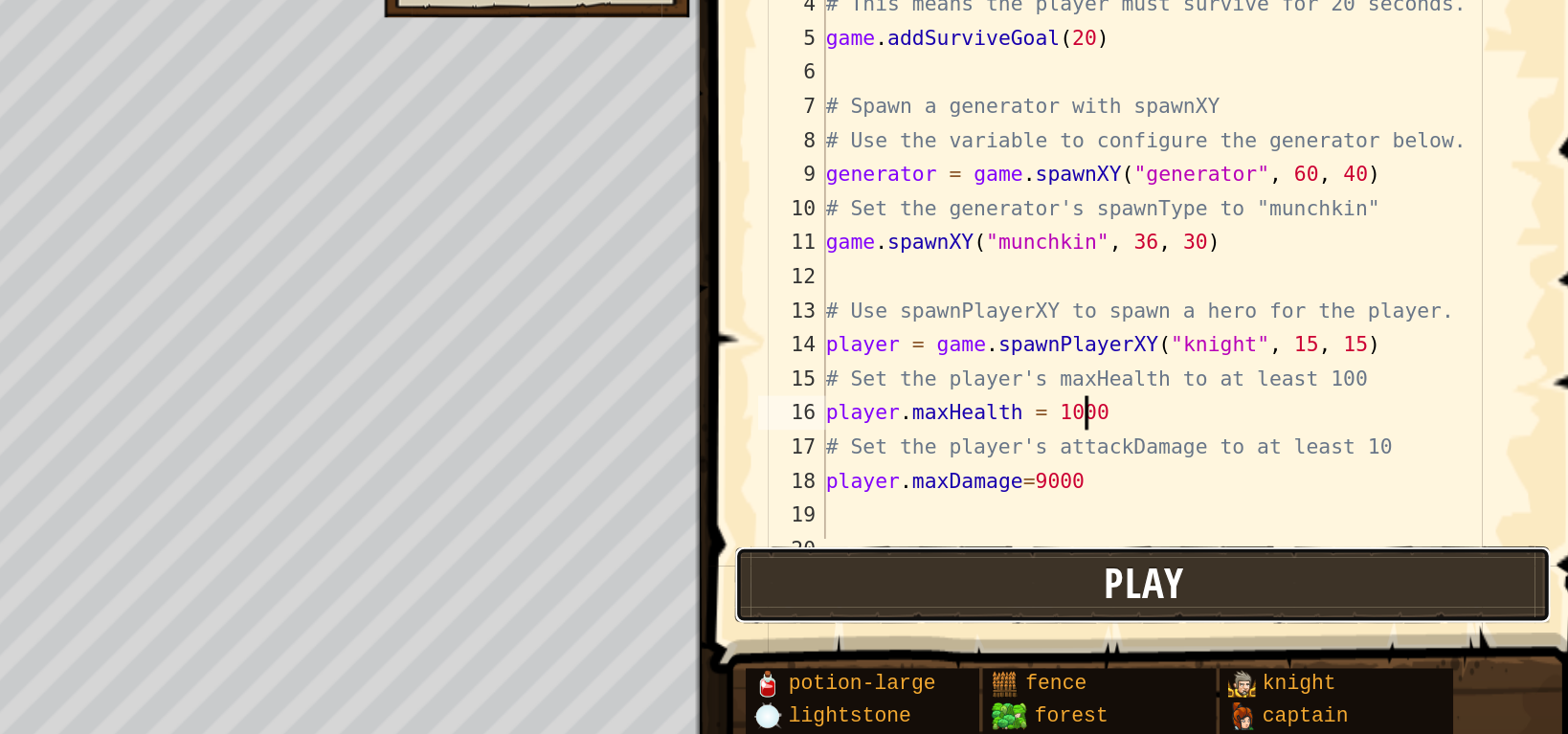
click at [1211, 408] on button "Play" at bounding box center [1313, 427] width 459 height 44
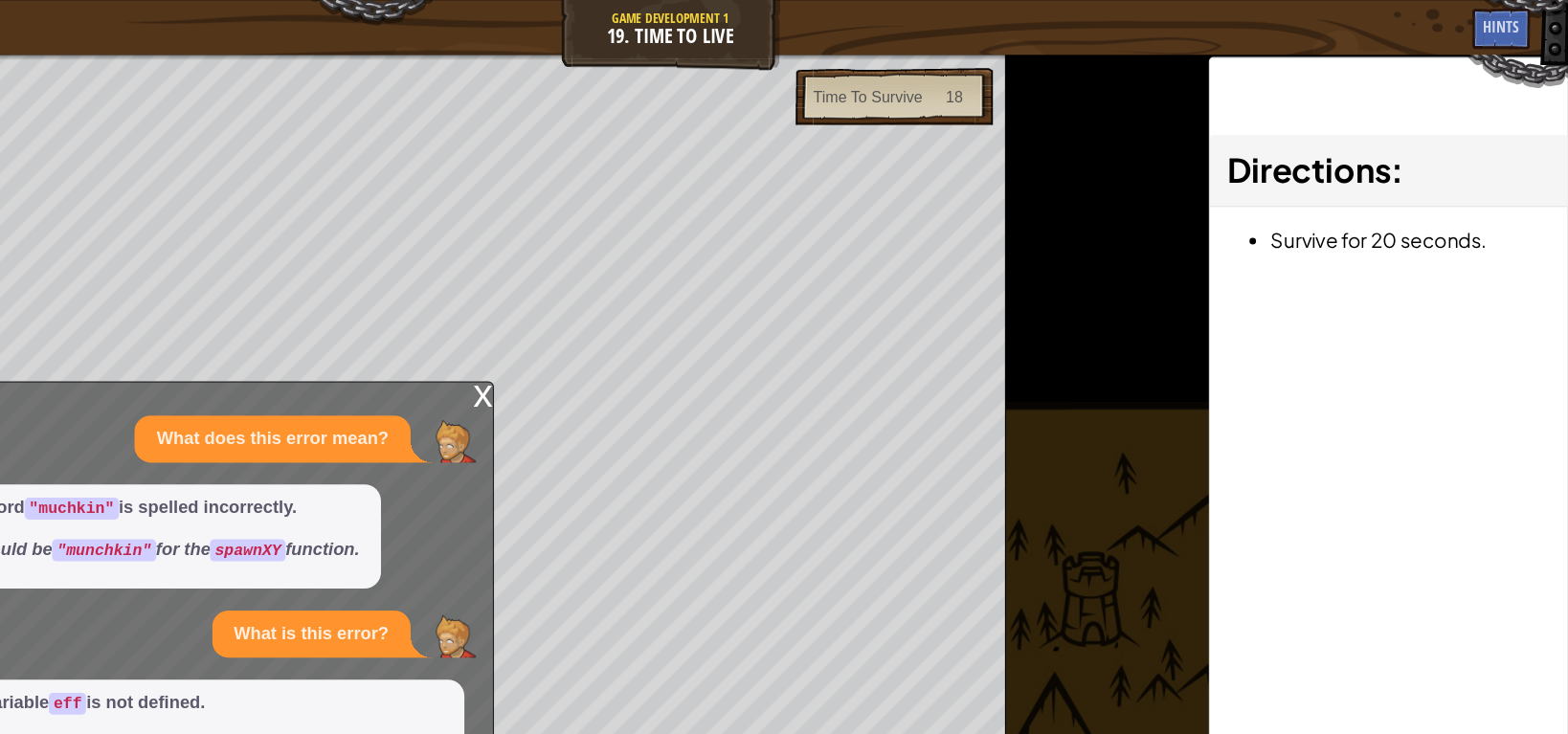
click at [617, 353] on div "x" at bounding box center [620, 344] width 18 height 19
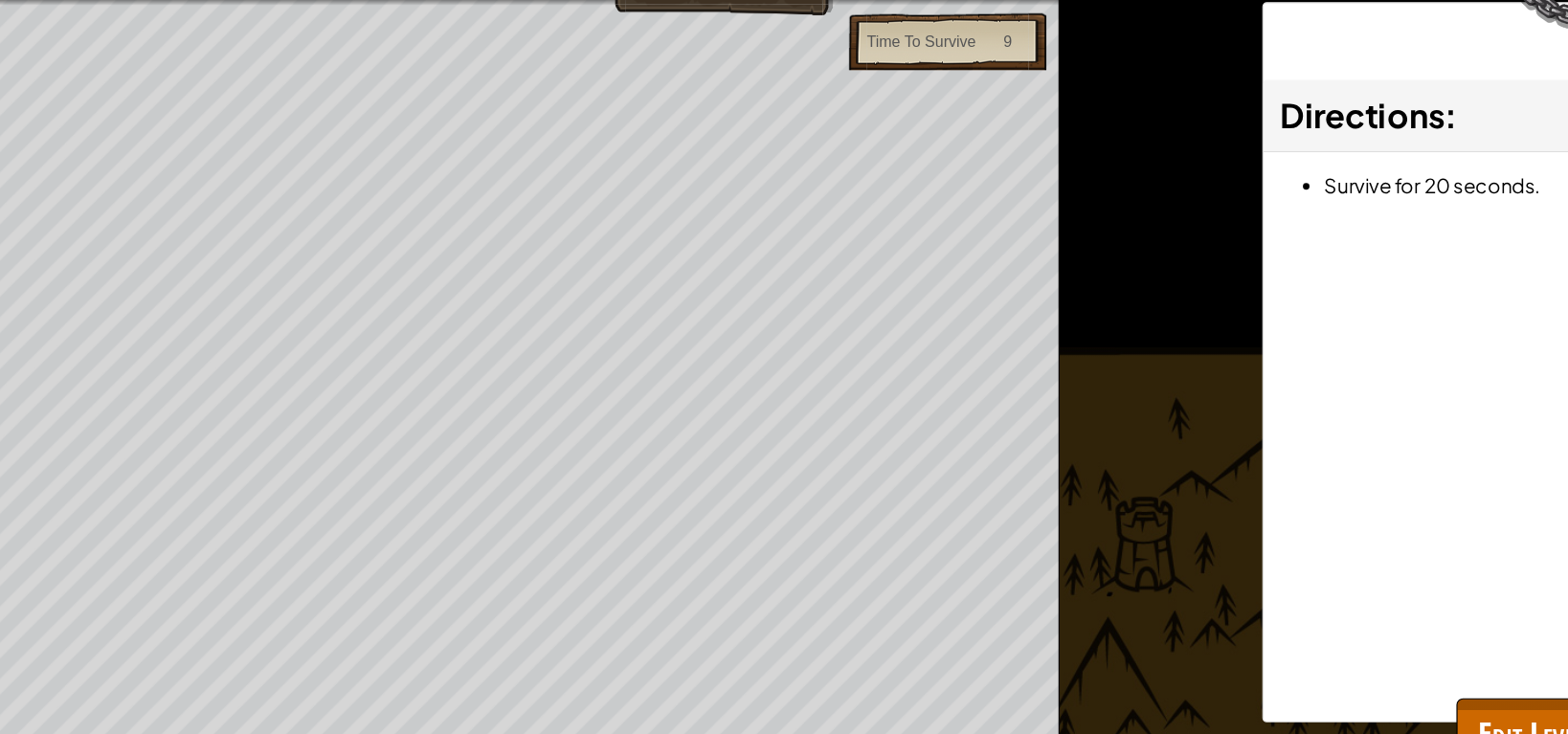
scroll to position [0, 0]
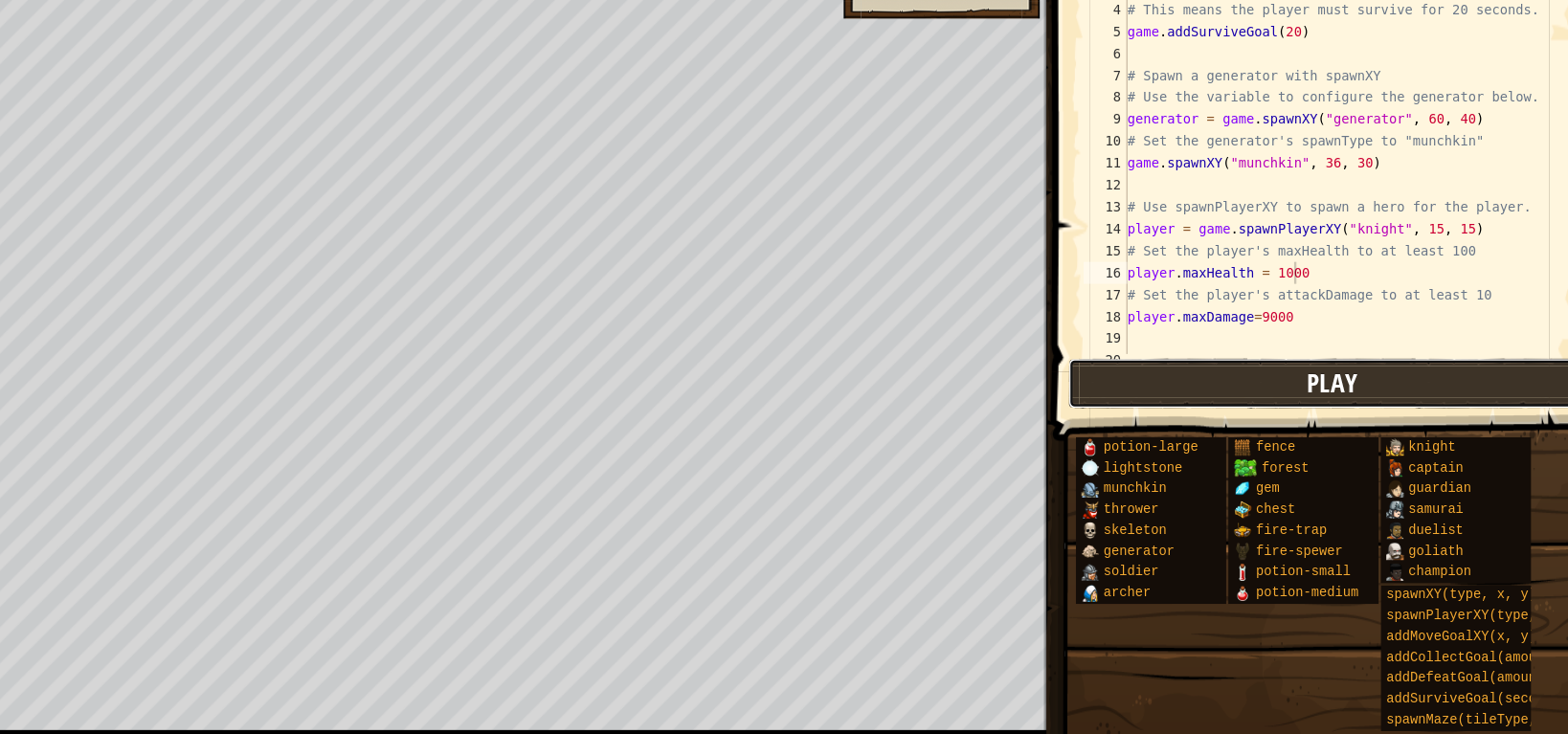
click at [1186, 414] on button "Play" at bounding box center [1313, 427] width 459 height 44
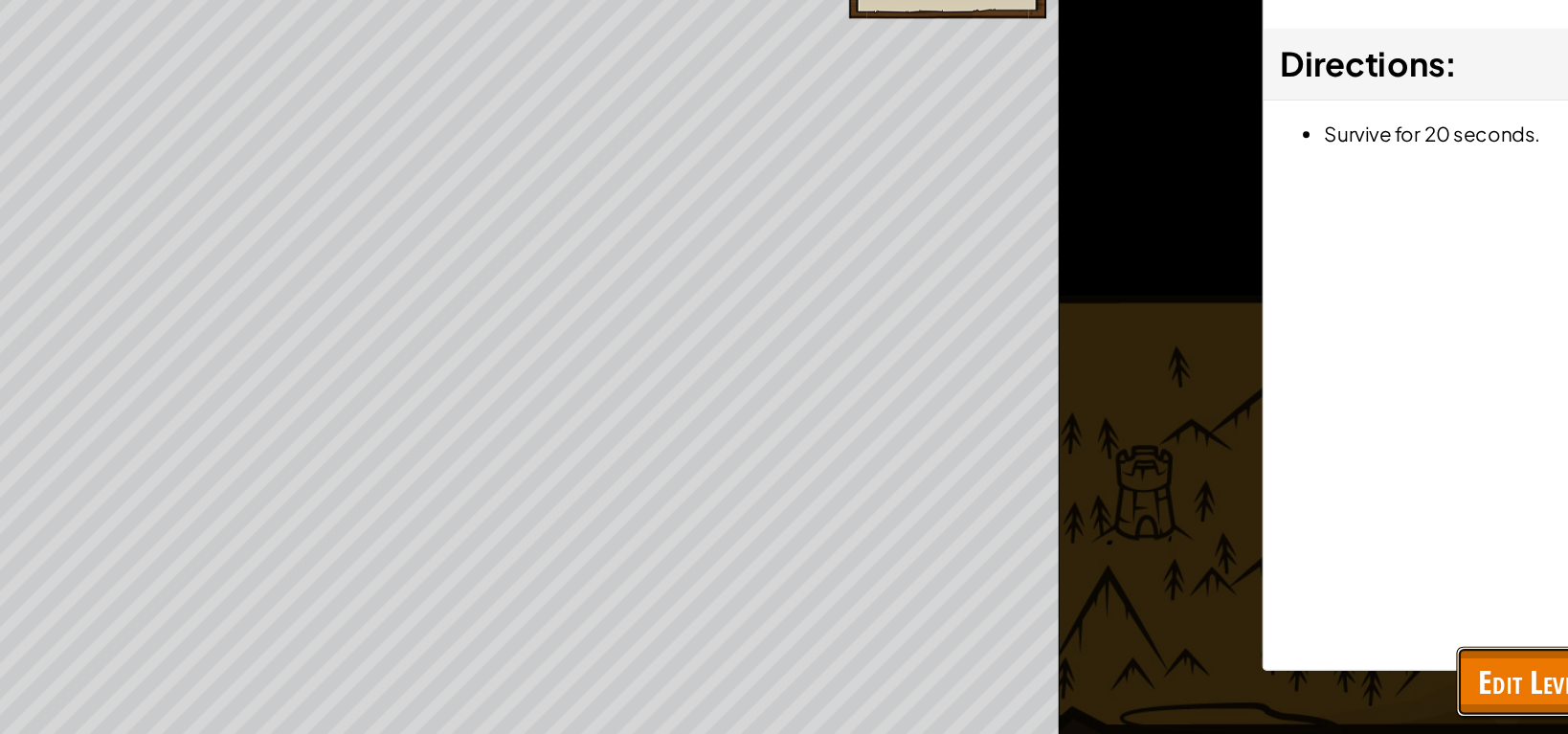
click at [1476, 684] on span "Edit Level" at bounding box center [1488, 687] width 92 height 39
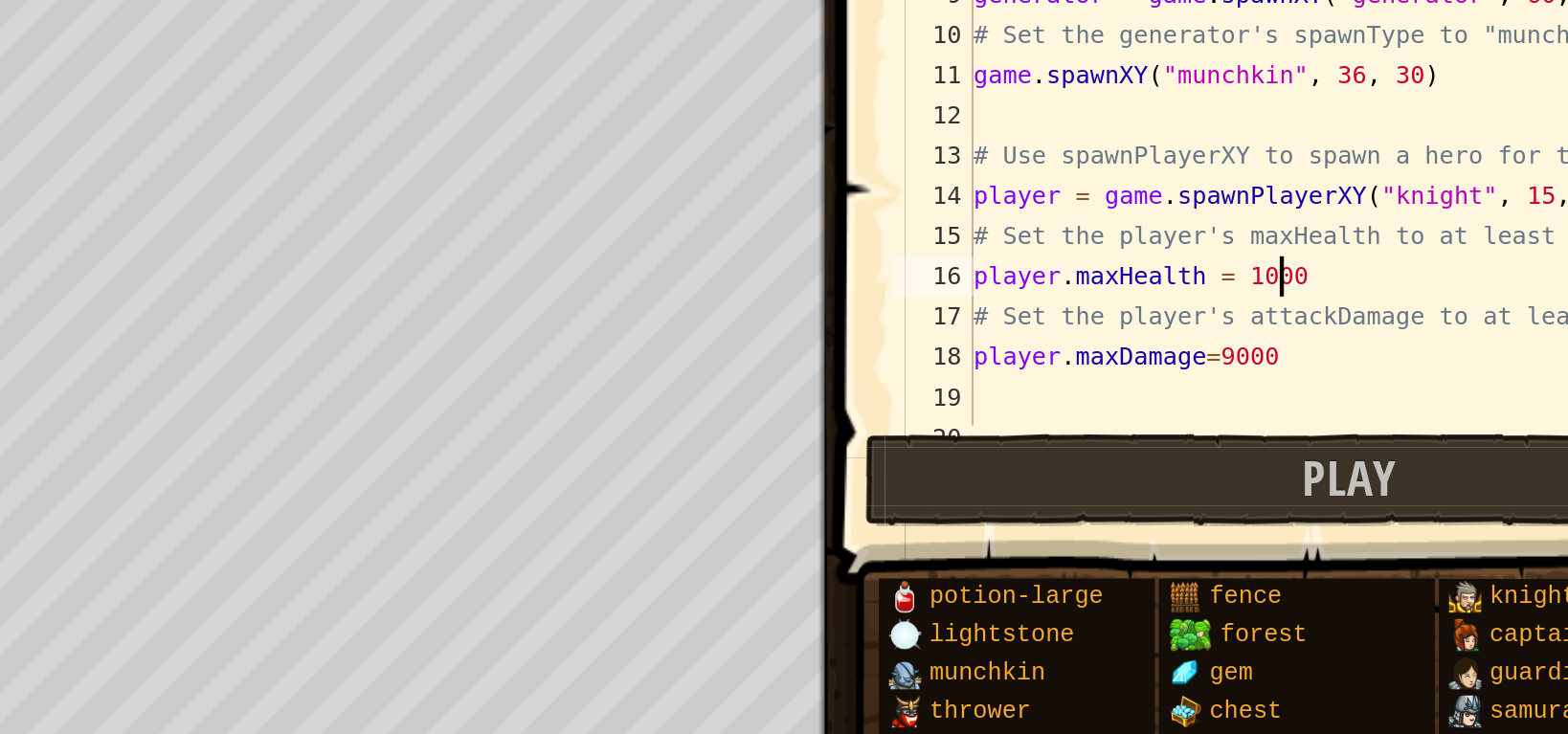
click at [1295, 329] on div "# Pass an argument to addSurviveGoal() to specify a time. # This means the play…" at bounding box center [1326, 235] width 389 height 402
type textarea "player.maxHealth = 10000"
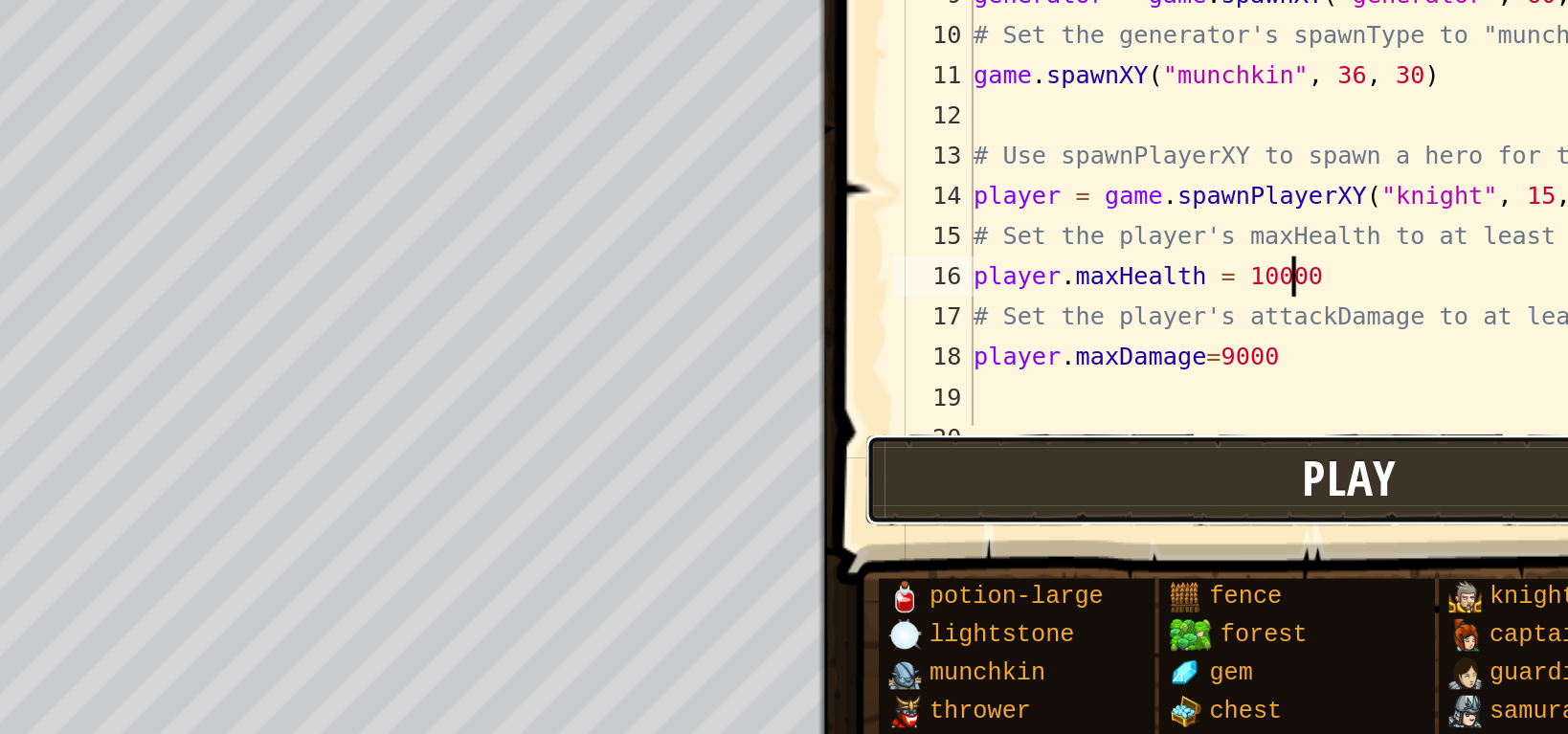
click at [1232, 415] on button "Play" at bounding box center [1313, 427] width 459 height 44
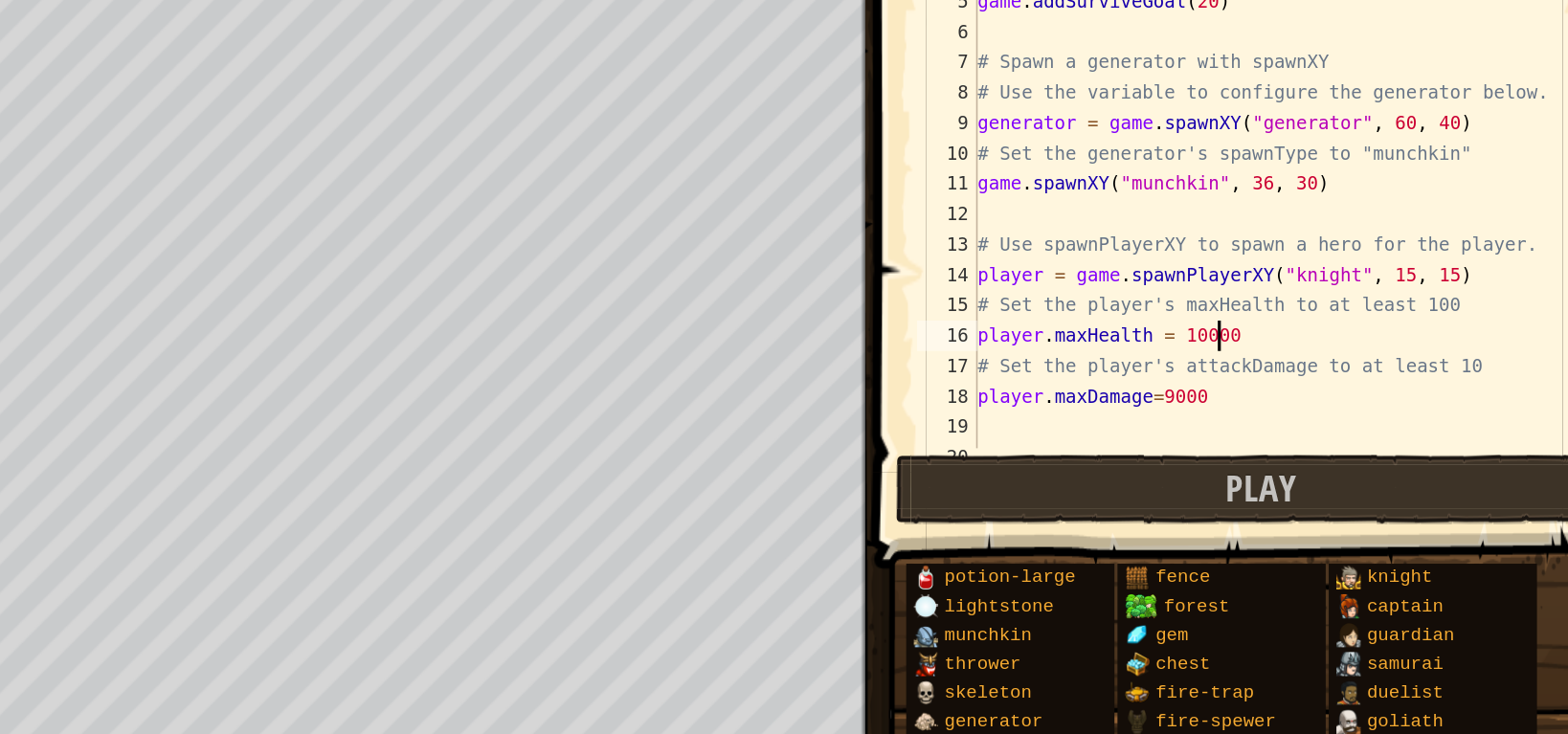
click at [1241, 256] on div "# Pass an argument to addSurviveGoal() to specify a time. # This means the play…" at bounding box center [1326, 235] width 389 height 402
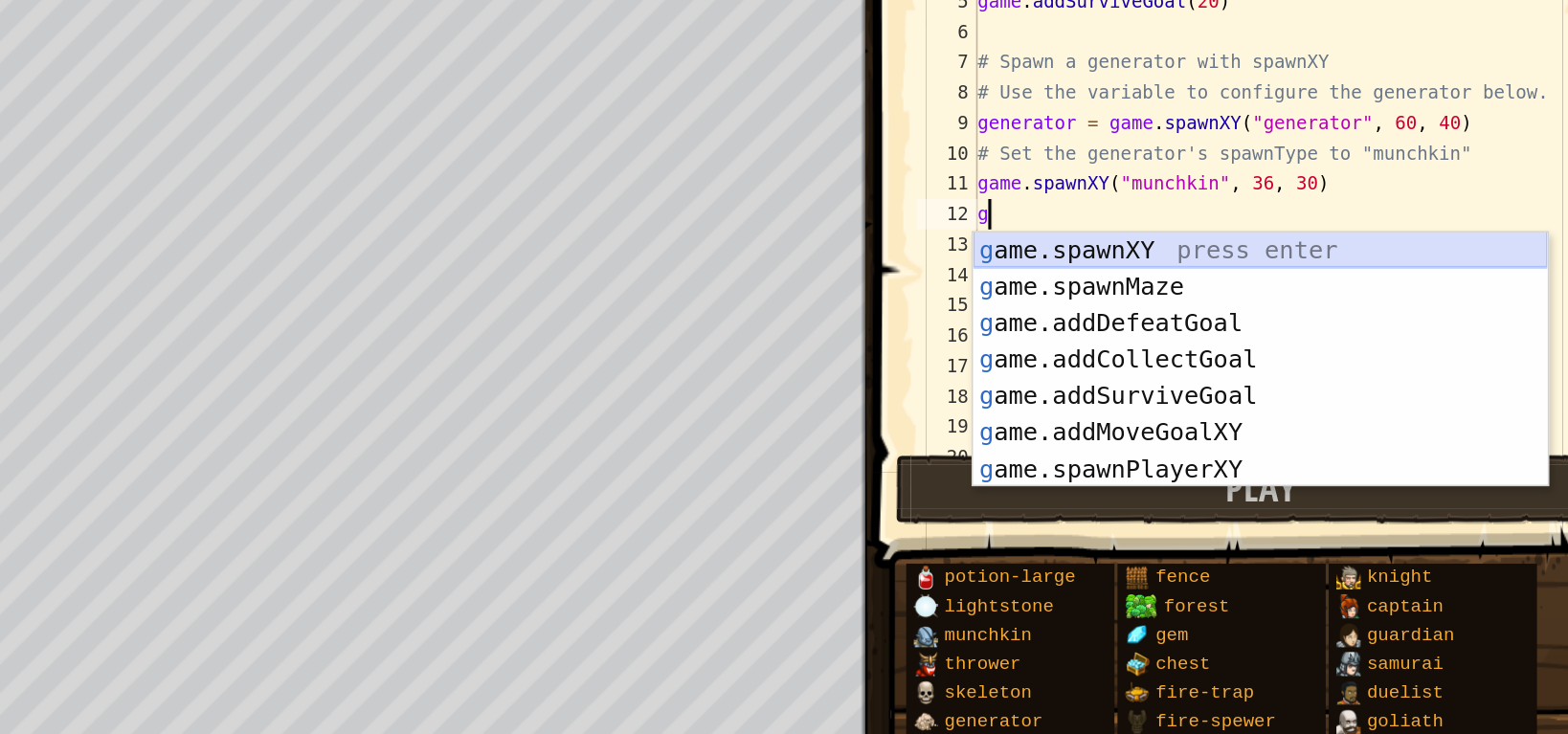
click at [1265, 282] on div "g ame.spawnXY press enter g ame.spawnMaze press enter g ame.addDefeatGoal press…" at bounding box center [1313, 369] width 362 height 207
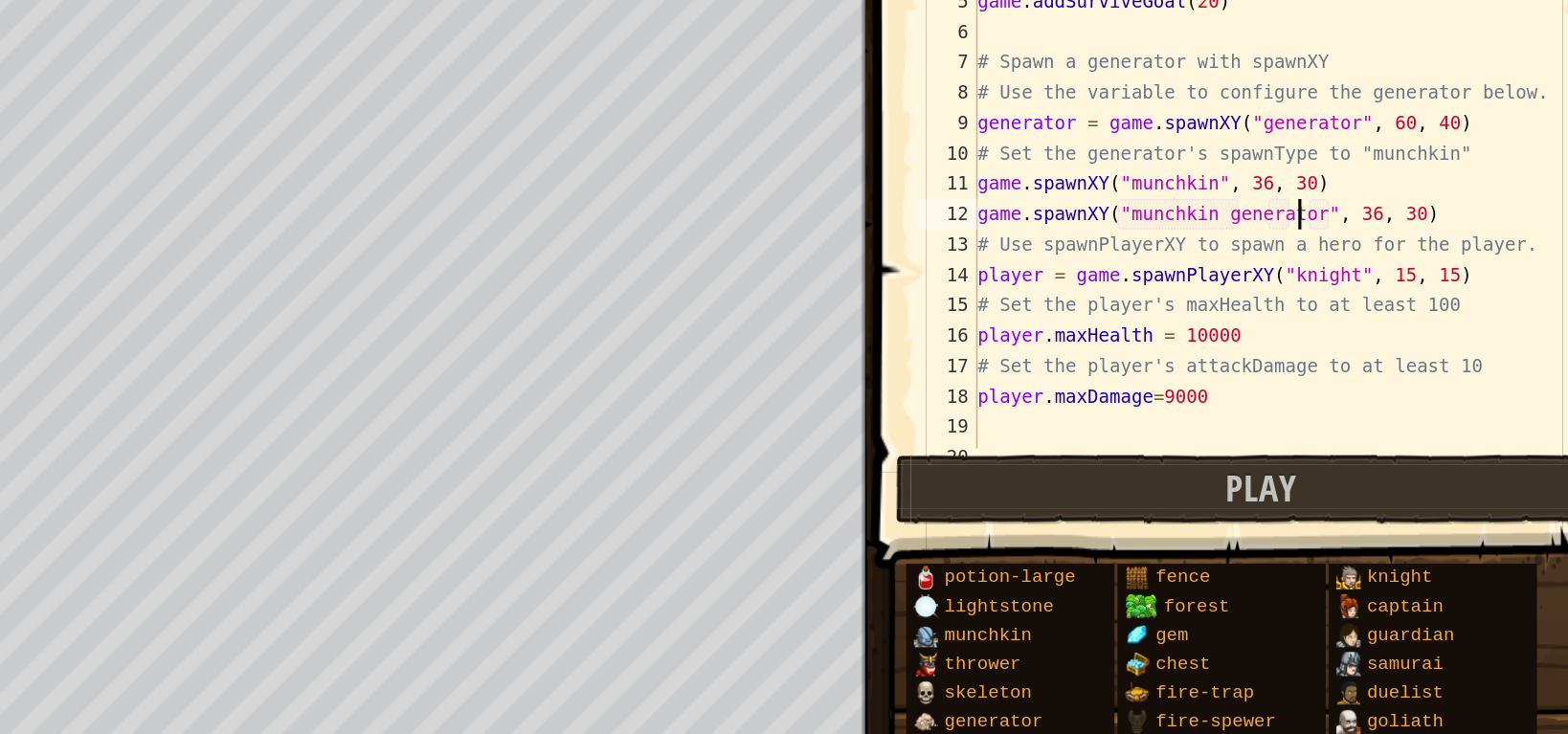
scroll to position [8, 17]
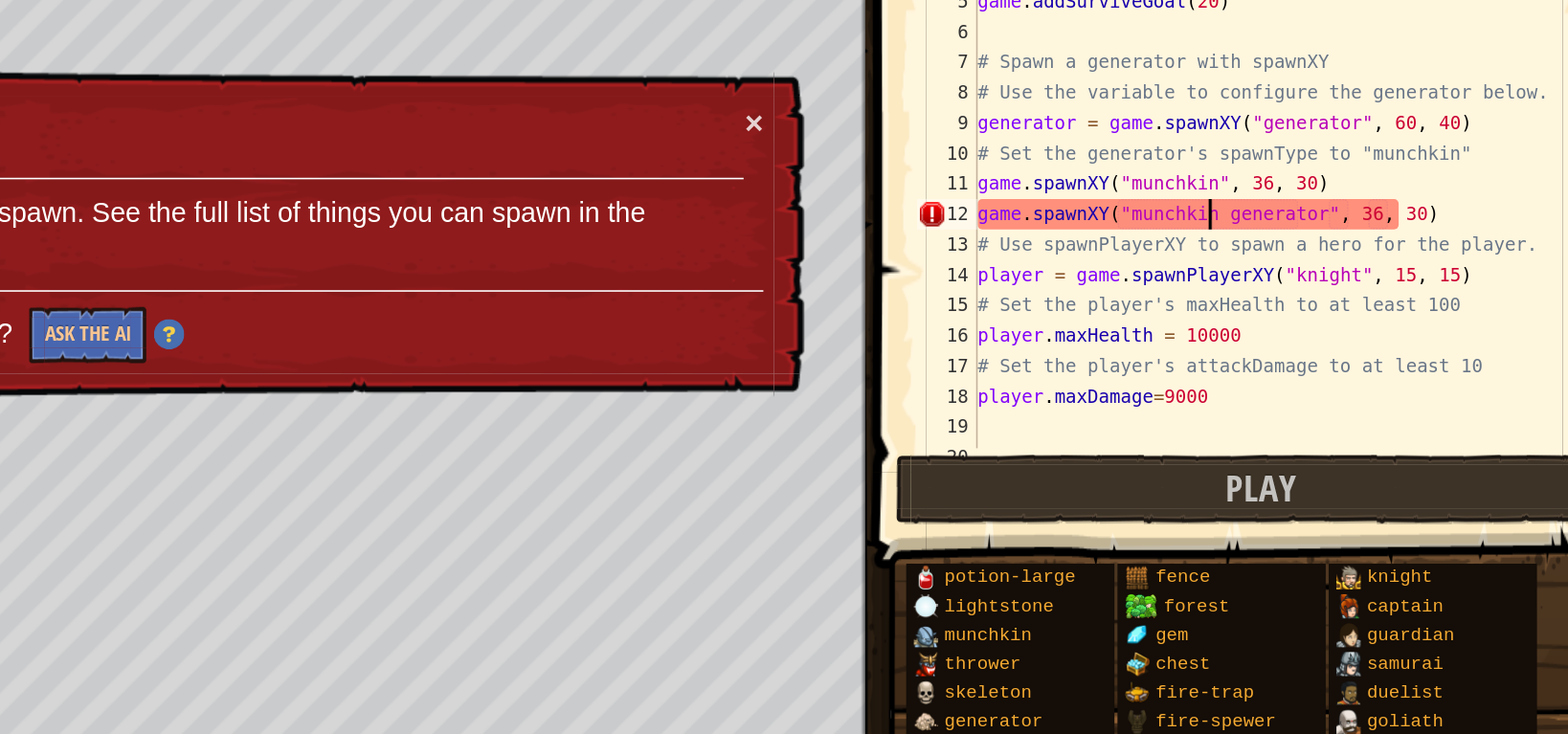
click at [1280, 256] on div "# Pass an argument to addSurviveGoal() to specify a time. # This means the play…" at bounding box center [1326, 235] width 389 height 402
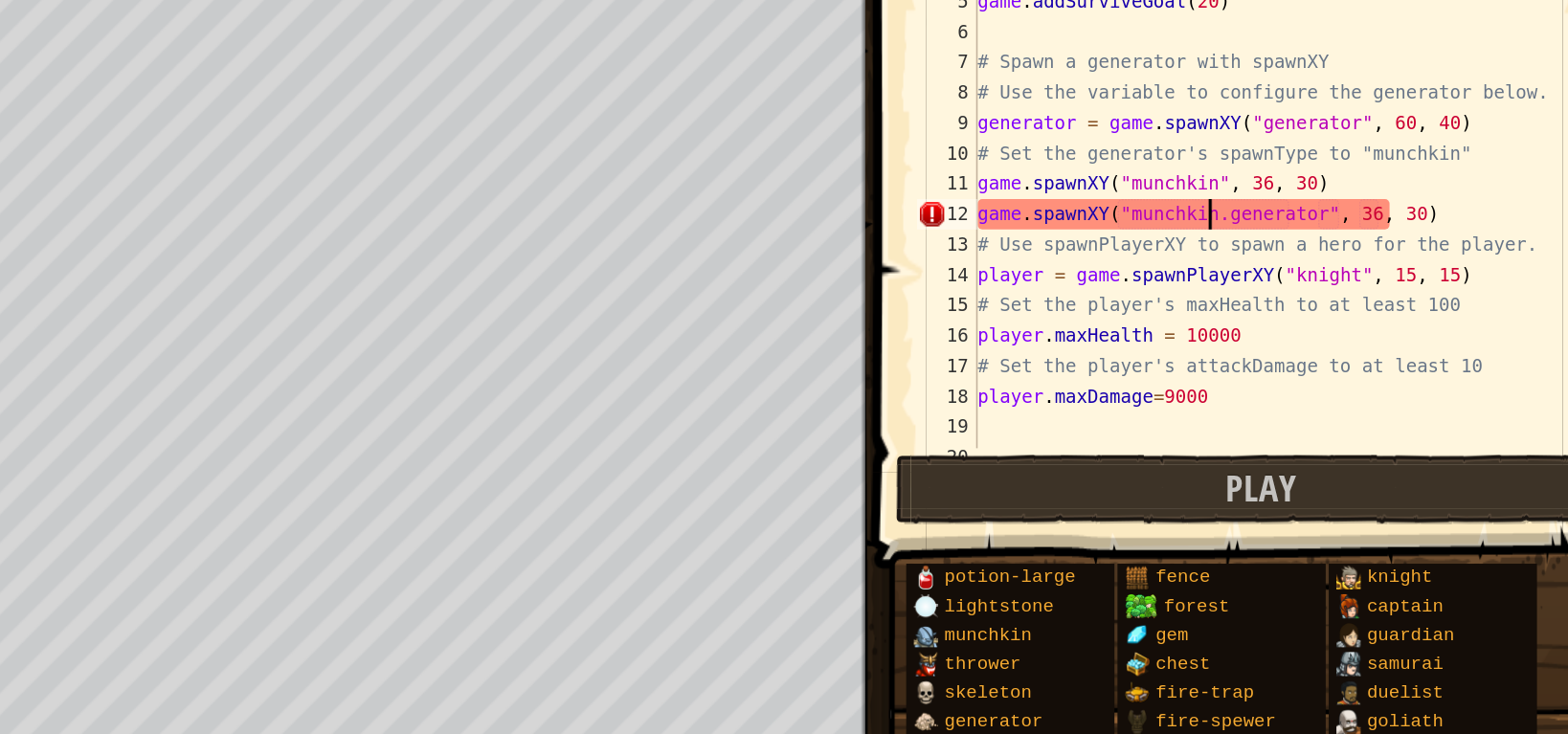
scroll to position [8, 13]
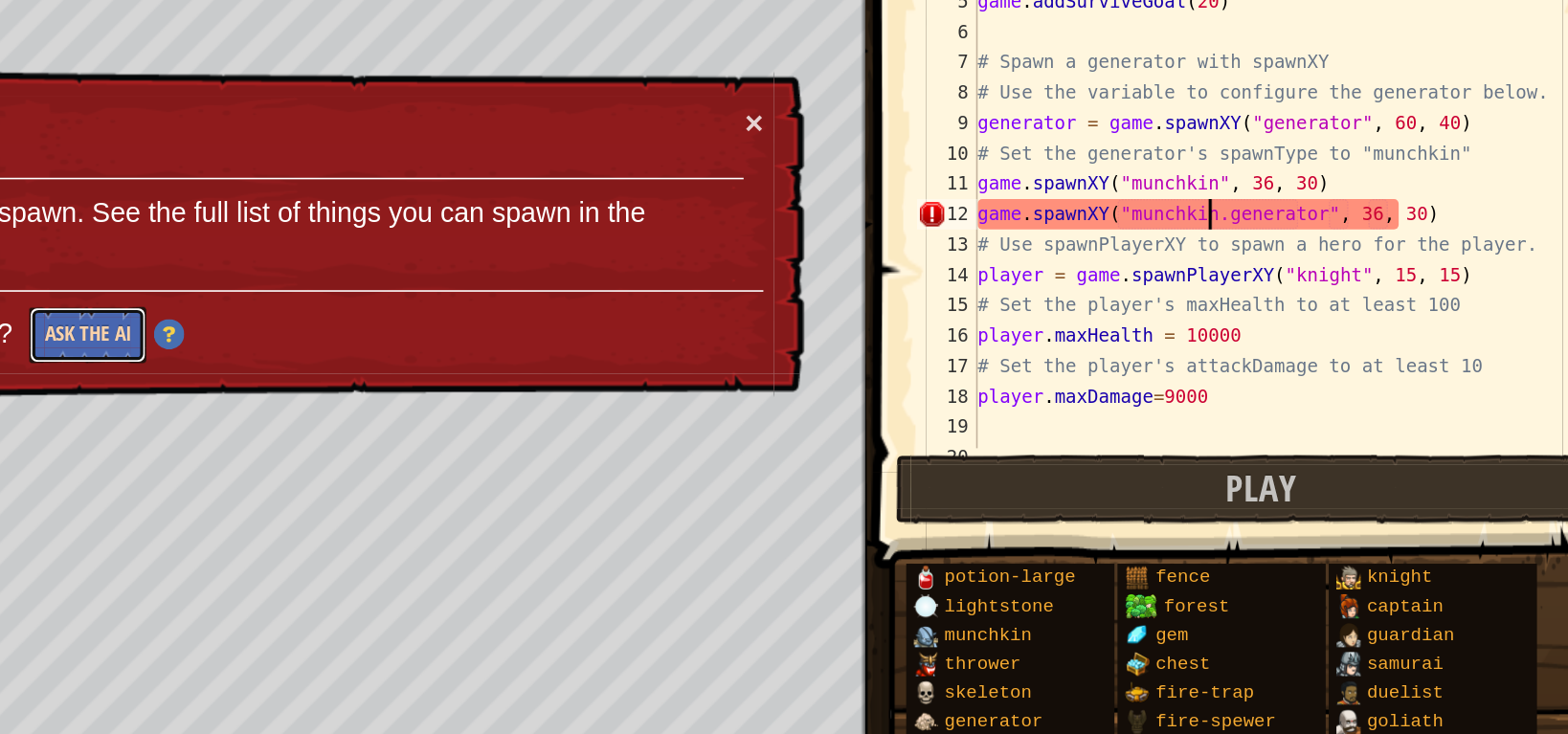
click at [591, 335] on button "Ask the AI" at bounding box center [576, 330] width 74 height 35
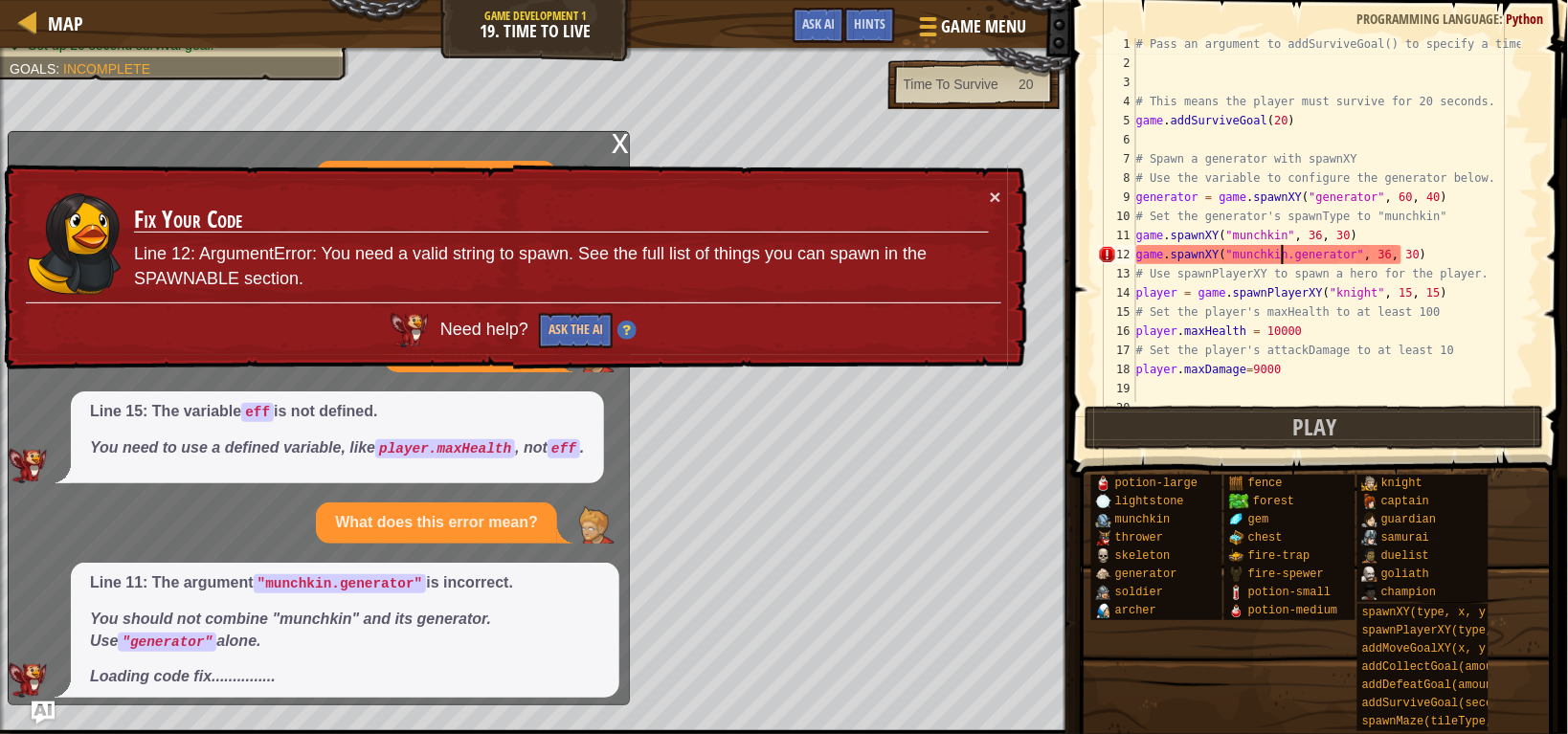
click at [1002, 192] on div "× Fix Your Code Line 12: ArgumentError: You need a valid string to spawn. See t…" at bounding box center [513, 267] width 1027 height 206
click at [996, 188] on button "×" at bounding box center [996, 196] width 12 height 20
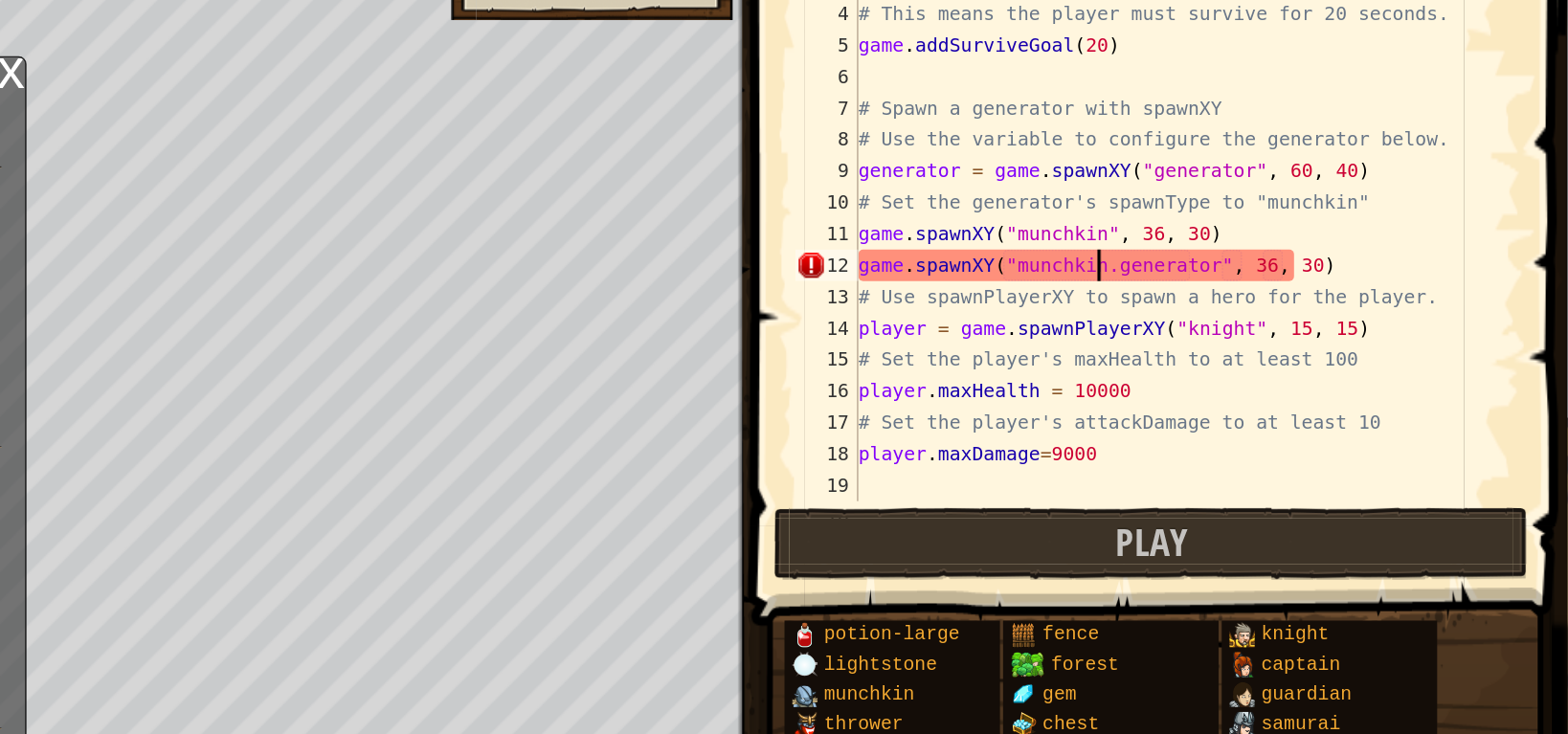
scroll to position [0, 0]
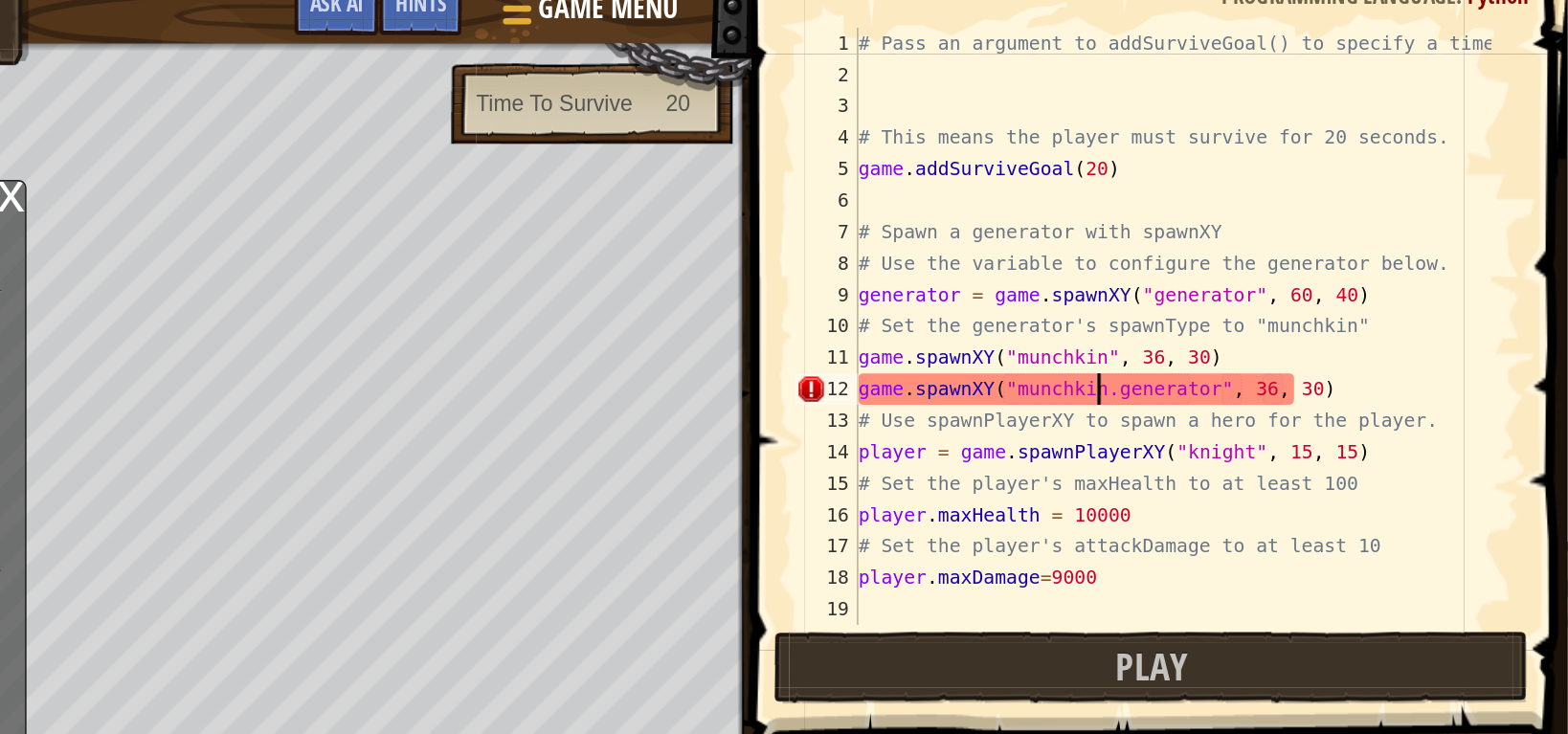
click at [1402, 108] on div "# Pass an argument to addSurviveGoal() to specify a time. # This means the play…" at bounding box center [1326, 239] width 389 height 402
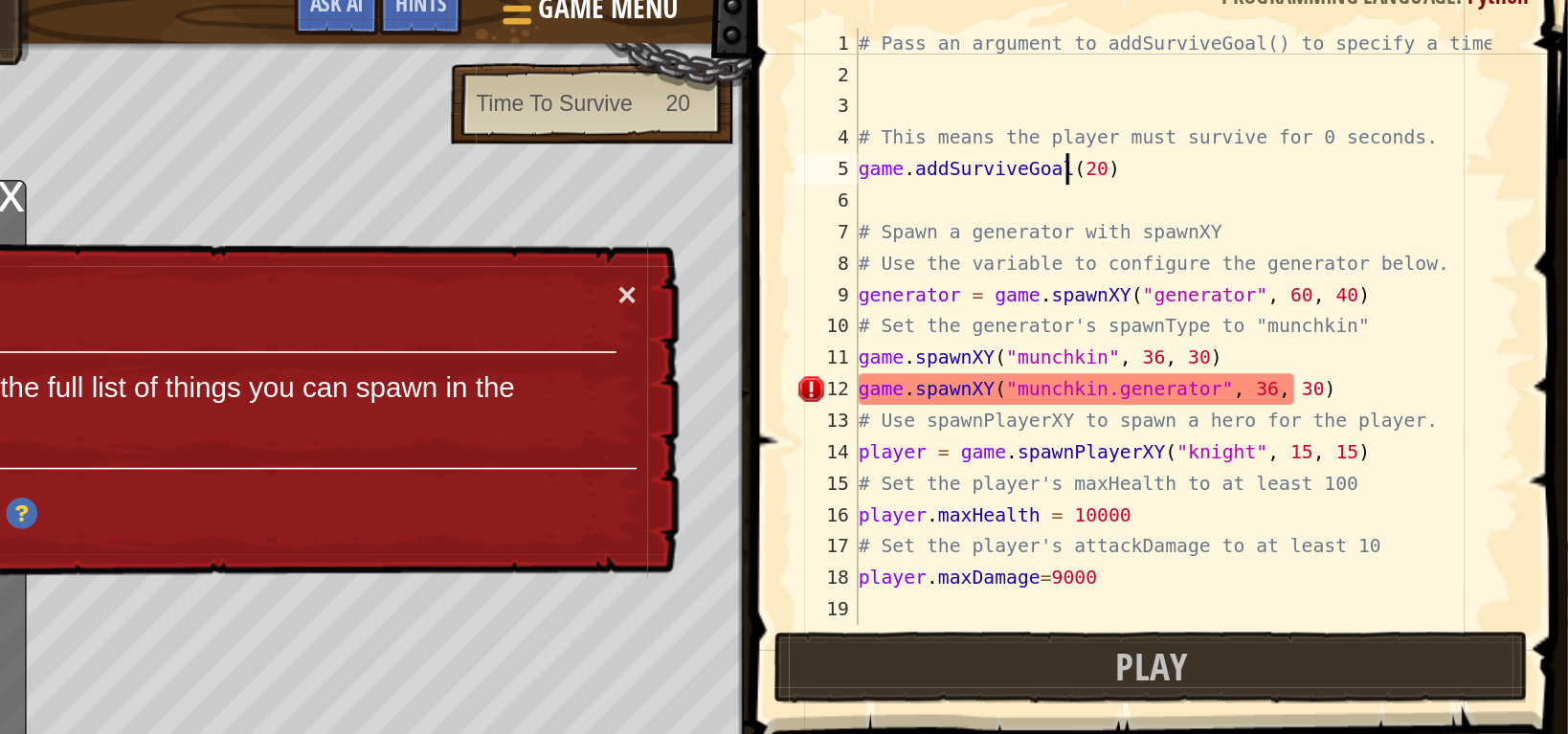
click at [1265, 126] on div "# Pass an argument to addSurviveGoal() to specify a time. # This means the play…" at bounding box center [1326, 239] width 389 height 402
click at [1271, 127] on div "# Pass an argument to addSurviveGoal() to specify a time. # This means the play…" at bounding box center [1326, 239] width 389 height 402
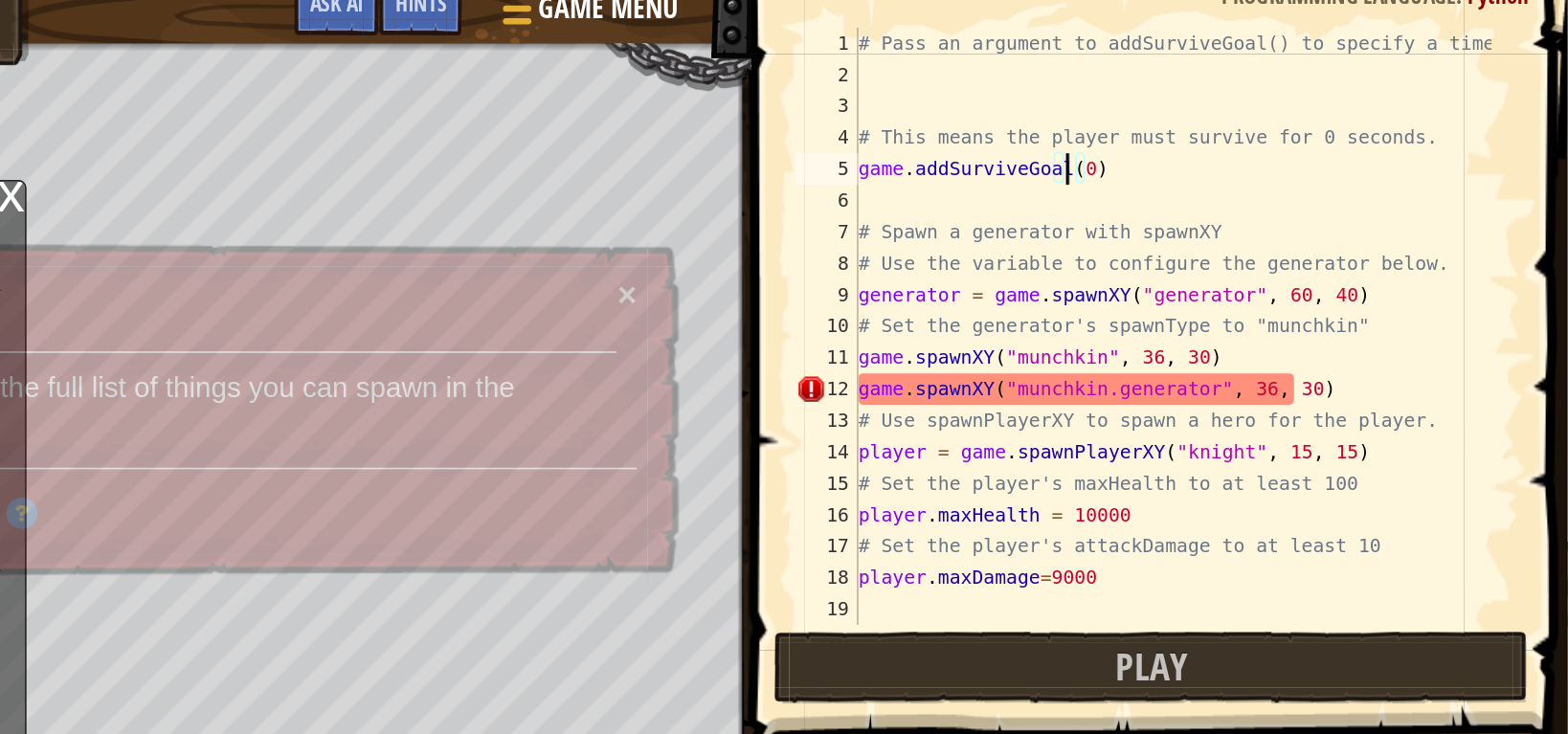
scroll to position [0, 0]
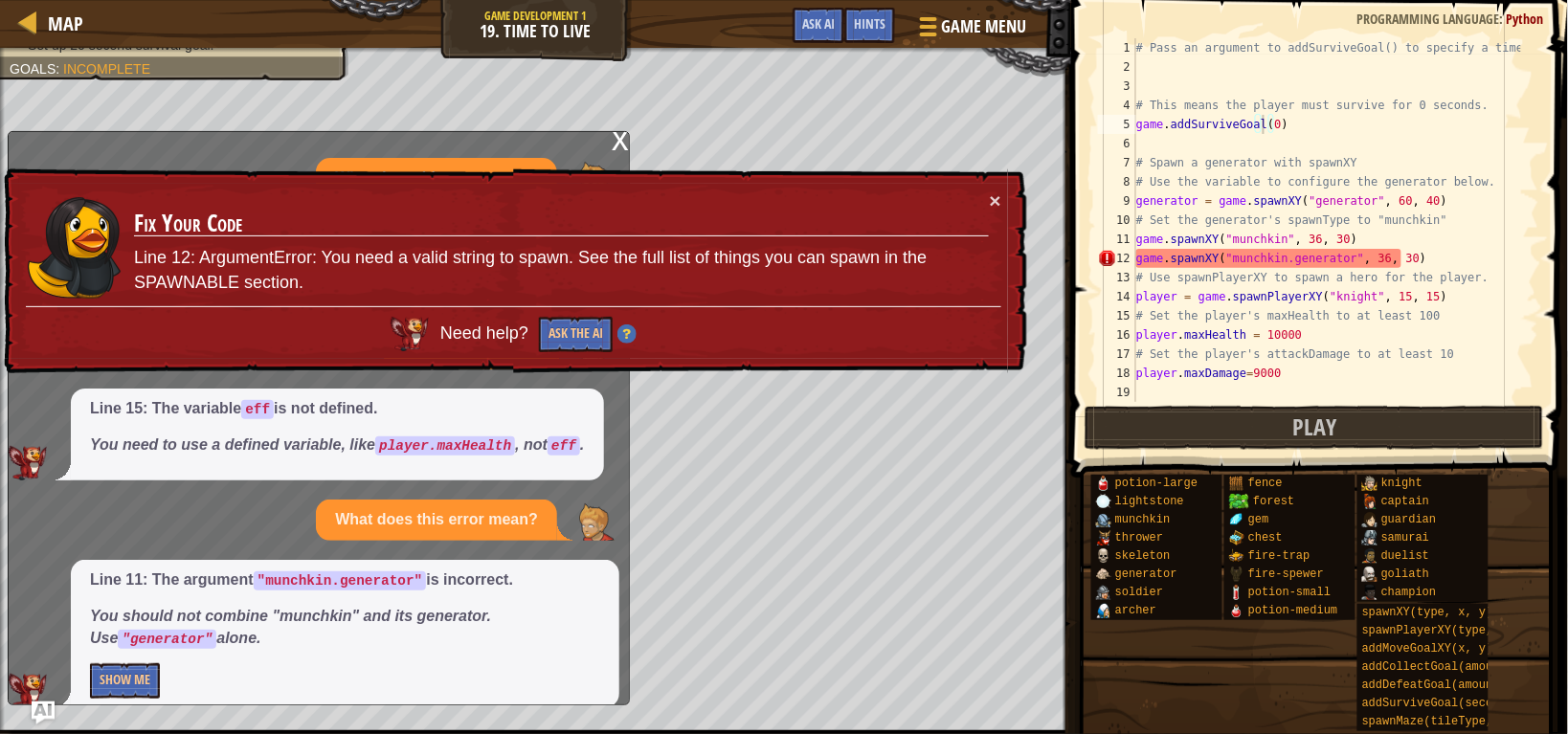
click at [984, 190] on td "Fix Your Code Line 12: ArgumentError: You need a valid string to spawn. See the…" at bounding box center [561, 248] width 856 height 116
click at [997, 203] on button "×" at bounding box center [996, 200] width 12 height 20
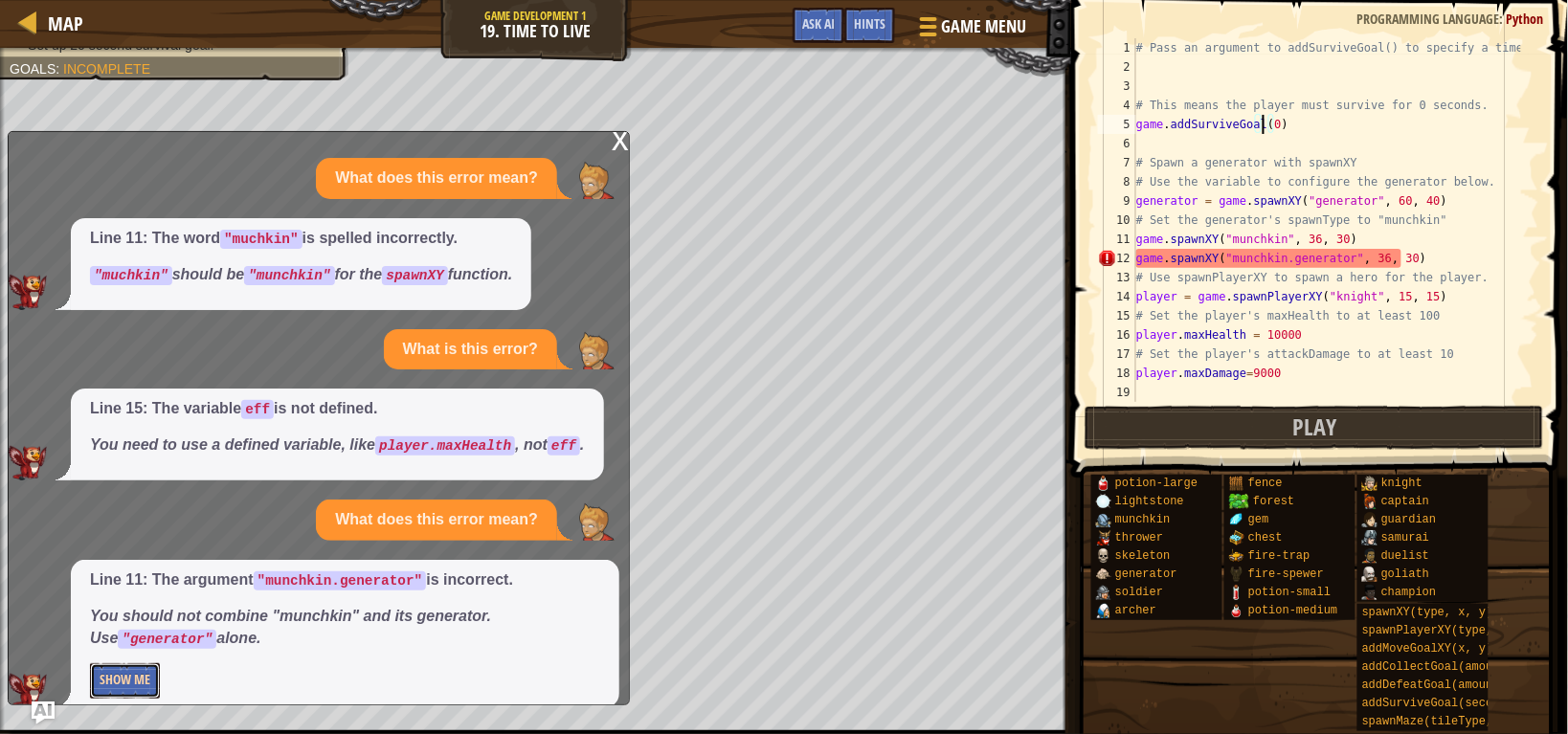
click at [110, 675] on button "Show Me" at bounding box center [125, 680] width 70 height 35
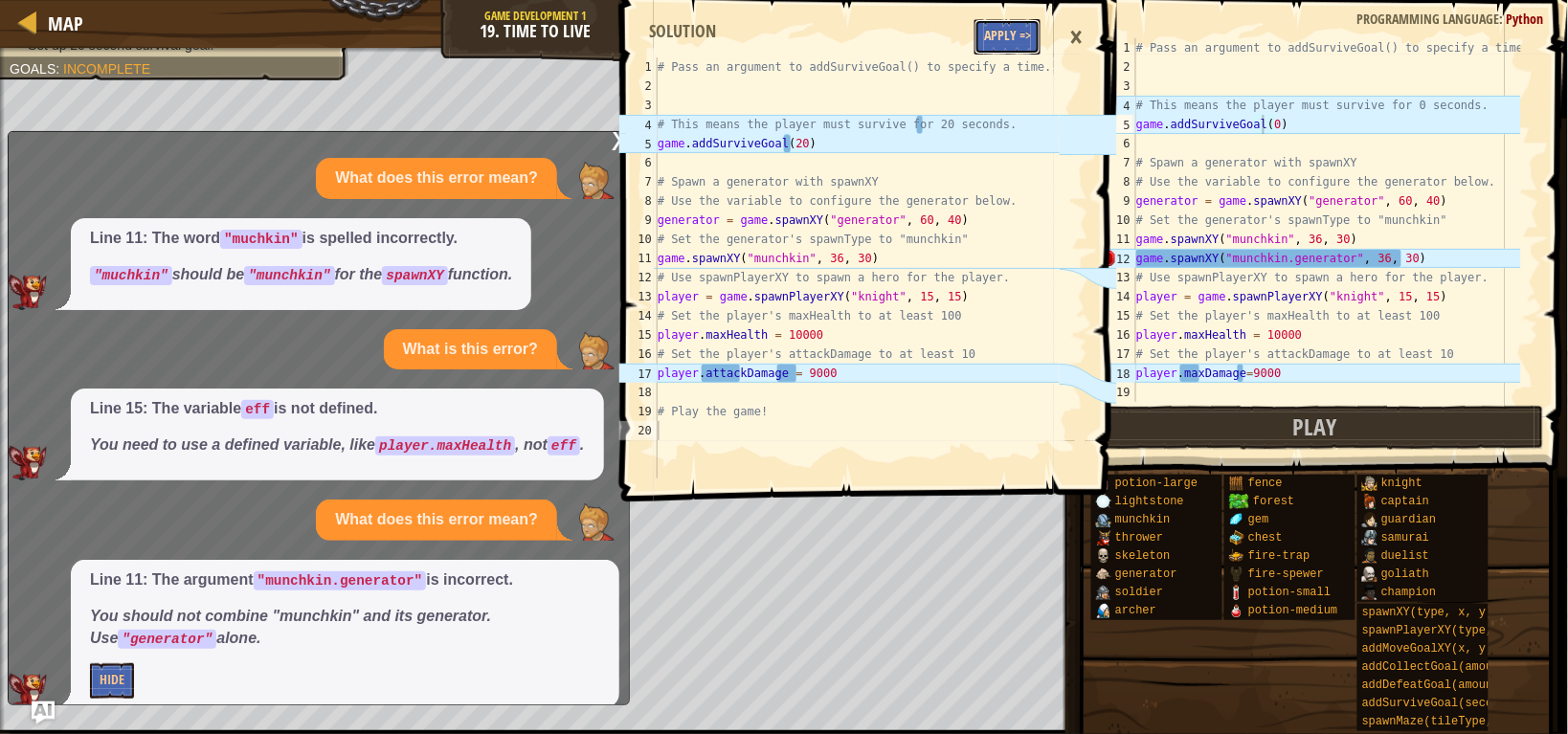
click at [1005, 33] on button "Apply =>" at bounding box center [1007, 37] width 66 height 35
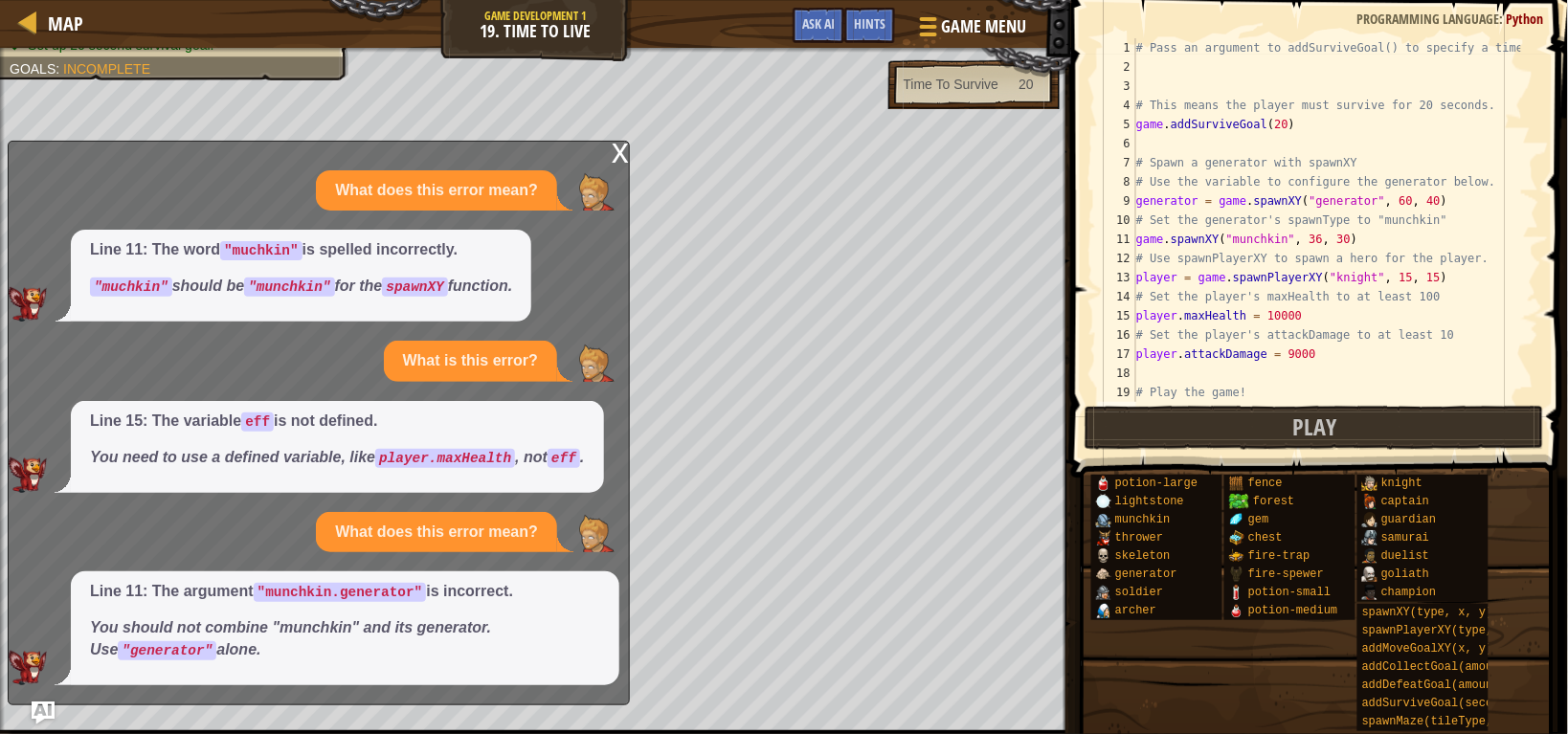
click at [584, 168] on div "x What does this error mean? Line 11: The word "muchkin" is spelled incorrectly…" at bounding box center [319, 422] width 622 height 564
click at [612, 161] on div "x" at bounding box center [620, 151] width 18 height 19
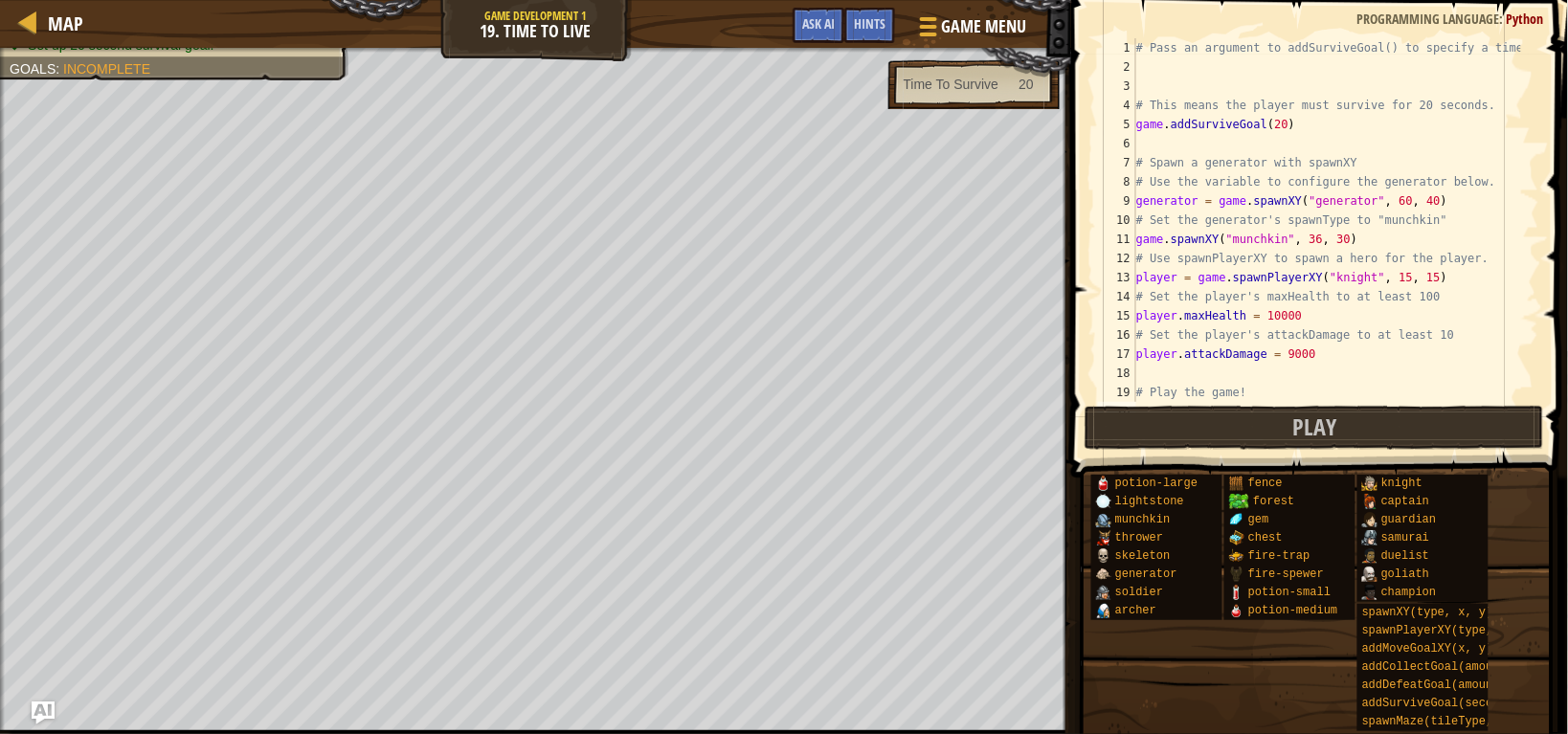
click at [1271, 128] on div "# Pass an argument to addSurviveGoal() to specify a time. # This means the play…" at bounding box center [1326, 239] width 389 height 402
click at [1225, 414] on button "Play" at bounding box center [1313, 427] width 459 height 44
click at [1386, 418] on button "Play" at bounding box center [1313, 427] width 459 height 44
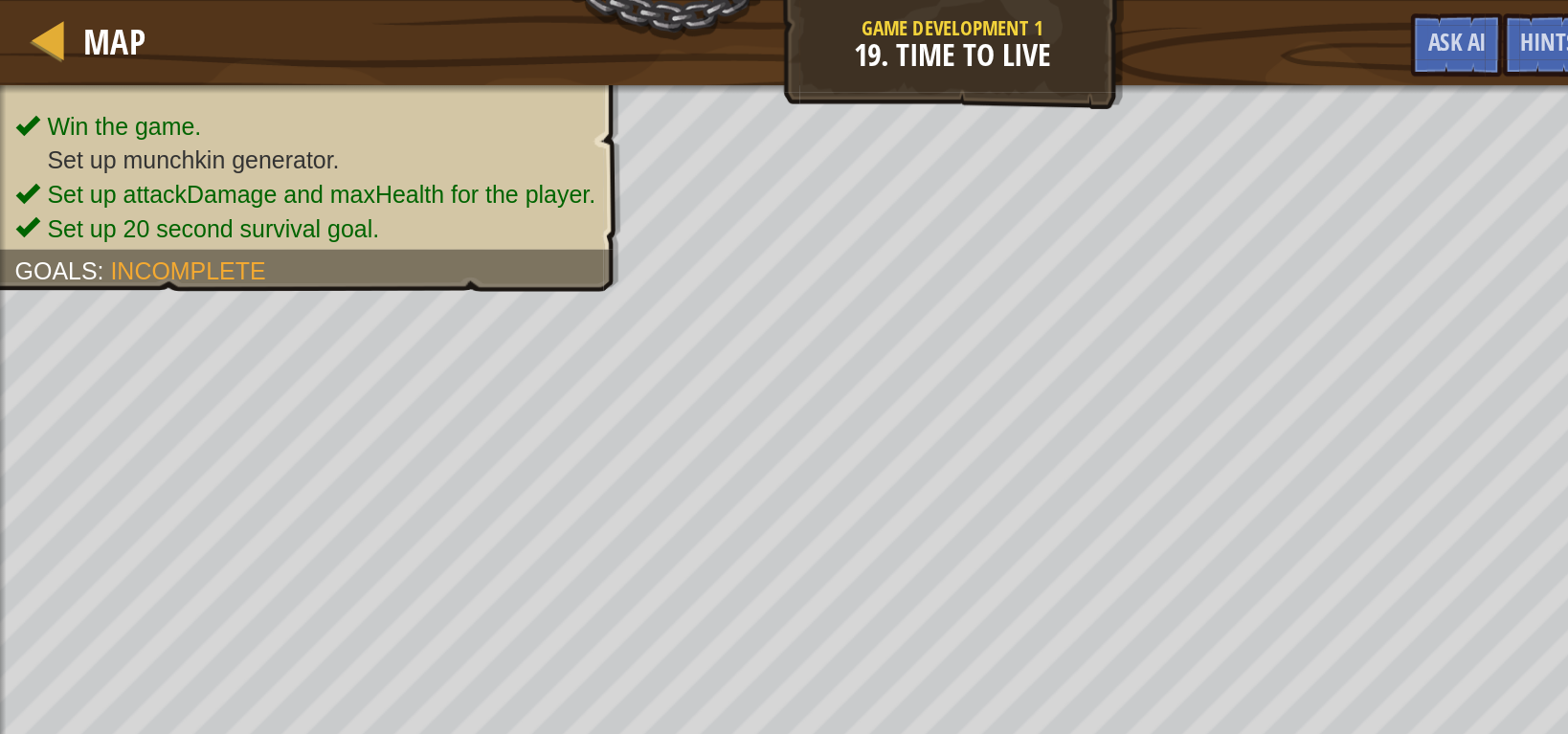
drag, startPoint x: 29, startPoint y: 96, endPoint x: 189, endPoint y: 105, distance: 160.3
click at [189, 105] on ul "Win the game. Set up munchkin generator. Set up attackDamage and maxHealth for …" at bounding box center [175, 99] width 331 height 77
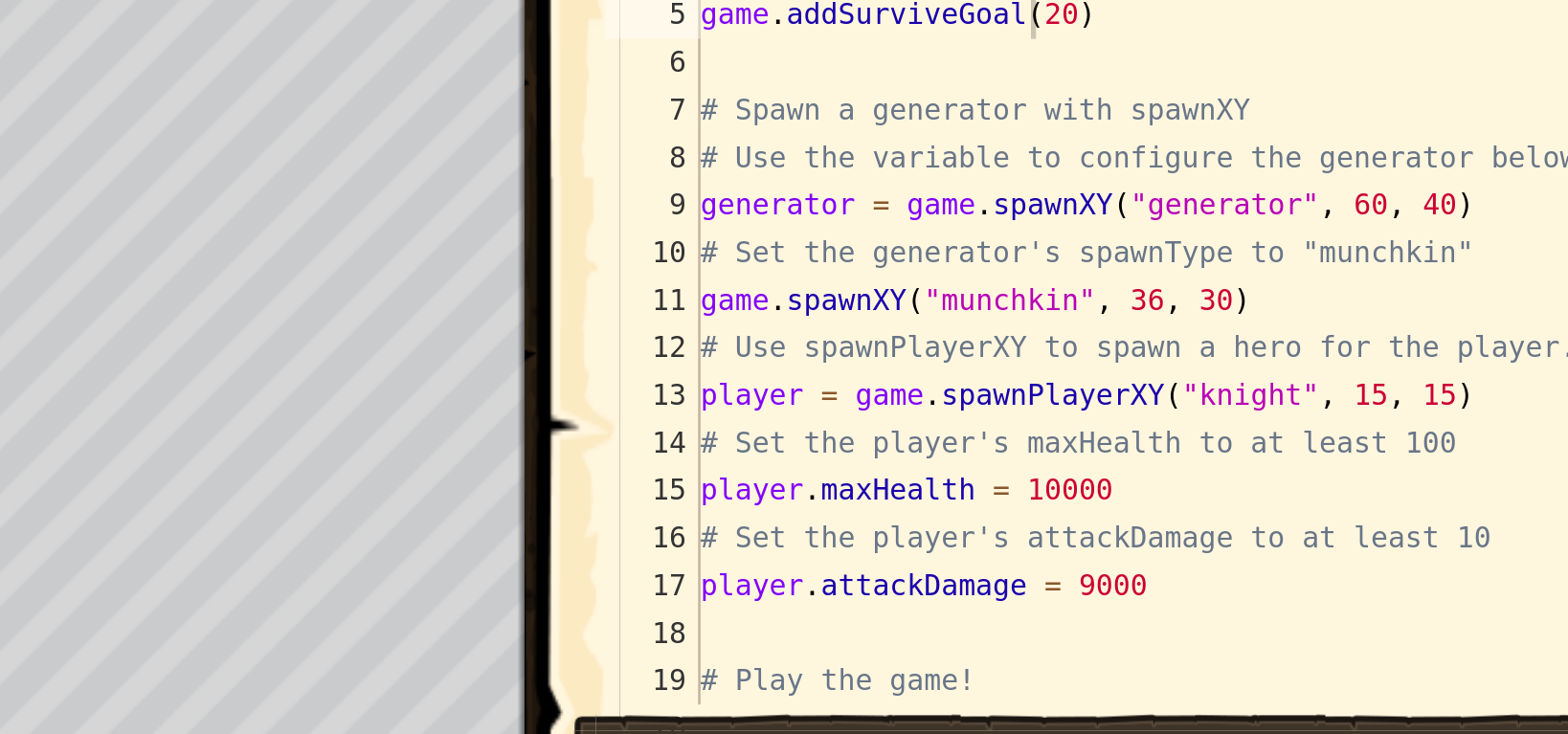
scroll to position [0, 0]
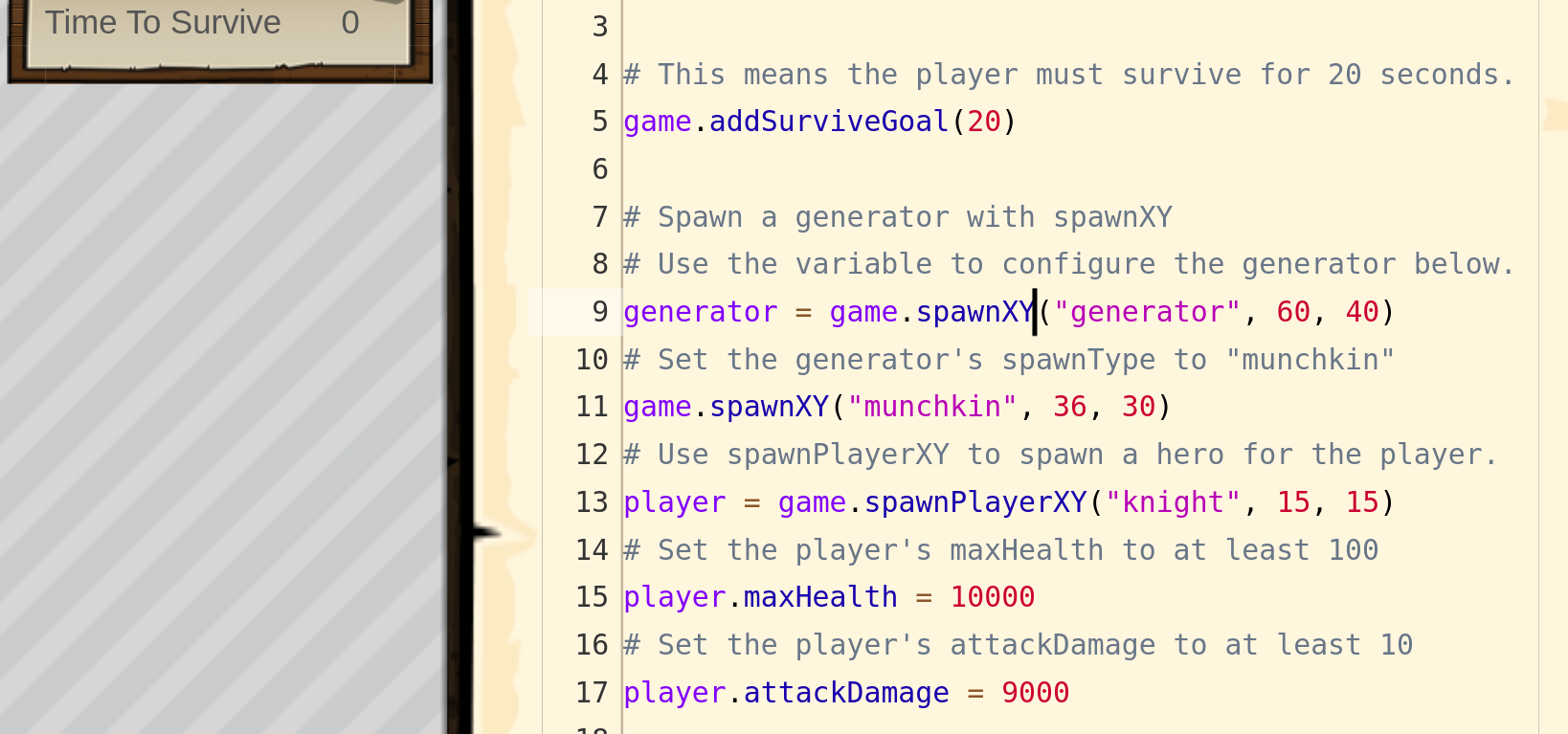
click at [1302, 201] on div "# Pass an argument to addSurviveGoal() to specify a time. # This means the play…" at bounding box center [1326, 239] width 389 height 402
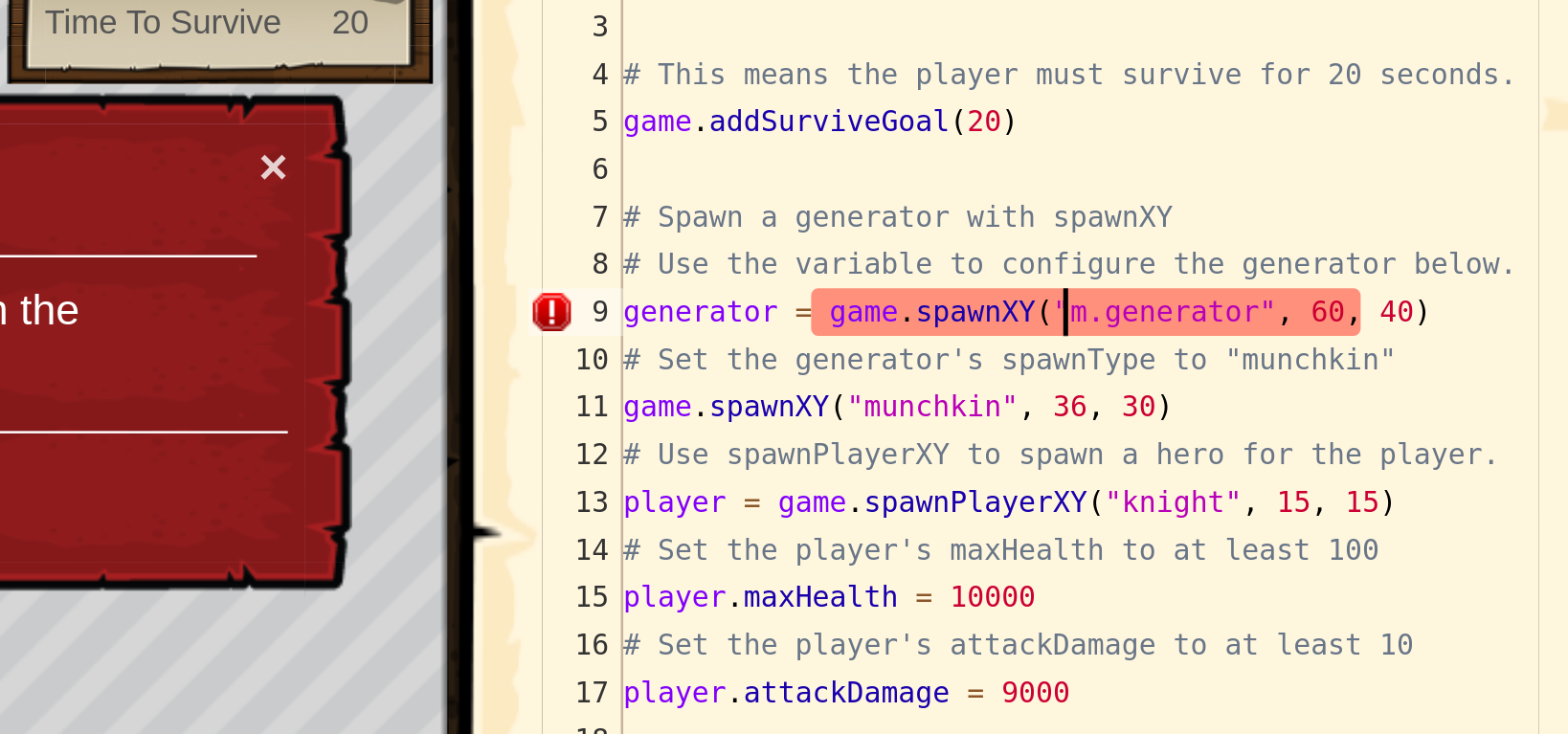
click at [1307, 201] on div "# Pass an argument to addSurviveGoal() to specify a time. # This means the play…" at bounding box center [1326, 239] width 389 height 402
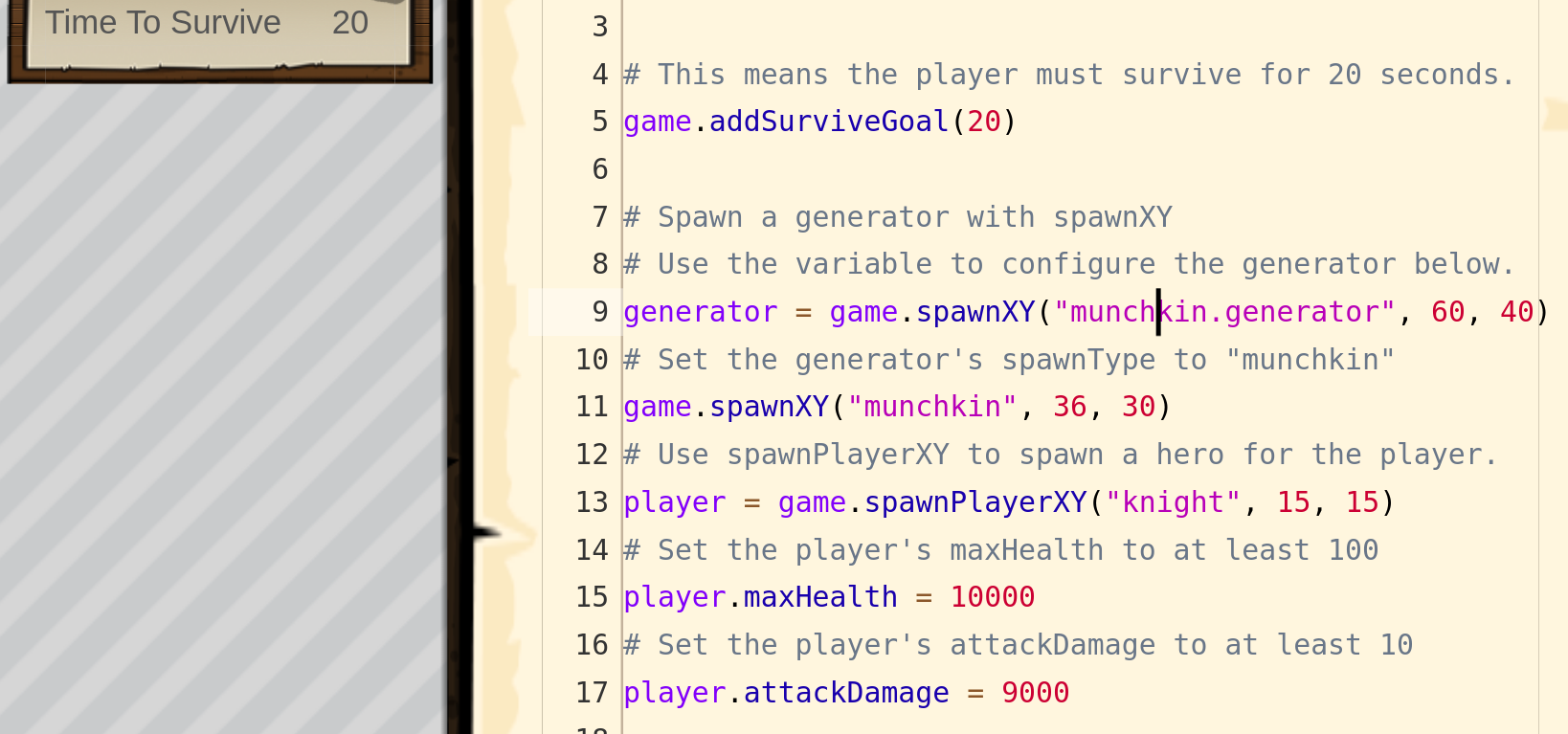
scroll to position [8, 17]
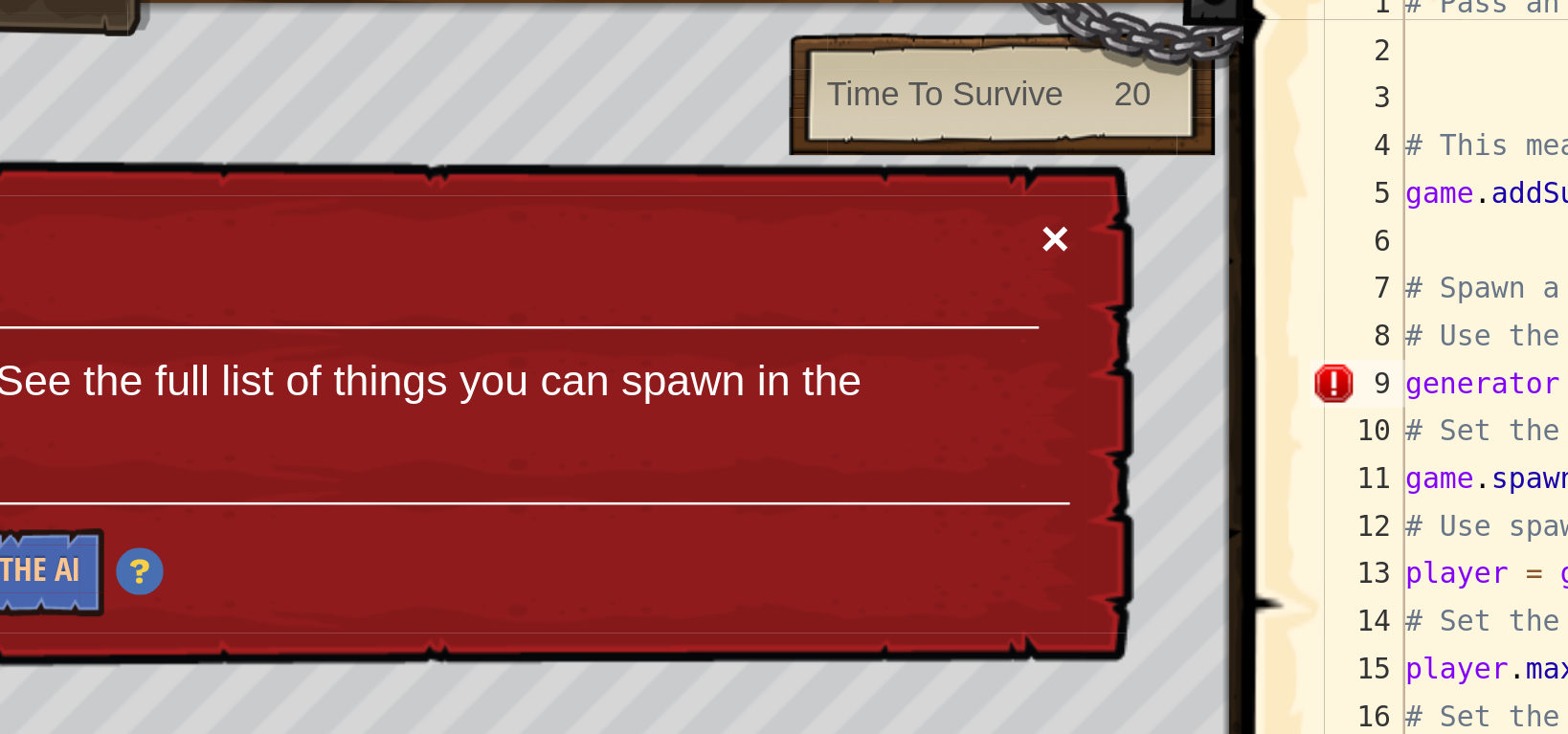
type textarea "generator = game.spawnXY("munchkin.generator", 60, 40)"
click at [995, 141] on button "×" at bounding box center [996, 141] width 12 height 20
